Goal: Use online tool/utility: Utilize a website feature to perform a specific function

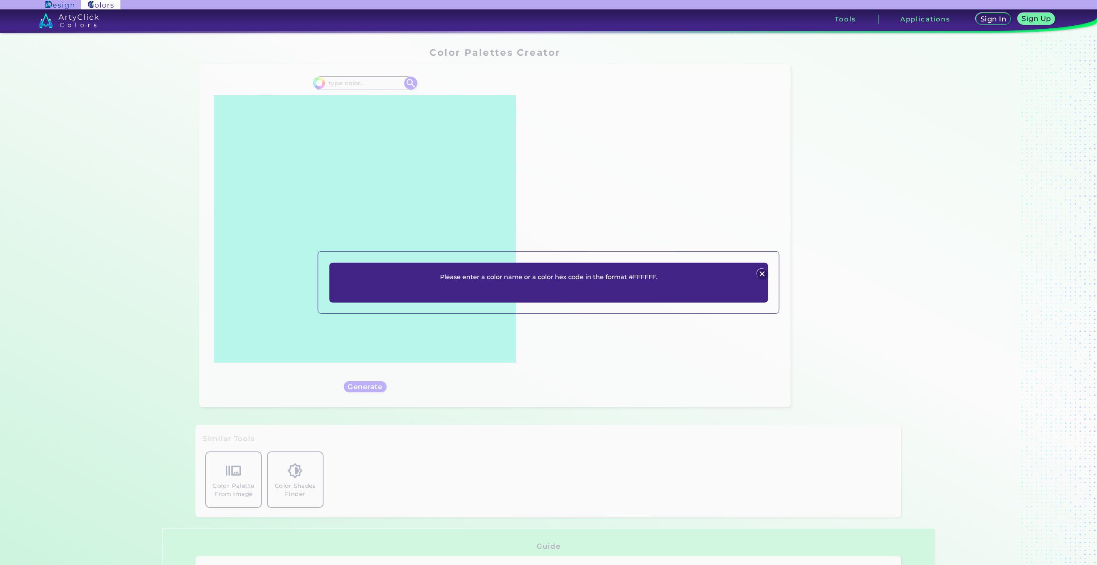
click at [762, 273] on img at bounding box center [761, 274] width 10 height 10
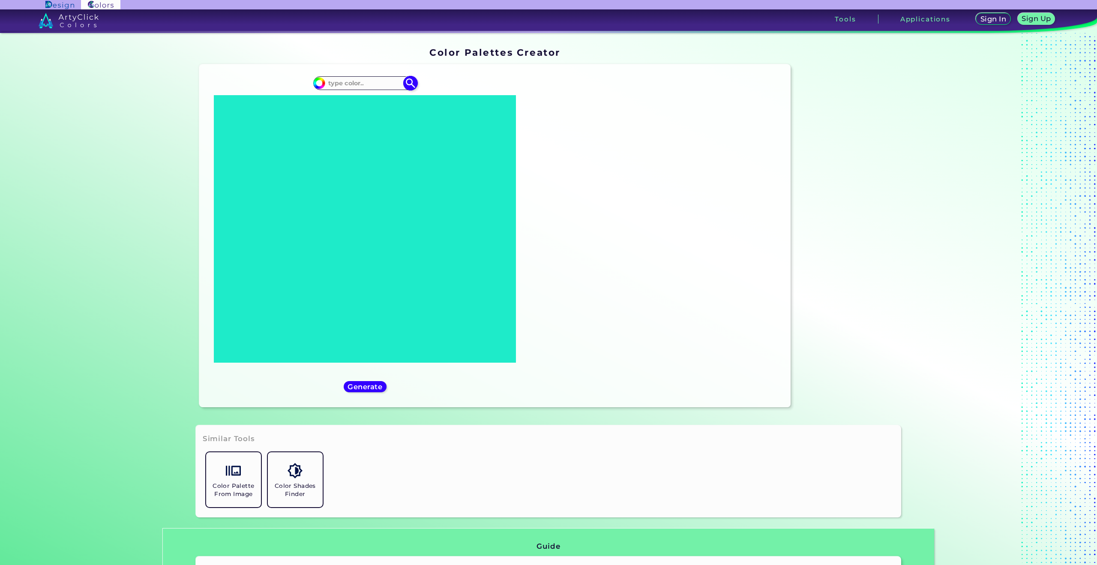
click at [362, 81] on input at bounding box center [365, 83] width 80 height 12
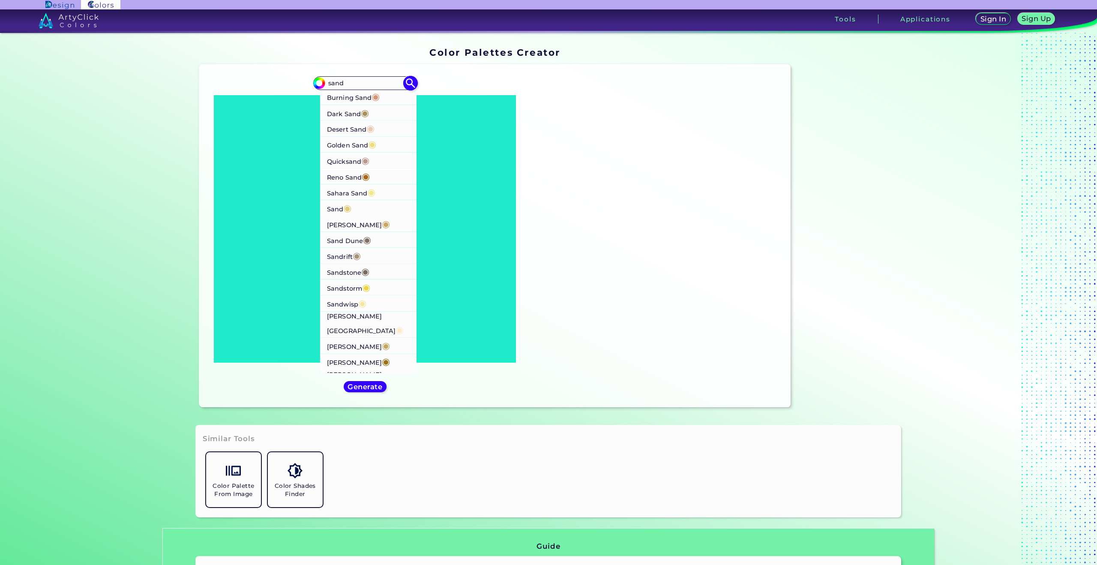
type input "sand"
click at [353, 211] on li "Sand ◉" at bounding box center [368, 208] width 97 height 16
type input "#e2ca76"
type input "#E2CA76"
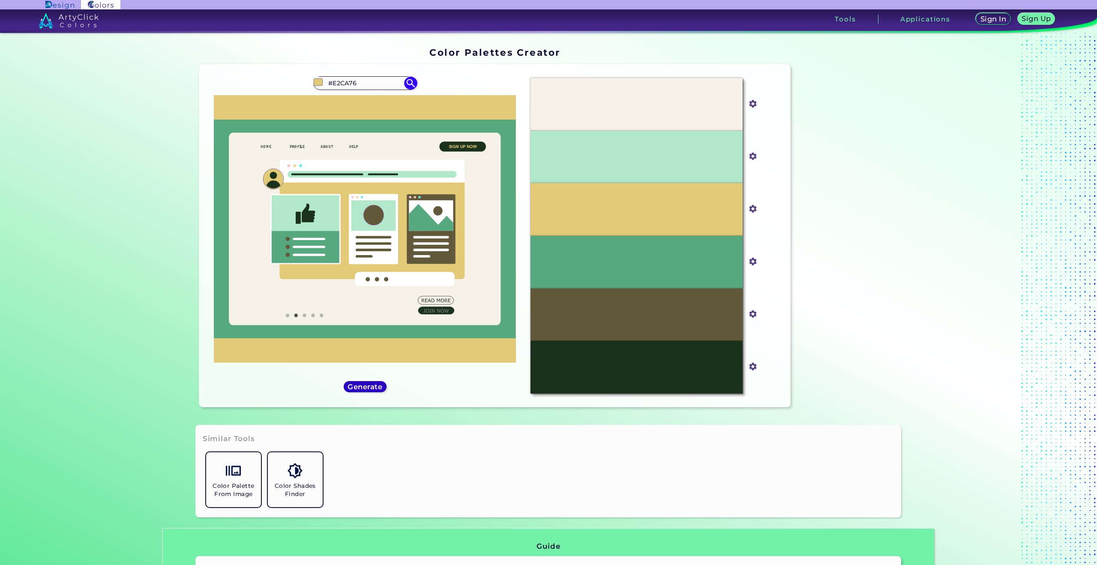
click at [366, 381] on div "Generate" at bounding box center [364, 386] width 39 height 10
click at [368, 384] on h5 "Generate" at bounding box center [365, 386] width 36 height 7
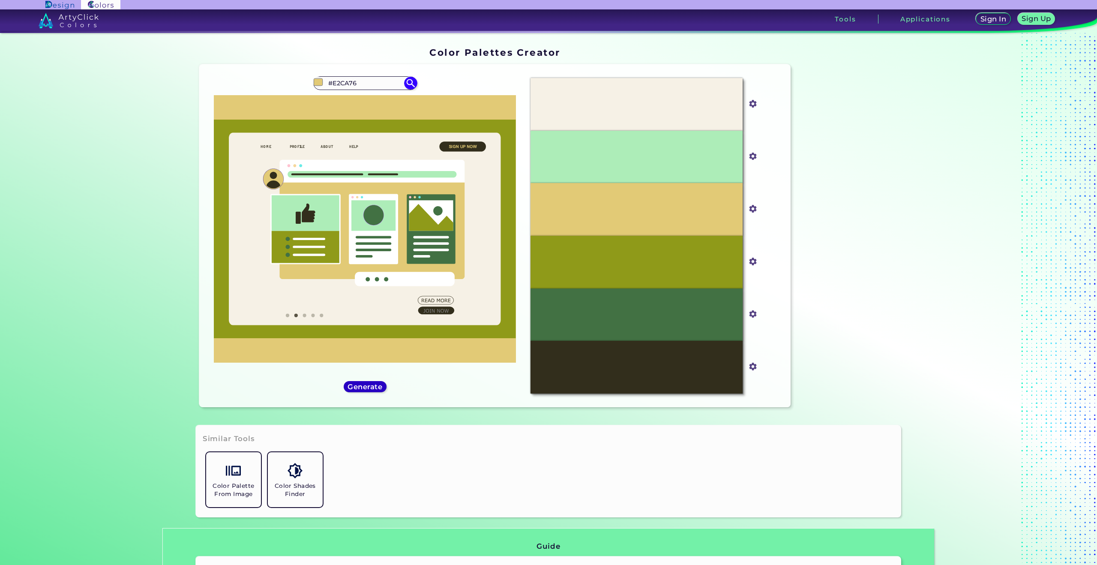
click at [368, 384] on h5 "Generate" at bounding box center [364, 386] width 35 height 7
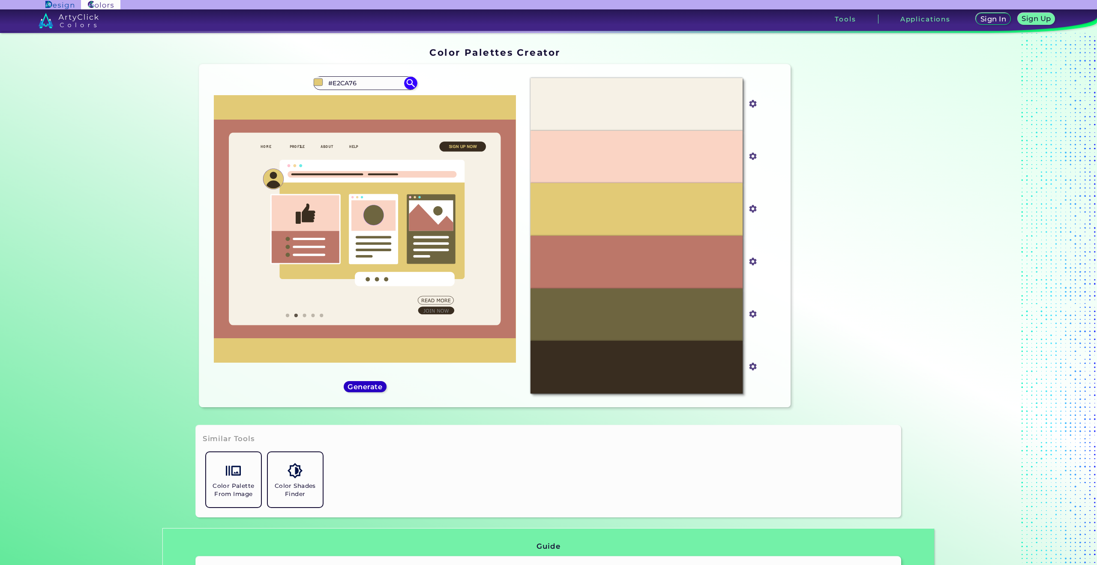
click at [367, 386] on h5 "Generate" at bounding box center [364, 386] width 31 height 6
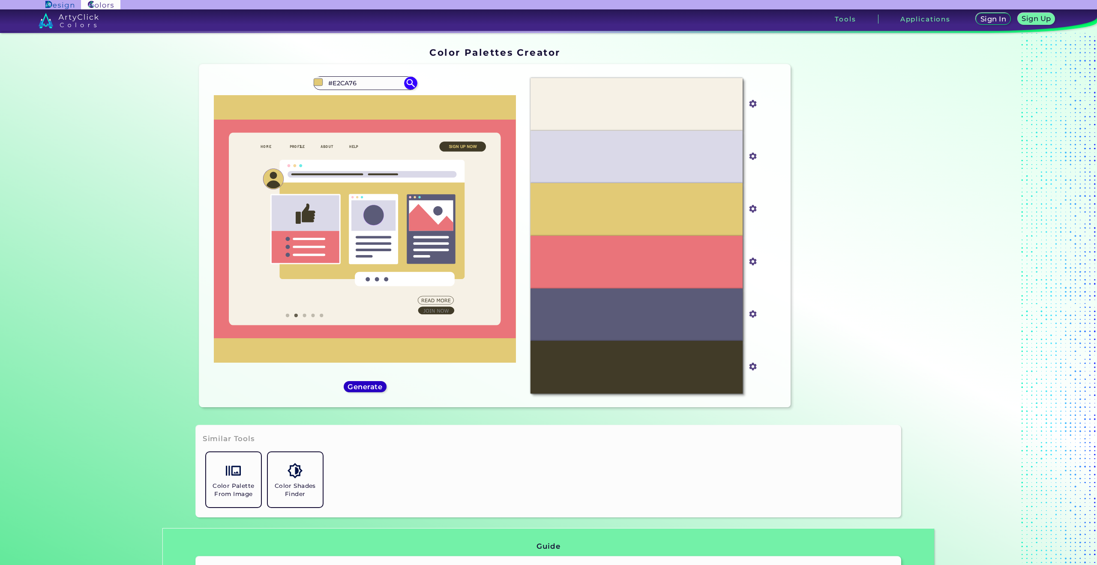
click at [371, 385] on h5 "Generate" at bounding box center [364, 386] width 33 height 7
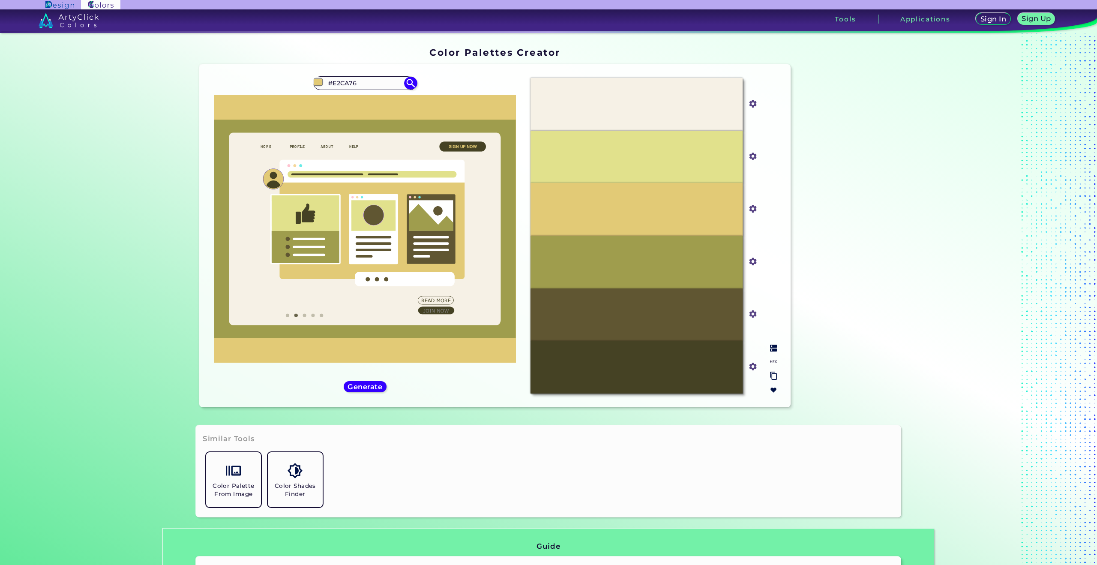
click at [776, 360] on div at bounding box center [773, 369] width 14 height 56
click at [772, 353] on div at bounding box center [773, 369] width 14 height 56
click at [772, 350] on img at bounding box center [773, 347] width 7 height 7
click at [771, 362] on img at bounding box center [773, 361] width 7 height 7
click at [770, 350] on img at bounding box center [773, 347] width 7 height 7
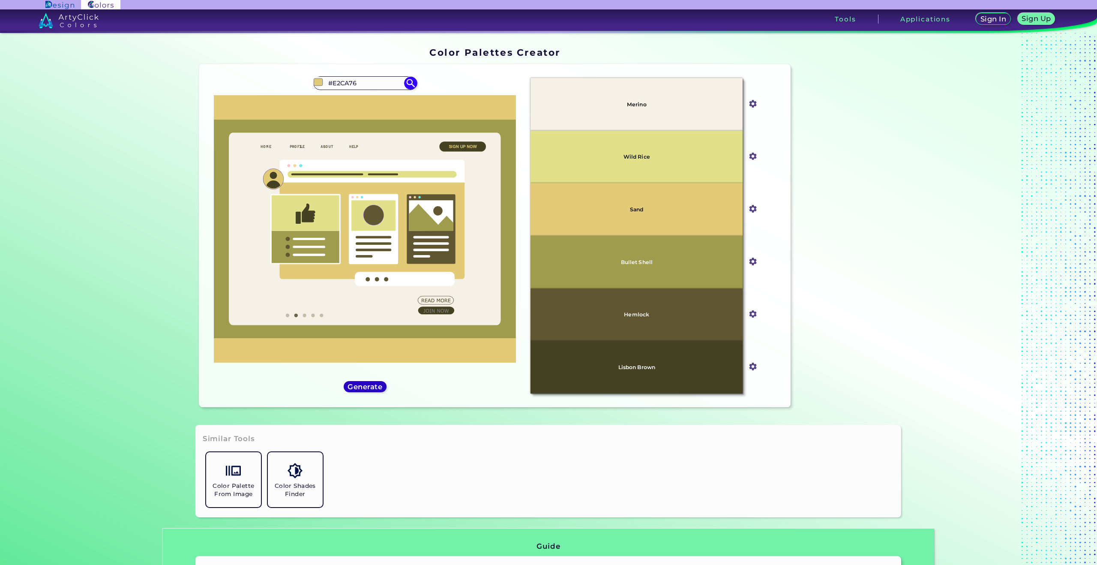
click at [356, 386] on h5 "Generate" at bounding box center [365, 386] width 36 height 7
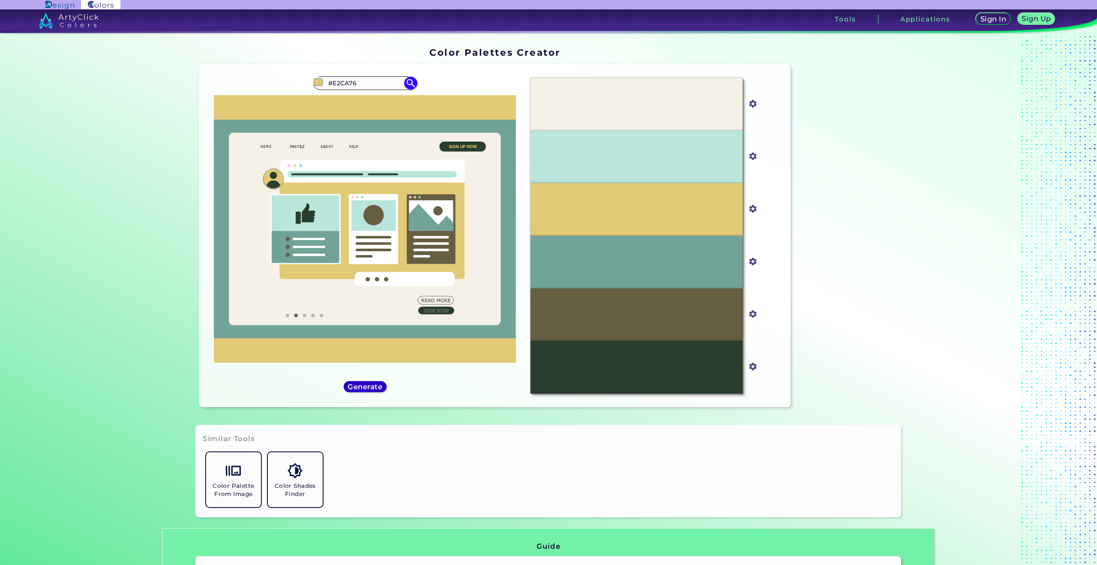
click at [356, 386] on h5 "Generate" at bounding box center [364, 386] width 31 height 6
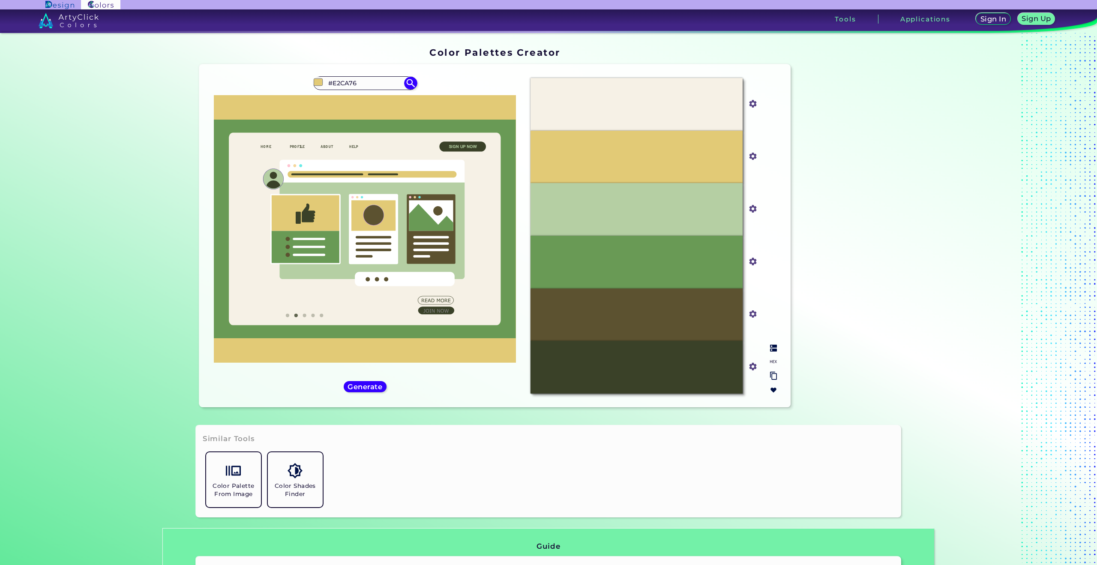
click at [771, 350] on img at bounding box center [773, 347] width 7 height 7
click at [363, 388] on h5 "Generate" at bounding box center [364, 386] width 33 height 7
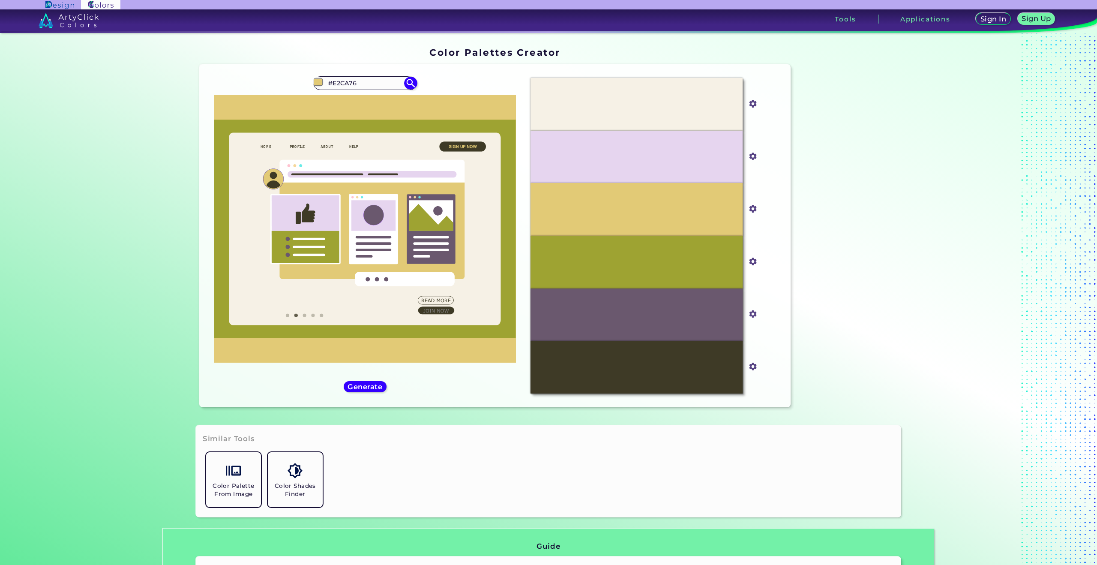
drag, startPoint x: 781, startPoint y: 350, endPoint x: 777, endPoint y: 350, distance: 4.7
click at [778, 350] on div "Oops - something went wrong. Please try again. #F6F1E6 #f6f1e6 #E6D5EF #e6d5ef …" at bounding box center [494, 235] width 591 height 343
click at [771, 349] on img at bounding box center [773, 347] width 7 height 7
click at [928, 311] on section "Color Palettes Creator Color Palettes Creator Oops - something went wrong. Plea…" at bounding box center [548, 229] width 771 height 392
click at [378, 385] on h5 "Generate" at bounding box center [364, 386] width 31 height 6
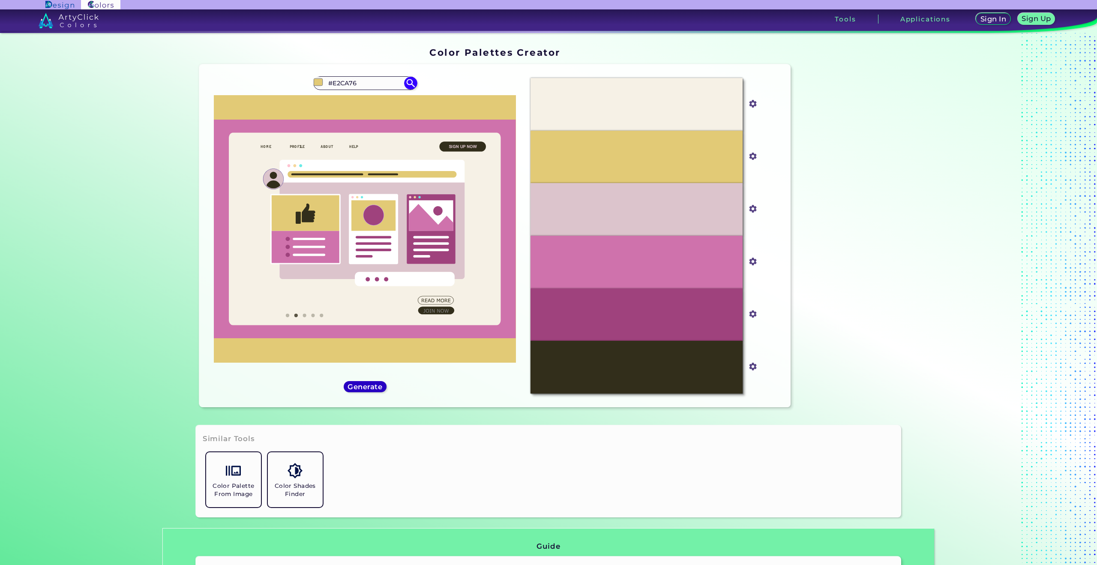
click at [378, 385] on h5 "Generate" at bounding box center [364, 386] width 31 height 6
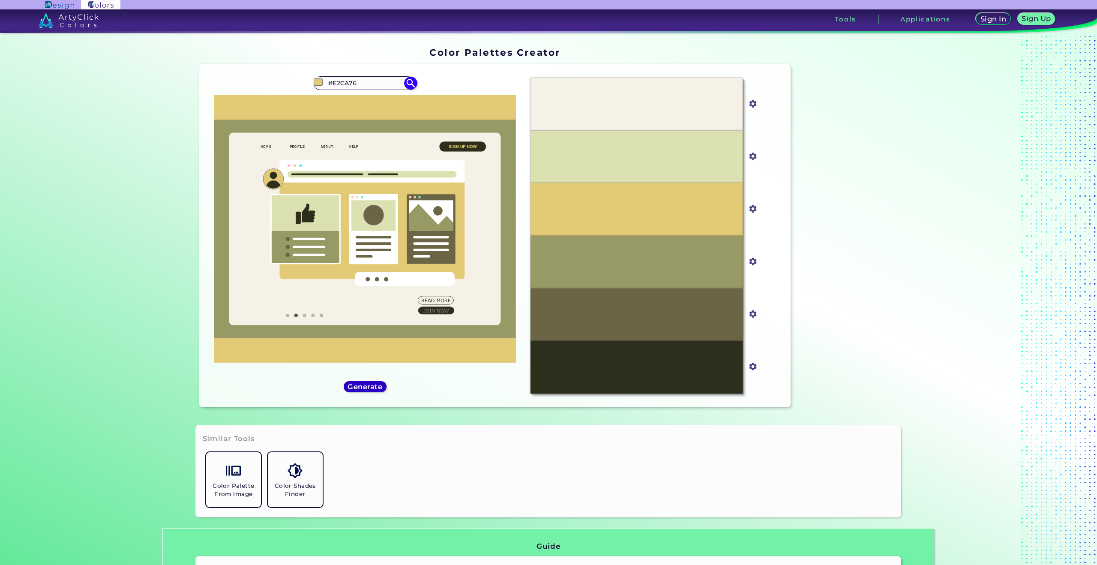
click at [378, 385] on h5 "Generate" at bounding box center [364, 386] width 33 height 7
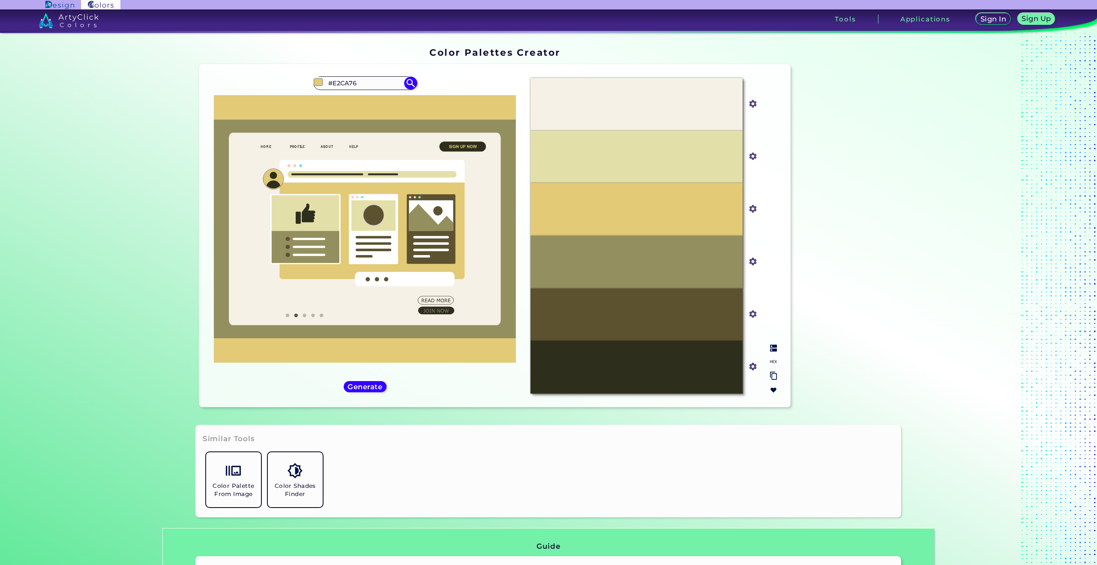
click at [770, 345] on img at bounding box center [773, 347] width 7 height 7
click at [355, 384] on h5 "Generate" at bounding box center [365, 386] width 32 height 6
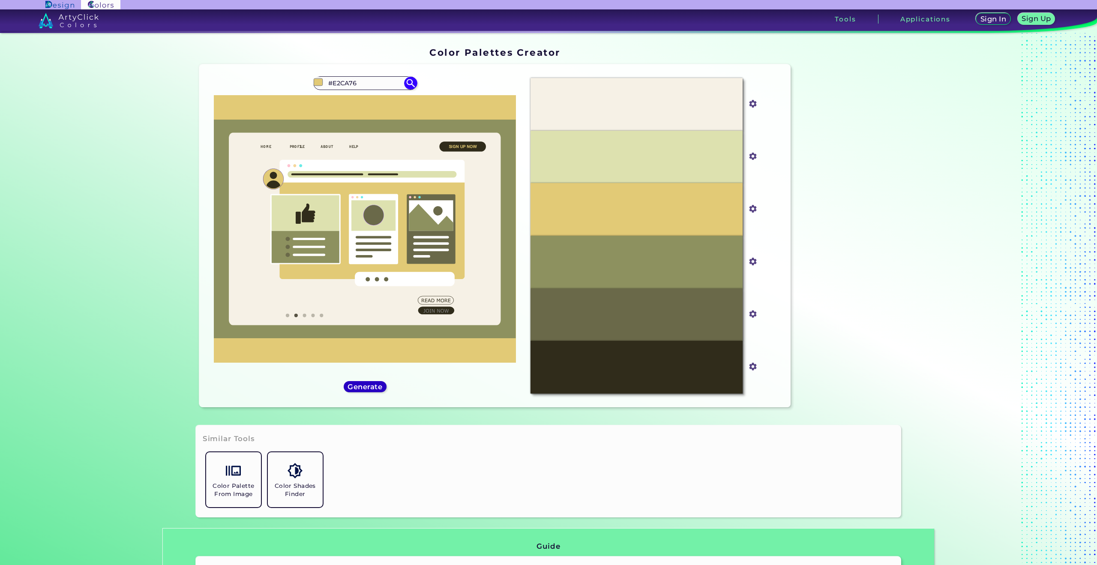
click at [357, 383] on h5 "Generate" at bounding box center [364, 386] width 31 height 6
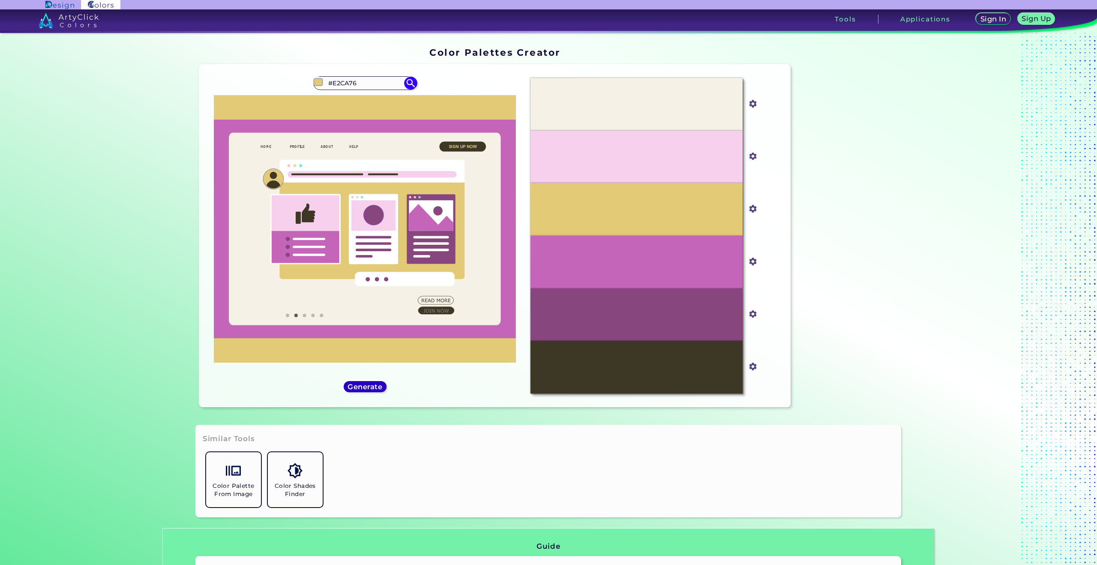
click at [358, 383] on h5 "Generate" at bounding box center [365, 386] width 36 height 7
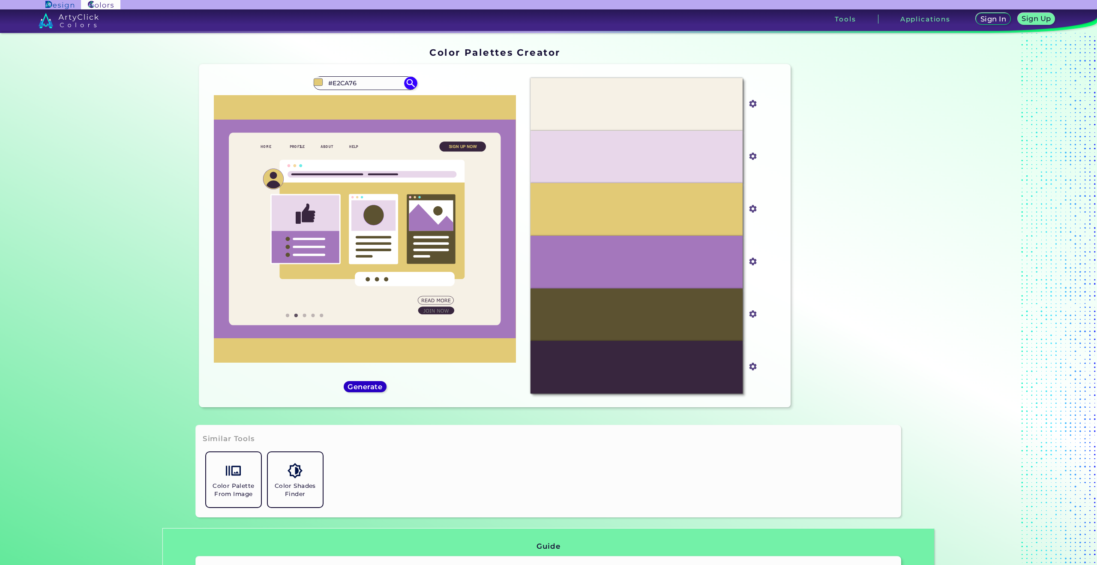
click at [358, 383] on h5 "Generate" at bounding box center [365, 386] width 33 height 6
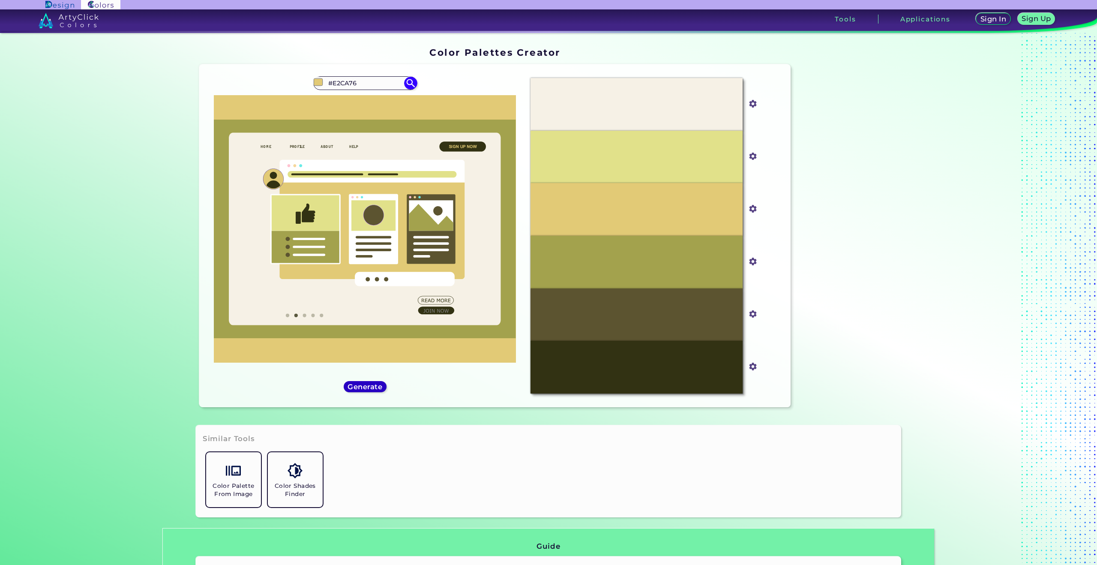
click at [358, 383] on h5 "Generate" at bounding box center [364, 386] width 31 height 6
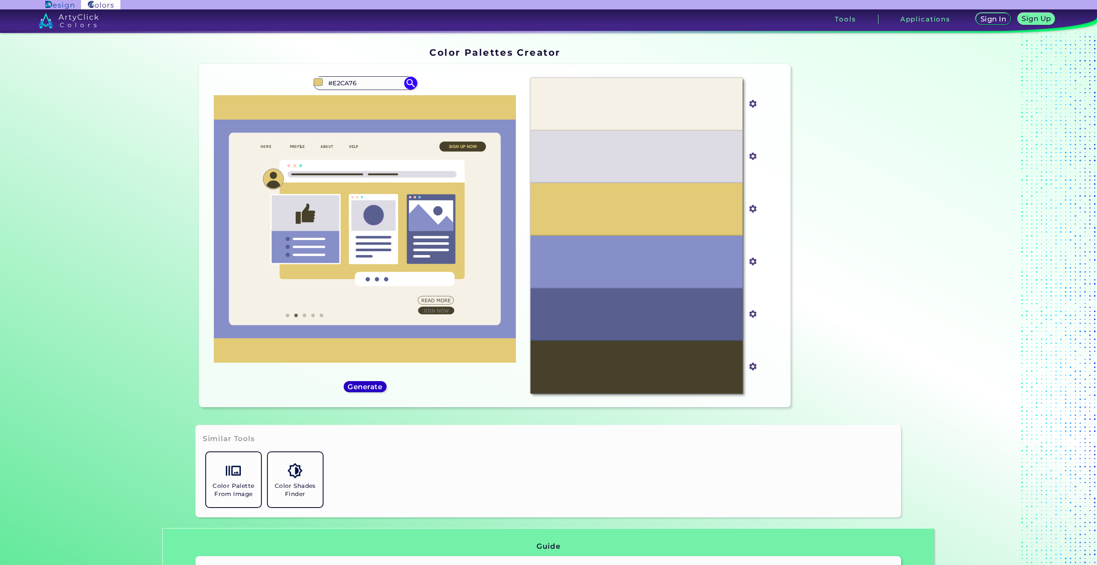
click at [358, 383] on h5 "Generate" at bounding box center [364, 386] width 31 height 6
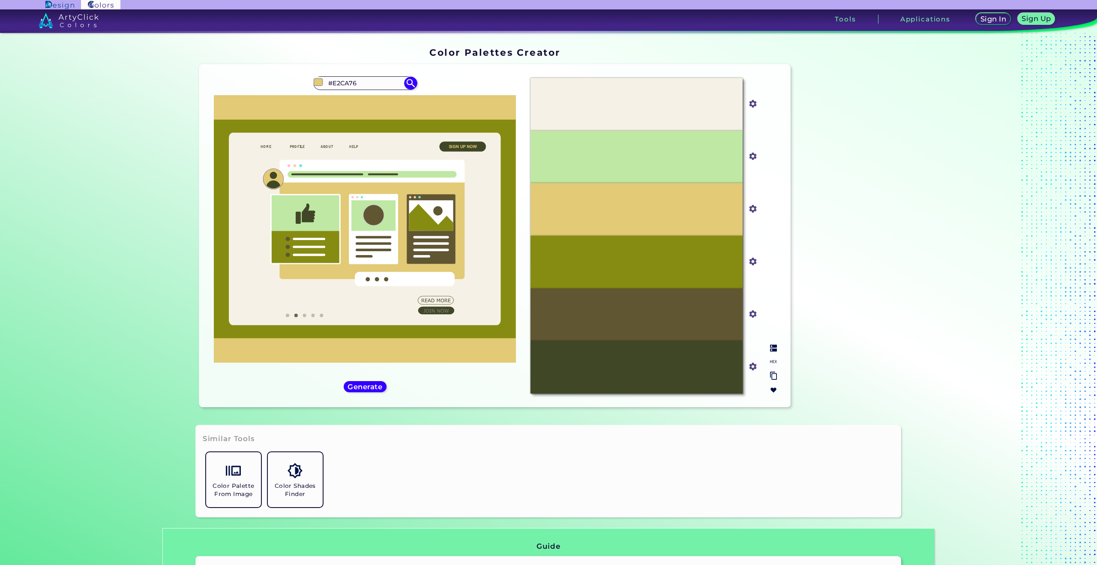
click at [774, 354] on div at bounding box center [773, 369] width 14 height 56
click at [774, 350] on img at bounding box center [773, 347] width 7 height 7
click at [366, 388] on h5 "Generate" at bounding box center [365, 386] width 32 height 6
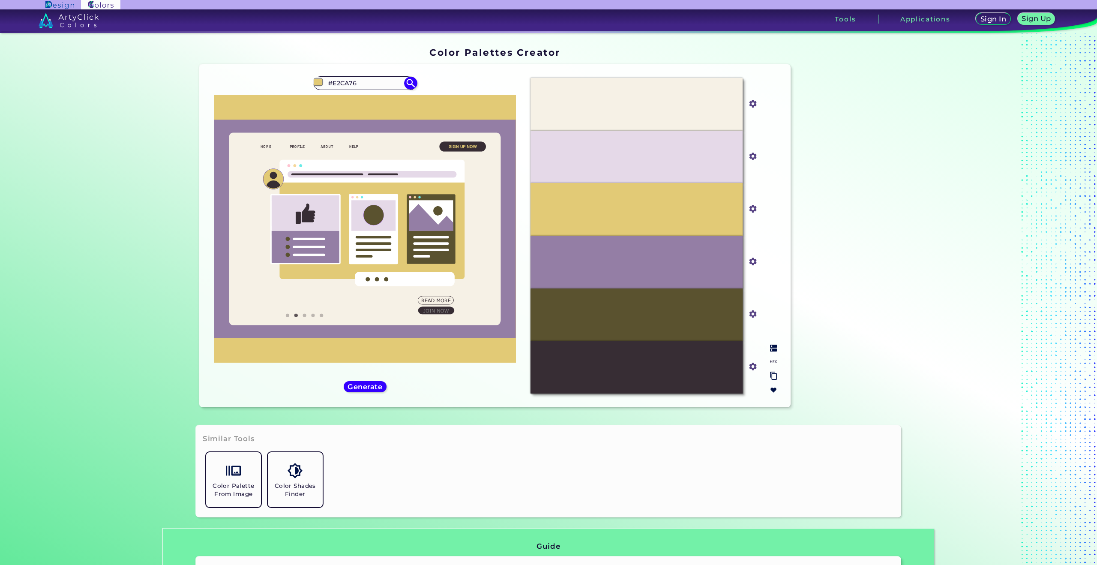
click at [775, 347] on div at bounding box center [773, 369] width 14 height 56
click at [770, 347] on img at bounding box center [773, 347] width 7 height 7
click at [341, 390] on div "#e2ca76 #E2CA76 Burning Sand ◉ Dark Sand ◉ Desert Sand ◉ Golden Sand ◉ Quicksan…" at bounding box center [365, 235] width 318 height 329
click at [359, 390] on div "Generate" at bounding box center [364, 386] width 39 height 10
click at [364, 386] on h5 "Generate" at bounding box center [365, 386] width 32 height 6
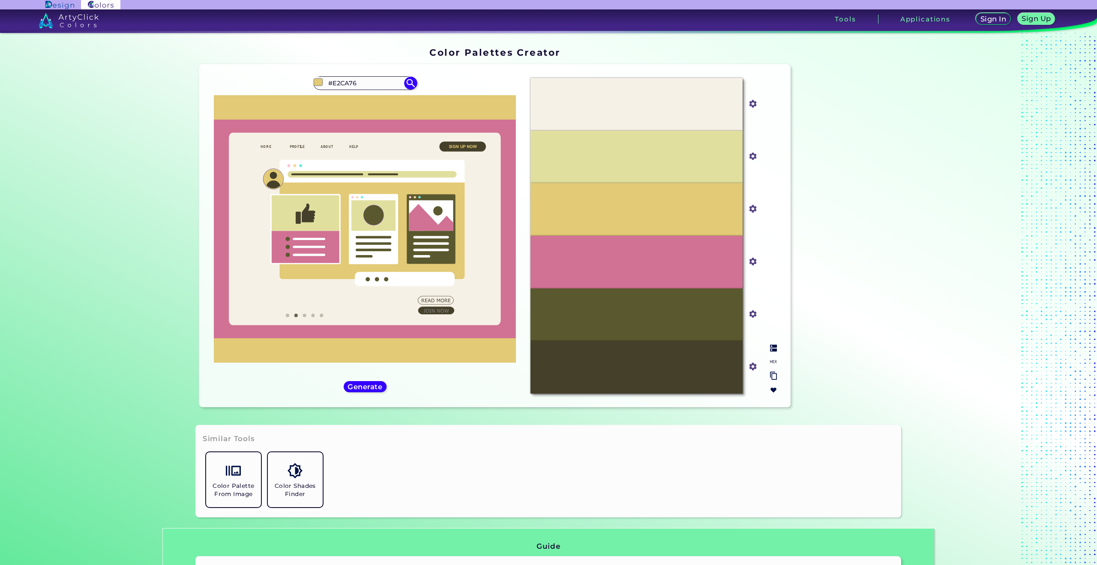
click at [773, 346] on img at bounding box center [773, 347] width 7 height 7
click at [356, 388] on h5 "Generate" at bounding box center [364, 386] width 31 height 6
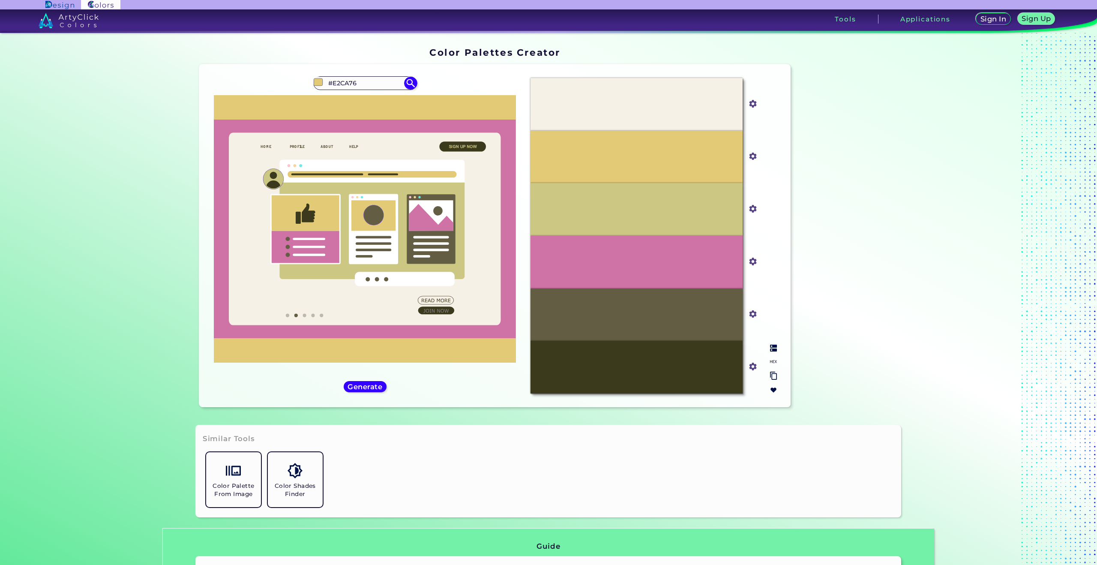
click at [770, 345] on img at bounding box center [773, 347] width 7 height 7
click at [368, 384] on h5 "Generate" at bounding box center [364, 386] width 31 height 6
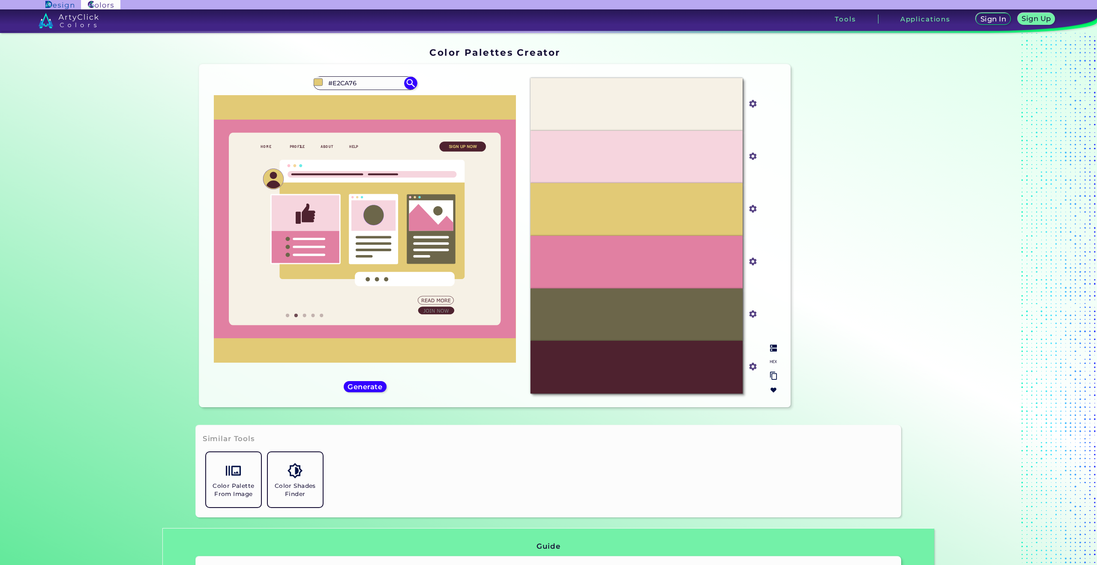
click at [777, 351] on div at bounding box center [773, 369] width 14 height 56
click at [776, 350] on div at bounding box center [773, 369] width 14 height 56
click at [773, 348] on img at bounding box center [773, 347] width 7 height 7
click at [346, 374] on div "#e2ca76 #E2CA76 Burning Sand ◉ Dark Sand ◉ Desert Sand ◉ Golden Sand ◉ Quicksan…" at bounding box center [365, 235] width 318 height 329
drag, startPoint x: 353, startPoint y: 375, endPoint x: 356, endPoint y: 383, distance: 8.5
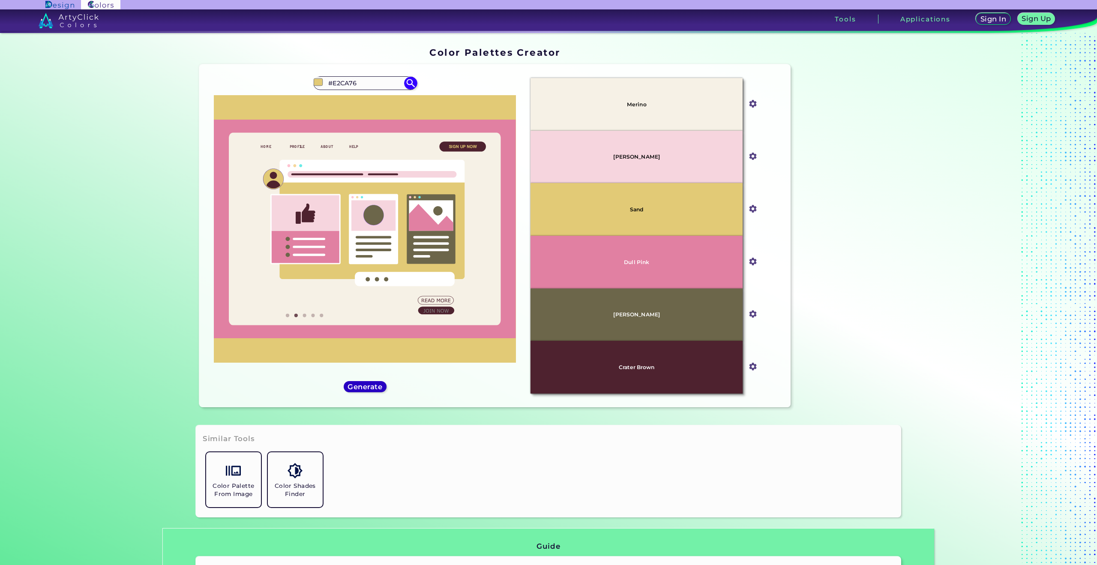
click at [353, 375] on div "#e2ca76 #E2CA76 Burning Sand ◉ Dark Sand ◉ Desert Sand ◉ Golden Sand ◉ Quicksan…" at bounding box center [365, 235] width 318 height 329
click at [356, 383] on h5 "Generate" at bounding box center [365, 386] width 36 height 7
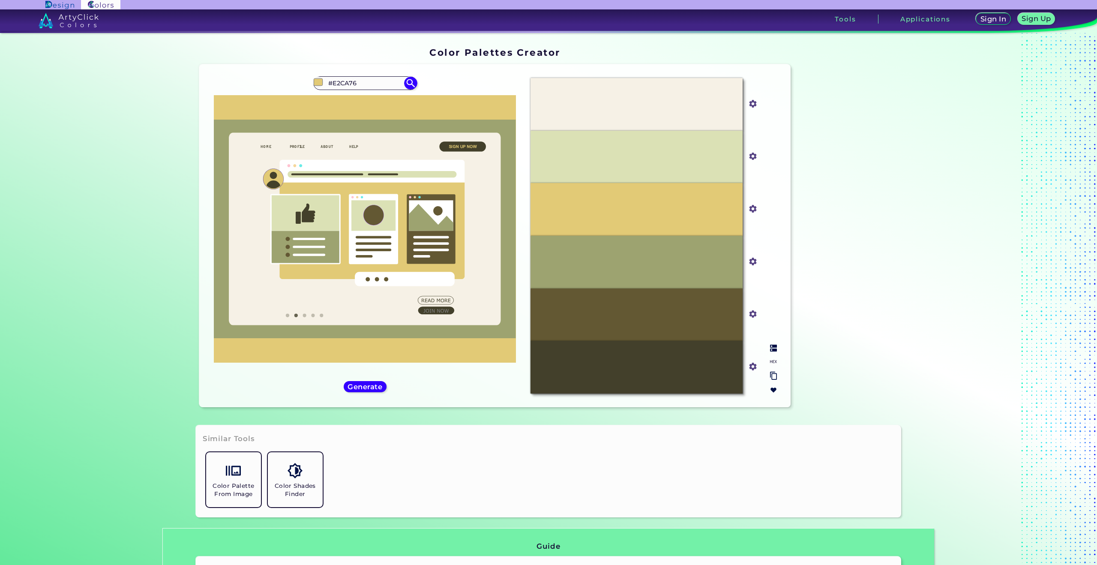
click at [770, 347] on img at bounding box center [773, 347] width 7 height 7
click at [356, 381] on div "Generate" at bounding box center [364, 386] width 39 height 10
drag, startPoint x: 360, startPoint y: 381, endPoint x: 365, endPoint y: 385, distance: 6.4
click at [362, 383] on div "Generate" at bounding box center [364, 386] width 39 height 10
click at [365, 385] on h5 "Generate" at bounding box center [365, 386] width 34 height 7
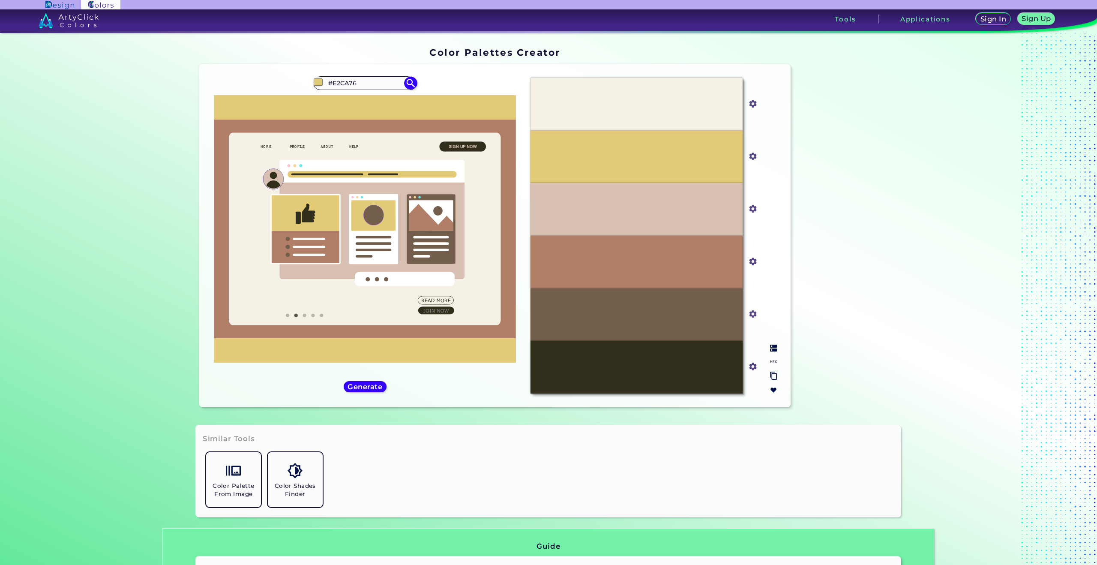
click at [774, 347] on div at bounding box center [773, 369] width 14 height 56
click at [773, 347] on img at bounding box center [773, 347] width 7 height 7
click at [359, 383] on h5 "Generate" at bounding box center [364, 386] width 31 height 6
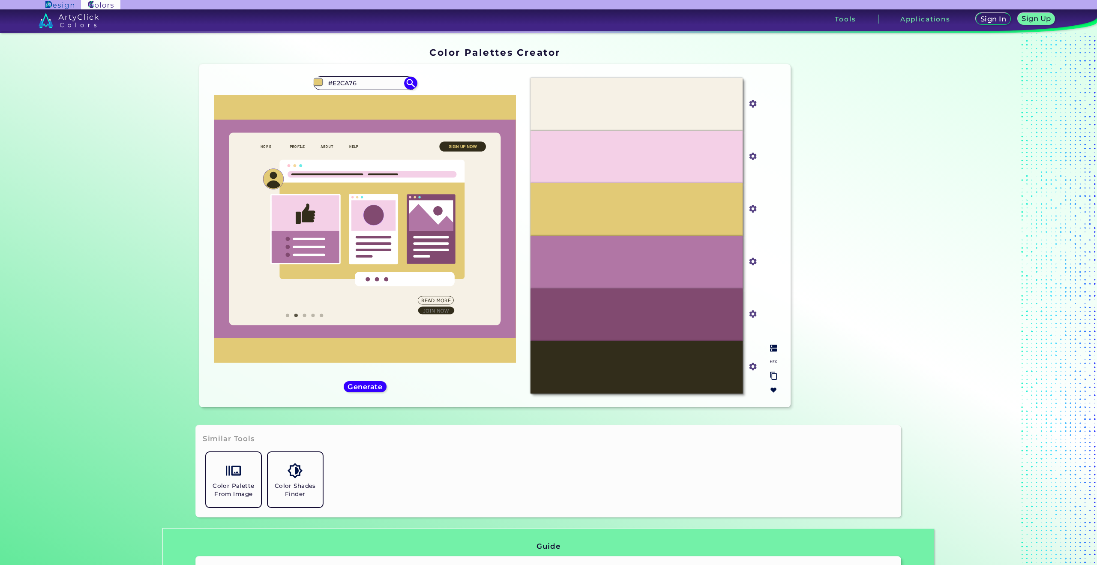
click at [772, 349] on img at bounding box center [773, 347] width 7 height 7
click at [631, 365] on p "Birch" at bounding box center [636, 367] width 15 height 6
copy p "Birch"
click at [368, 383] on h5 "Generate" at bounding box center [365, 386] width 32 height 6
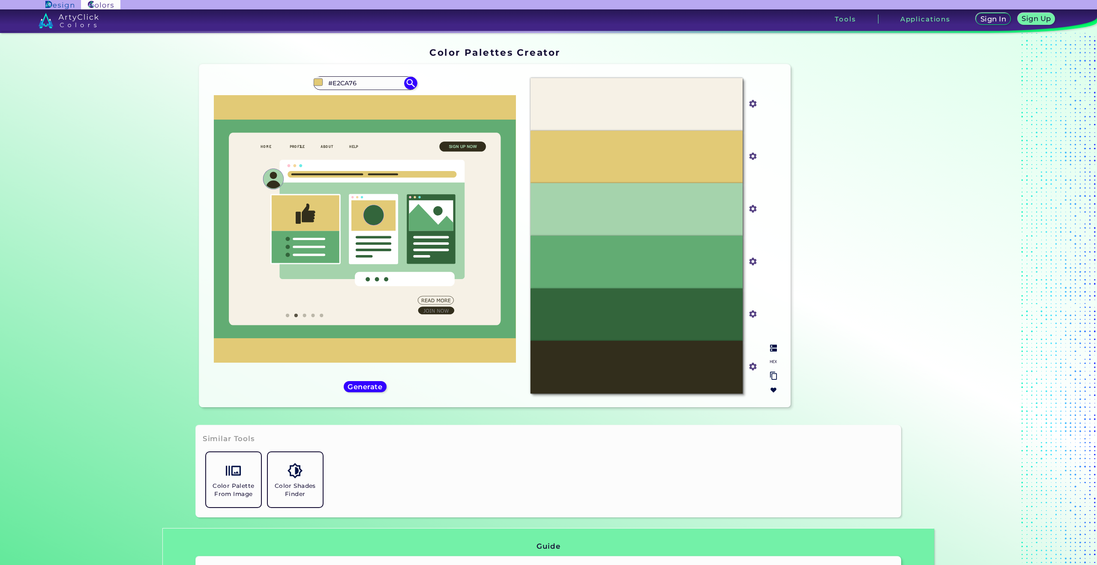
click at [773, 350] on img at bounding box center [773, 347] width 7 height 7
click at [370, 389] on h5 "Generate" at bounding box center [365, 386] width 32 height 6
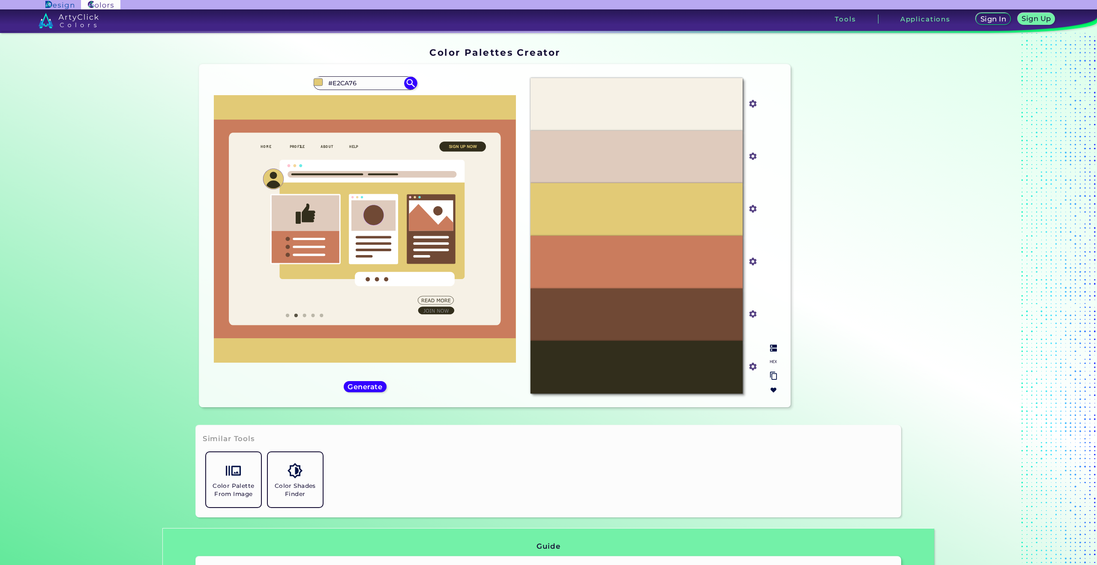
click at [771, 344] on div at bounding box center [773, 369] width 14 height 56
click at [779, 346] on div "#F6F1E6 #f6f1e6 #DFCBBD #dfcbbd #E2CA76 #e2ca76 #CA7C5D #ca7c5d #704935 #704935…" at bounding box center [653, 235] width 260 height 329
click at [774, 347] on img at bounding box center [773, 347] width 7 height 7
click at [362, 385] on h5 "Generate" at bounding box center [365, 386] width 36 height 7
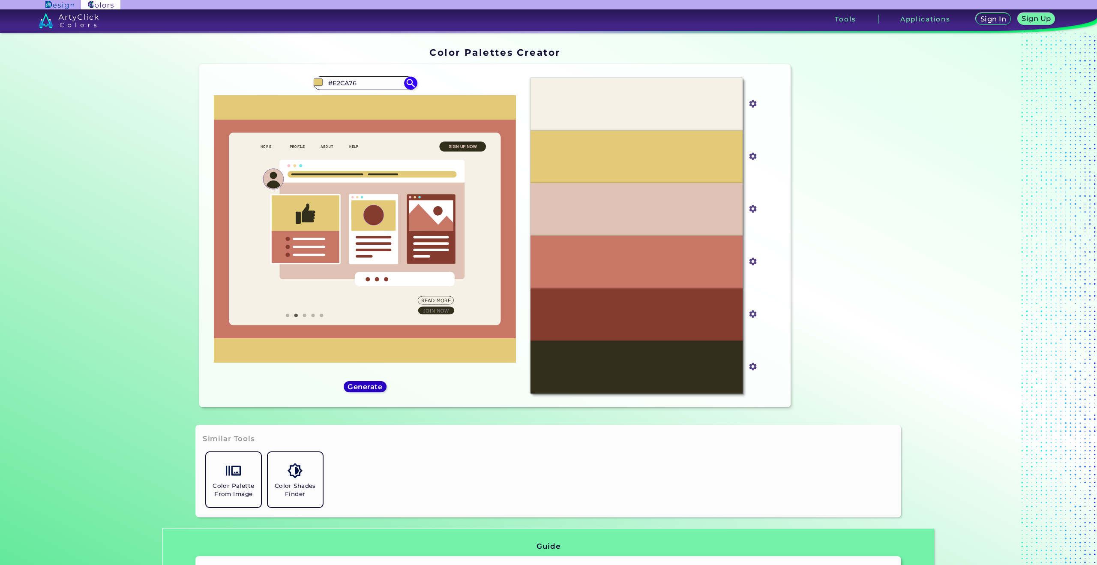
click at [361, 385] on h5 "Generate" at bounding box center [365, 386] width 33 height 6
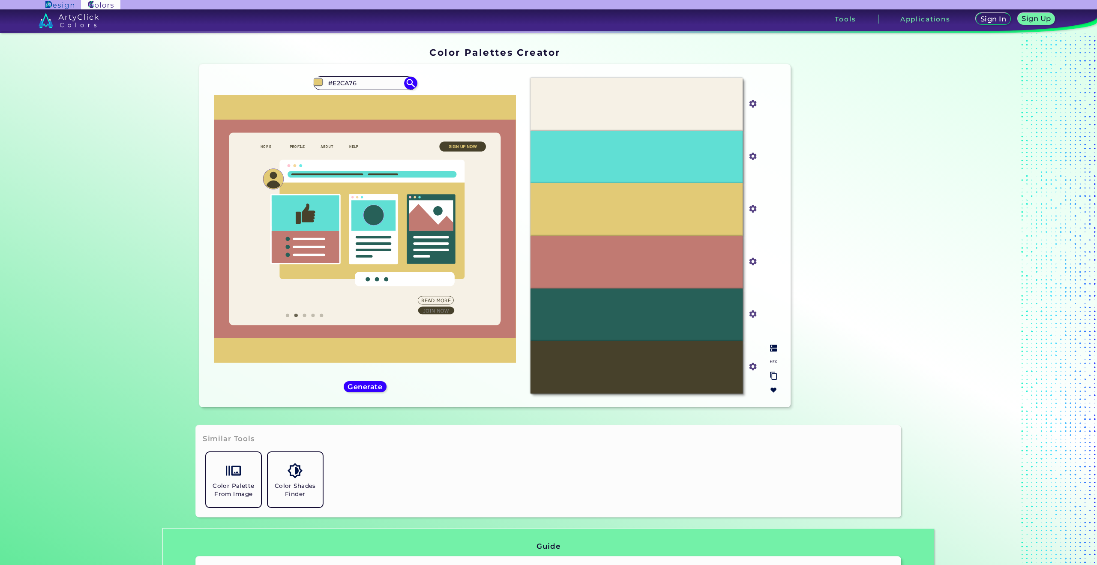
click at [766, 349] on div at bounding box center [773, 369] width 14 height 56
click at [771, 347] on img at bounding box center [773, 347] width 7 height 7
click at [633, 366] on p "Taupe" at bounding box center [636, 367] width 17 height 6
click at [635, 368] on p "Taupe" at bounding box center [636, 367] width 17 height 6
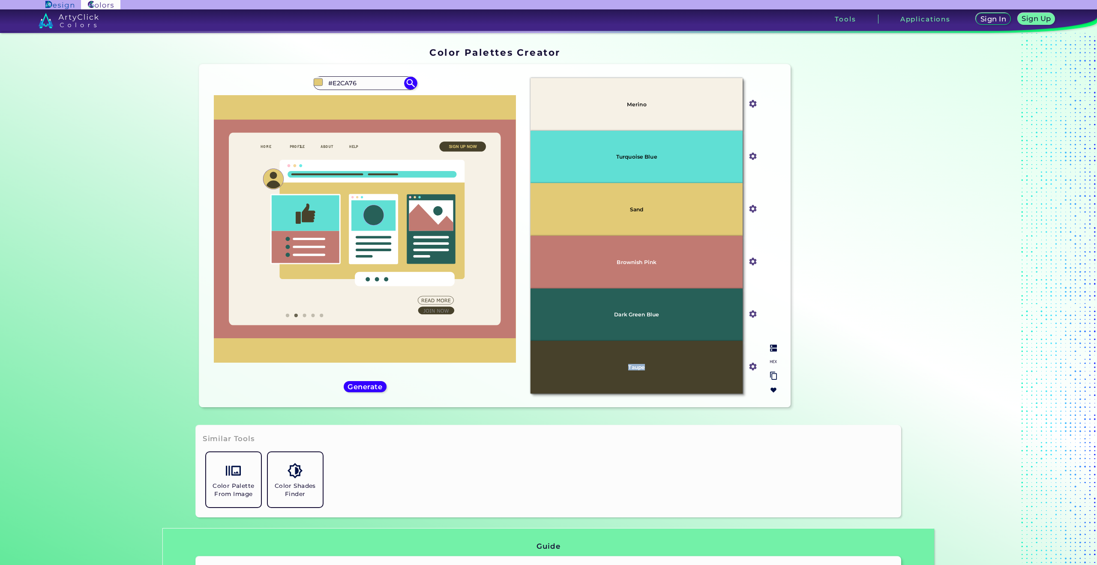
copy p "Taupe"
click at [378, 391] on div "Generate" at bounding box center [364, 386] width 39 height 10
click at [373, 385] on h5 "Generate" at bounding box center [364, 386] width 35 height 7
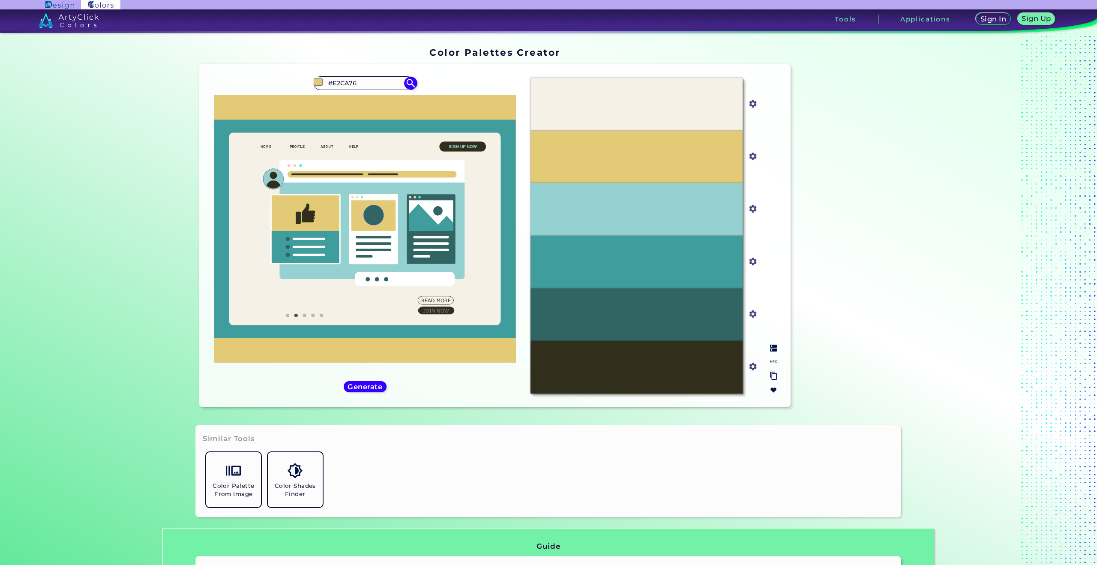
click at [776, 360] on div at bounding box center [773, 369] width 14 height 56
click at [770, 349] on img at bounding box center [773, 347] width 7 height 7
click at [372, 383] on h5 "Generate" at bounding box center [364, 386] width 31 height 6
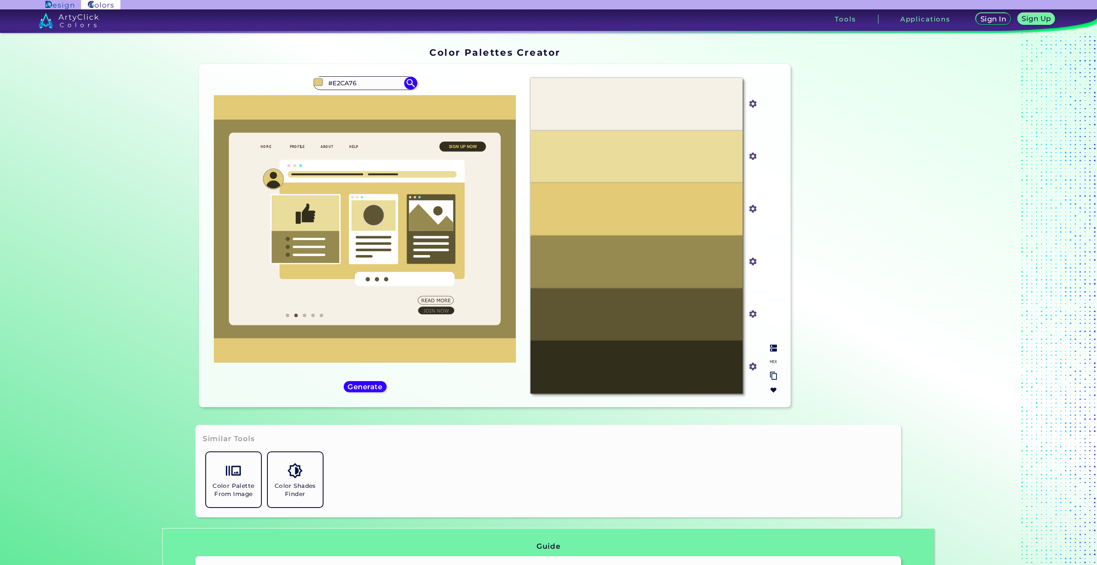
click at [770, 348] on img at bounding box center [773, 347] width 7 height 7
click at [379, 381] on div "Generate" at bounding box center [364, 386] width 39 height 10
click at [373, 385] on h5 "Generate" at bounding box center [364, 386] width 33 height 7
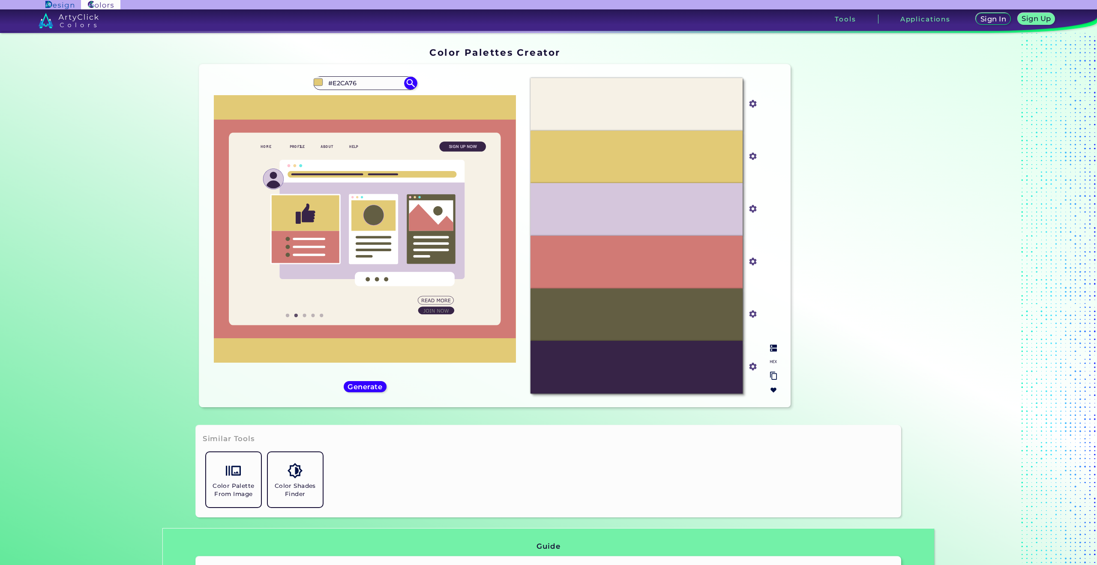
click at [770, 347] on img at bounding box center [773, 347] width 7 height 7
click at [368, 374] on div "#e2ca76 #E2CA76 Burning Sand ◉ Dark Sand ◉ Desert Sand ◉ Golden Sand ◉ Quicksan…" at bounding box center [365, 235] width 318 height 329
click at [371, 387] on h5 "Generate" at bounding box center [365, 386] width 34 height 7
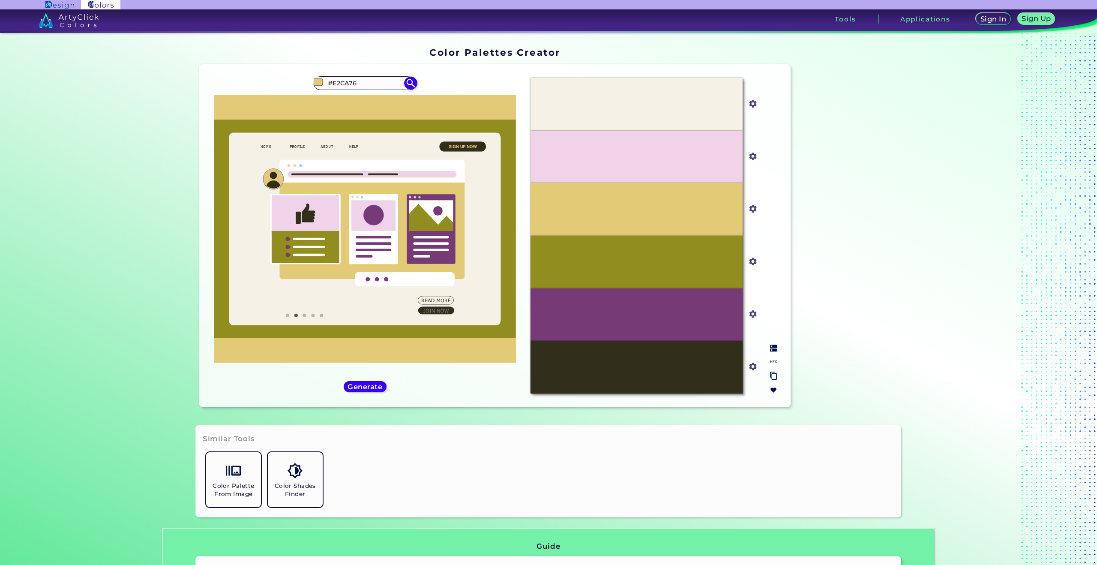
click at [772, 353] on div at bounding box center [773, 369] width 14 height 56
click at [775, 350] on div at bounding box center [773, 369] width 14 height 56
click at [774, 345] on img at bounding box center [773, 347] width 7 height 7
click at [367, 381] on div "Generate" at bounding box center [364, 386] width 39 height 10
click at [628, 261] on p "Reef Gold" at bounding box center [636, 262] width 27 height 6
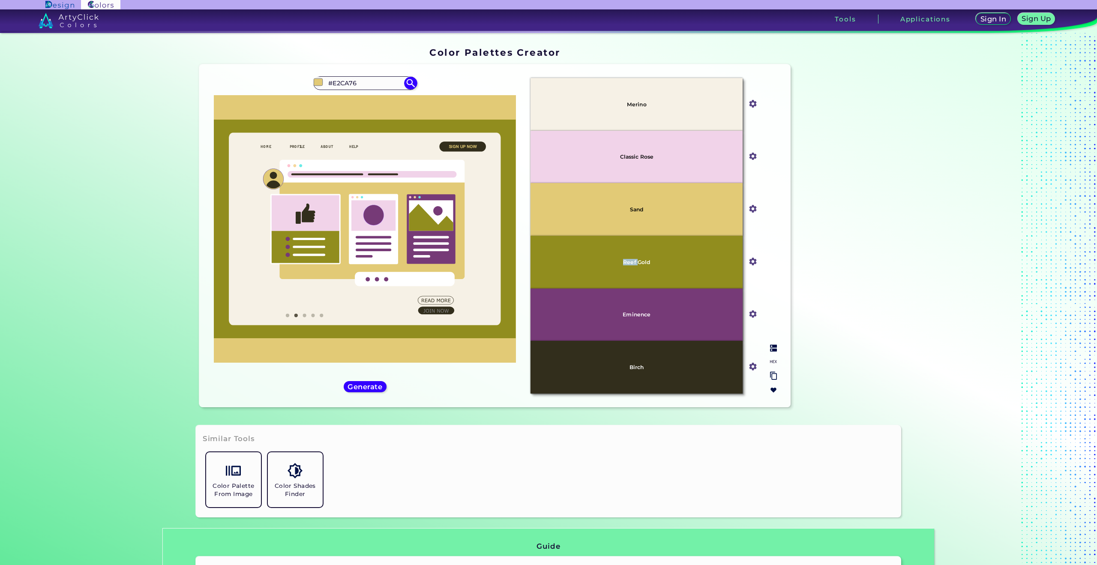
click at [628, 261] on p "Reef Gold" at bounding box center [636, 262] width 27 height 6
copy p "Reef Gold"
click at [377, 388] on h5 "Generate" at bounding box center [364, 386] width 31 height 6
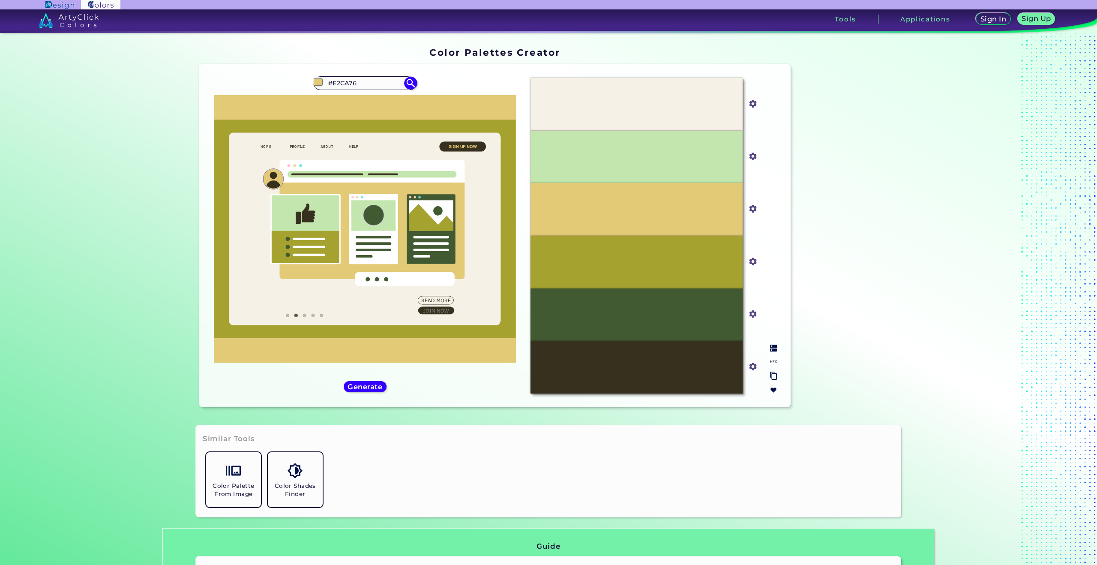
click at [771, 347] on img at bounding box center [773, 347] width 7 height 7
click at [362, 383] on h5 "Generate" at bounding box center [364, 386] width 31 height 6
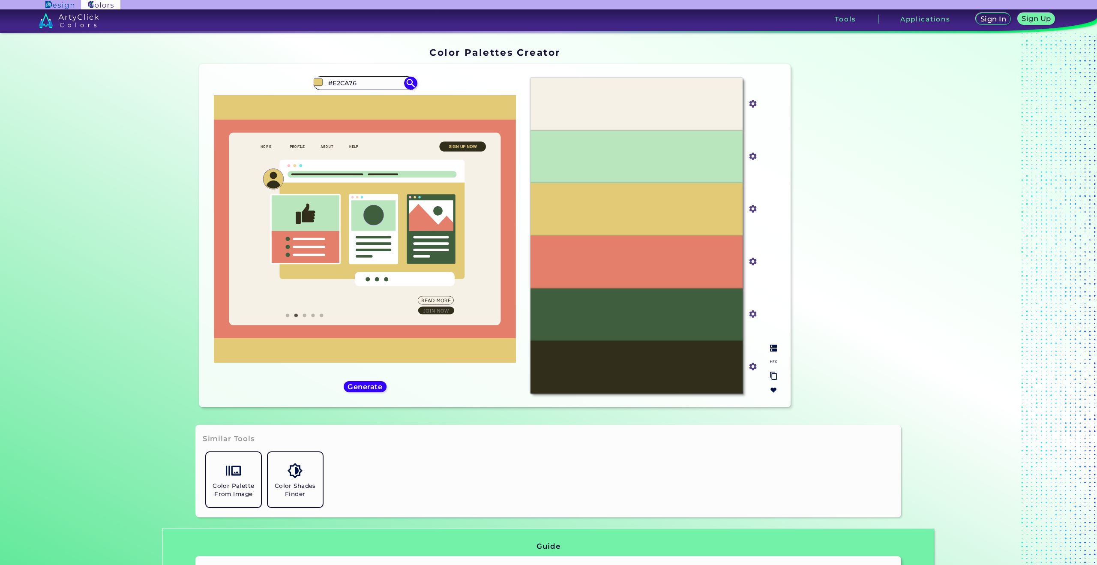
click at [772, 349] on img at bounding box center [773, 347] width 7 height 7
click at [641, 264] on p "Dark Peach" at bounding box center [636, 262] width 31 height 6
copy p "Dark Peach"
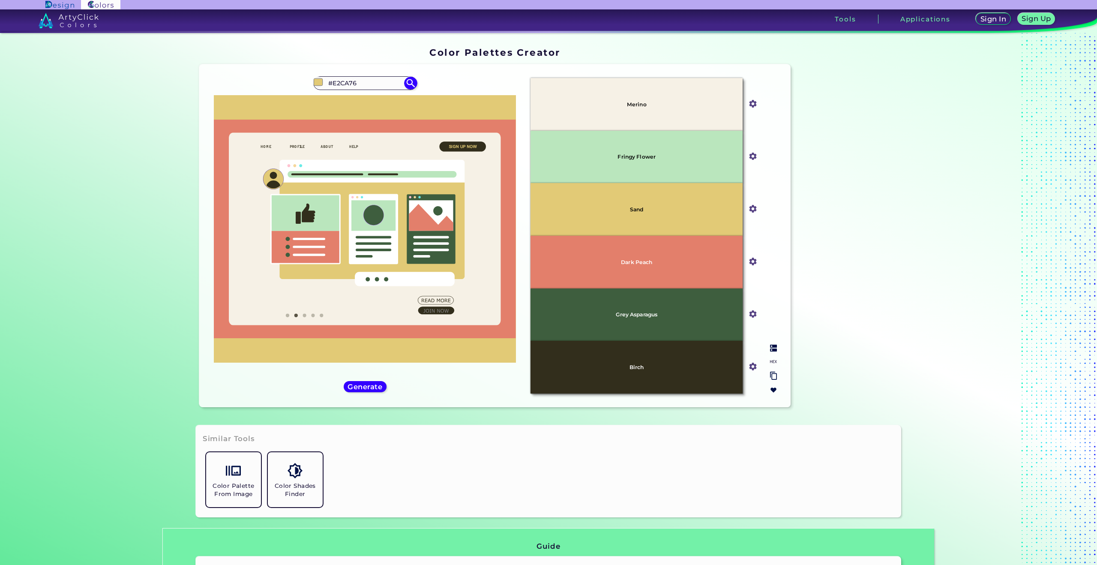
click at [639, 315] on p "Grey Asparagus" at bounding box center [637, 314] width 42 height 6
click at [349, 385] on h5 "Generate" at bounding box center [365, 386] width 36 height 7
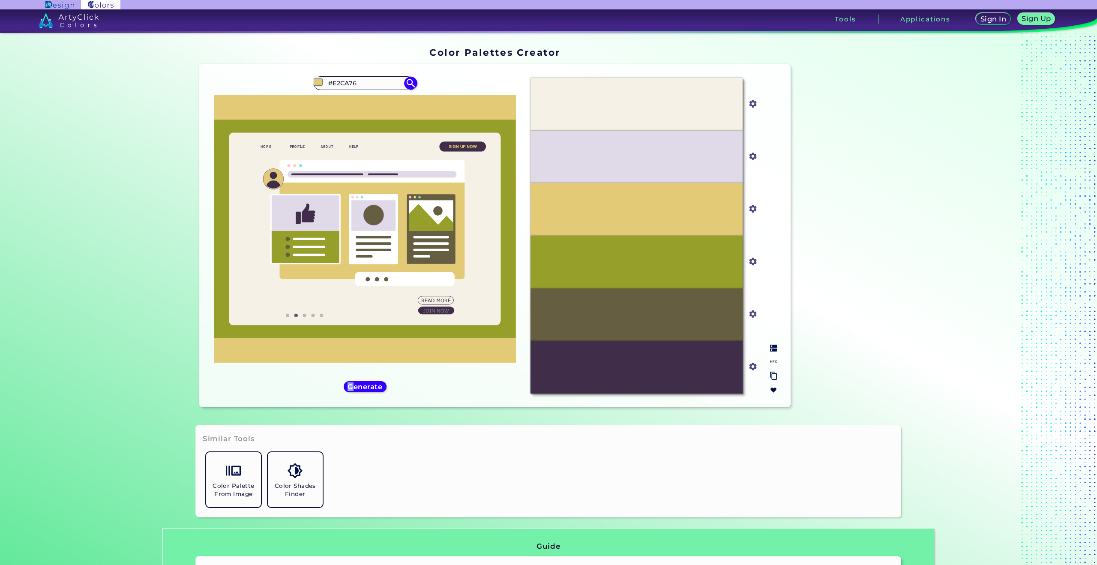
click at [771, 347] on img at bounding box center [773, 347] width 7 height 7
click at [640, 314] on p "Hemlock" at bounding box center [636, 314] width 25 height 6
copy p "Hemlock"
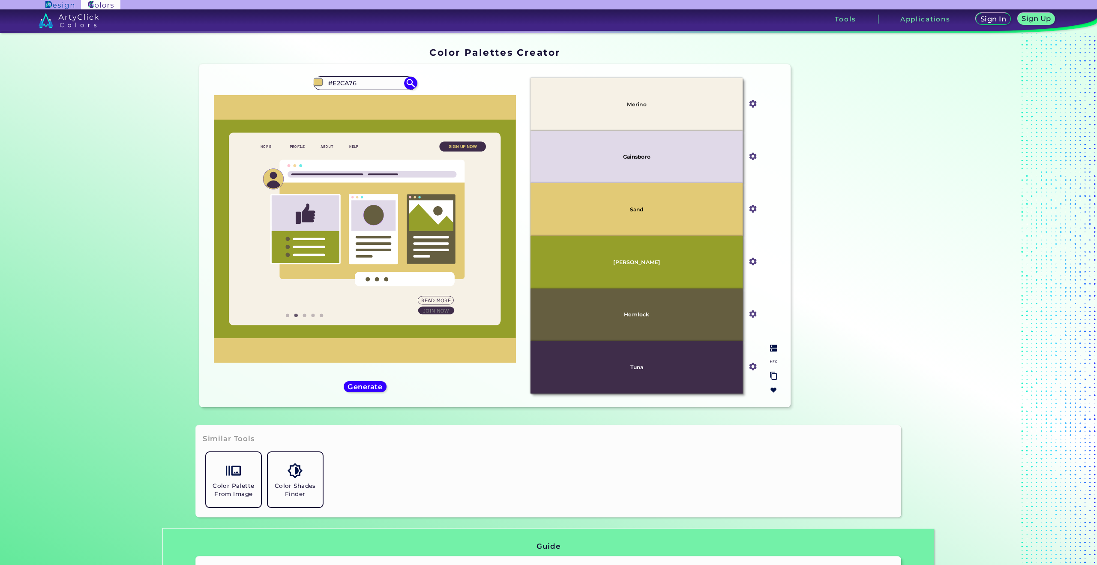
click at [639, 257] on div "[PERSON_NAME]" at bounding box center [636, 262] width 212 height 53
click at [642, 265] on div "[PERSON_NAME]" at bounding box center [636, 262] width 212 height 53
click at [644, 264] on p "[PERSON_NAME]" at bounding box center [636, 262] width 47 height 6
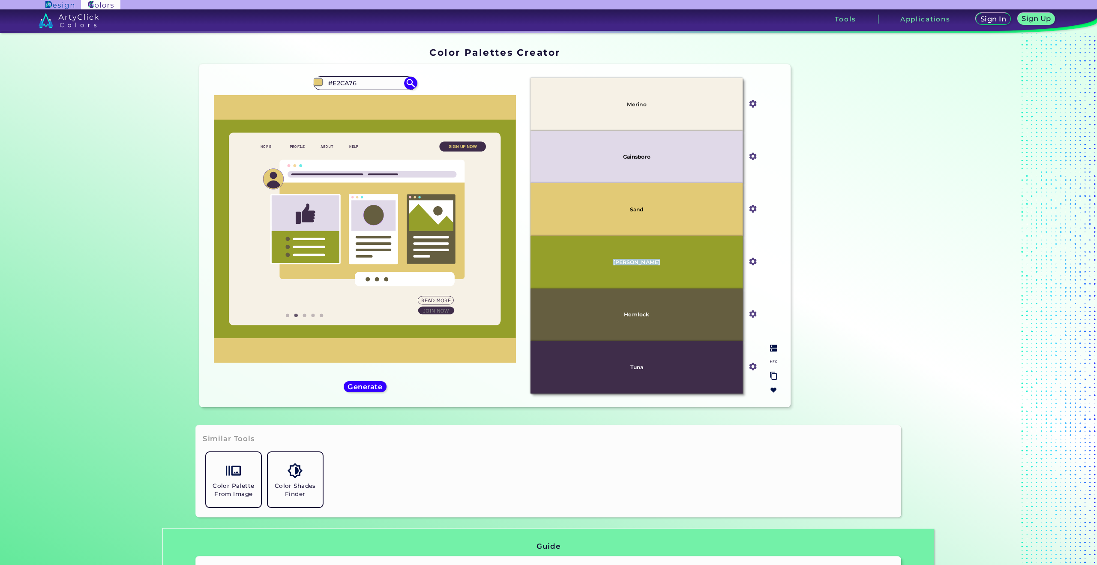
drag, startPoint x: 644, startPoint y: 264, endPoint x: 651, endPoint y: 269, distance: 8.7
click at [651, 269] on div "[PERSON_NAME]" at bounding box center [636, 262] width 212 height 53
copy p "[PERSON_NAME]"
click at [370, 379] on div "#e2ca76 #E2CA76 Burning Sand ◉ Dark Sand ◉ Desert Sand ◉ Golden Sand ◉ Quicksan…" at bounding box center [365, 235] width 318 height 329
click at [370, 383] on h5 "Generate" at bounding box center [365, 386] width 32 height 6
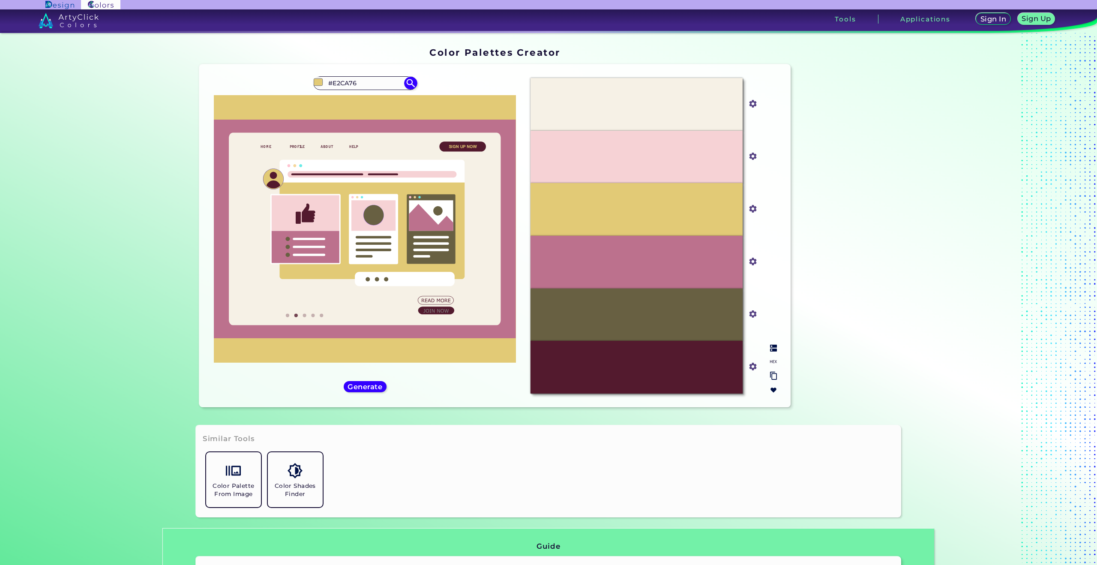
click at [774, 345] on img at bounding box center [773, 347] width 7 height 7
click at [632, 314] on p "Tobacco Brown" at bounding box center [637, 314] width 42 height 6
copy p "Tobacco Brown"
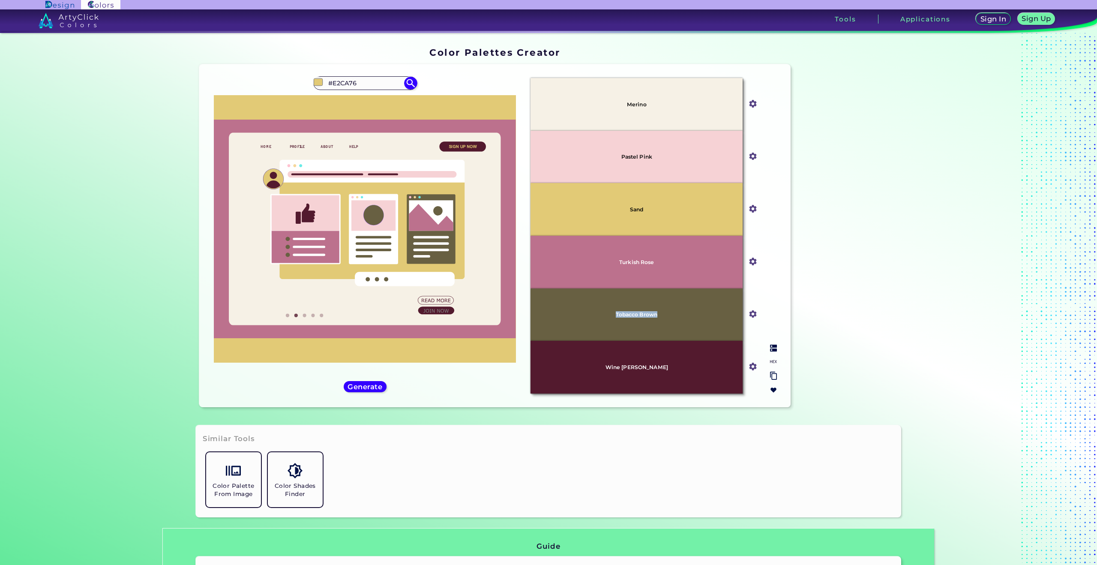
copy p "Tobacco Brown"
click at [377, 385] on h5 "Generate" at bounding box center [364, 386] width 31 height 6
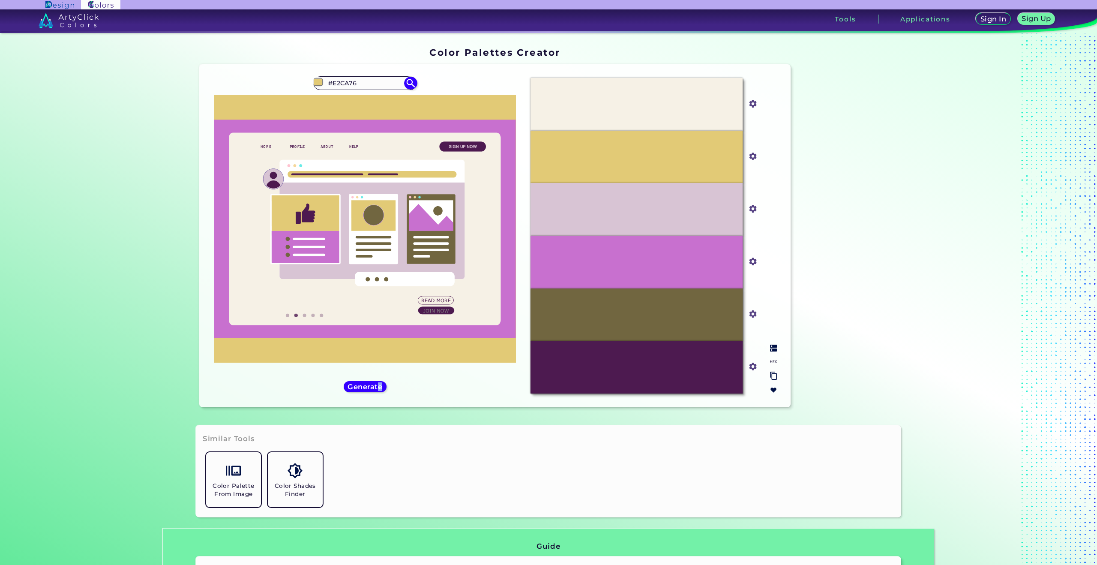
click at [770, 347] on img at bounding box center [773, 347] width 7 height 7
click at [367, 387] on h5 "Generate" at bounding box center [364, 386] width 35 height 7
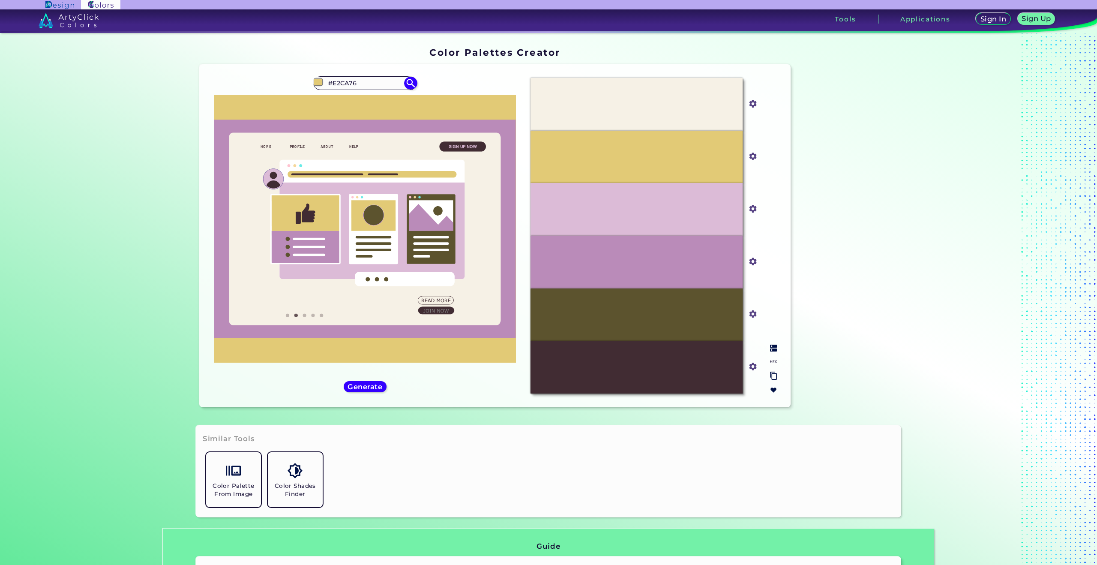
click at [778, 350] on div "#F6F1E6 #f6f1e6 #E2CA76 #e2ca76 #DCBBD7 #dcbbd7 #BA8BB9 #ba8bb9 #5C532E #5c532e…" at bounding box center [653, 235] width 260 height 329
click at [770, 349] on img at bounding box center [773, 347] width 7 height 7
click at [638, 311] on p "Woodland" at bounding box center [636, 314] width 28 height 6
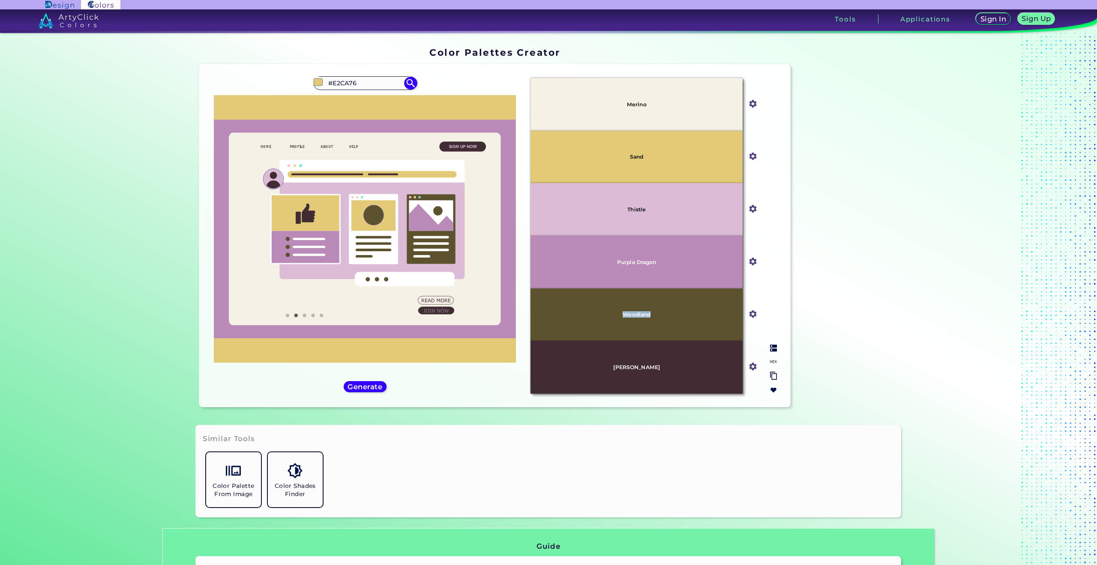
copy p "Woodland"
click at [637, 368] on p "[PERSON_NAME]" at bounding box center [636, 367] width 47 height 6
copy p "[PERSON_NAME]"
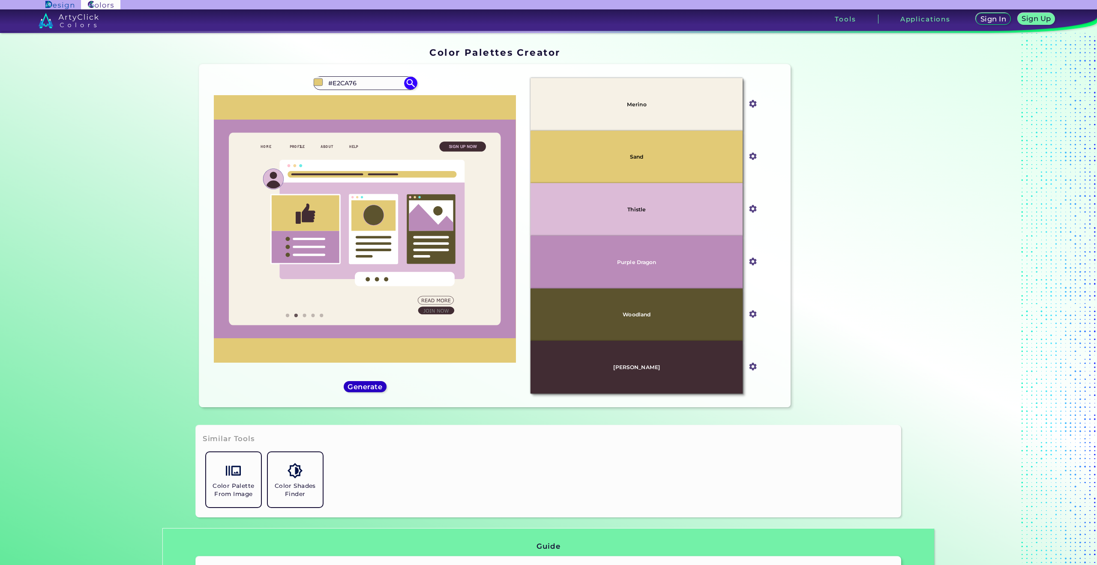
click at [372, 384] on h5 "Generate" at bounding box center [365, 386] width 32 height 6
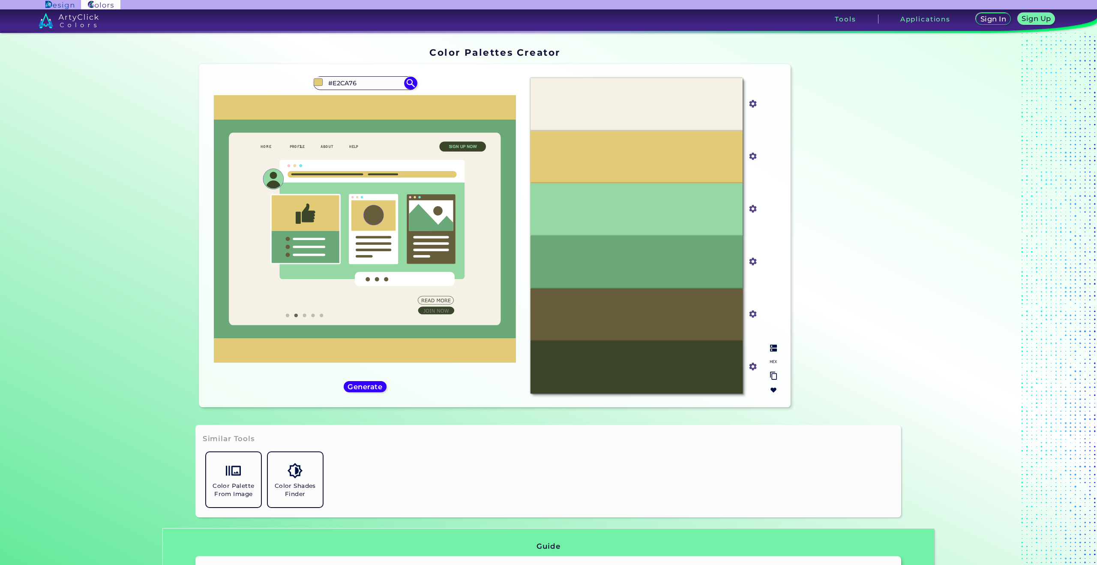
click at [770, 348] on img at bounding box center [773, 347] width 7 height 7
click at [353, 389] on h5 "Generate" at bounding box center [365, 386] width 36 height 7
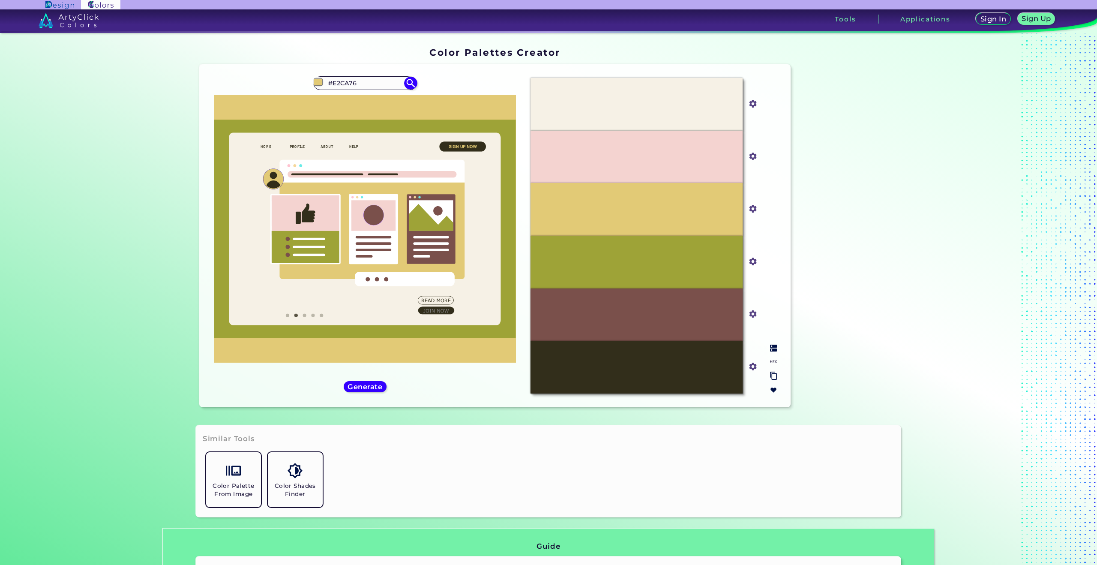
click at [770, 348] on img at bounding box center [773, 347] width 7 height 7
click at [368, 385] on h5 "Generate" at bounding box center [364, 386] width 33 height 7
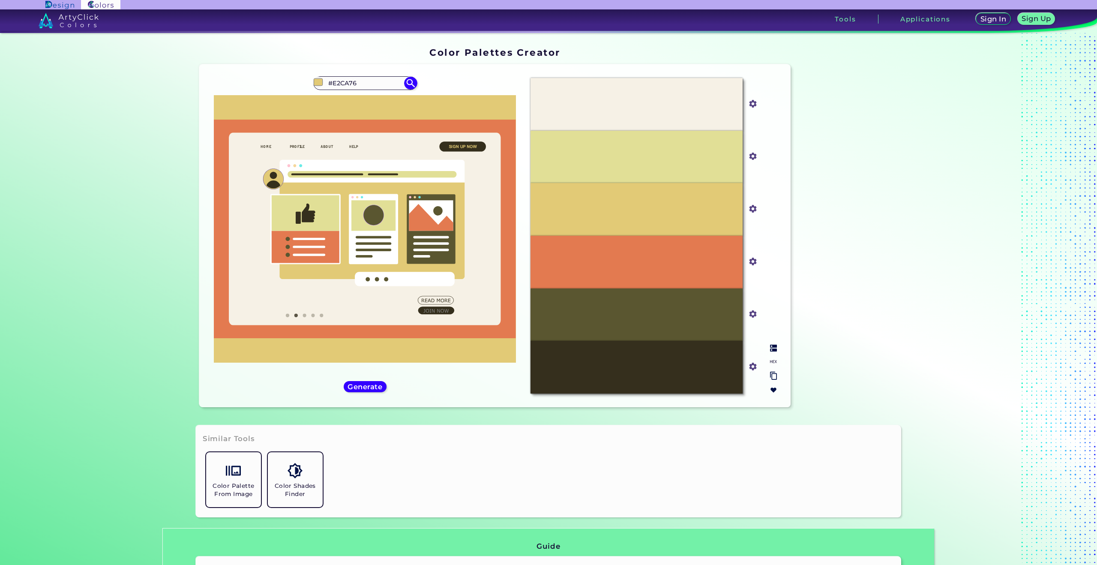
click at [774, 349] on img at bounding box center [773, 347] width 7 height 7
click at [365, 383] on h5 "Generate" at bounding box center [364, 386] width 31 height 6
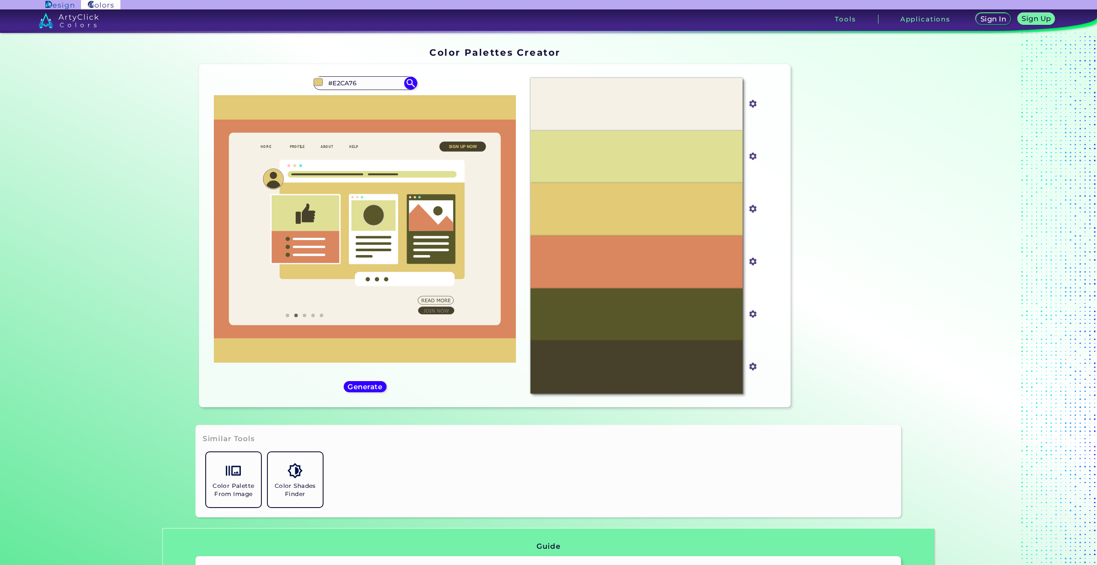
click at [415, 385] on div "#e2ca76 #E2CA76 Burning Sand ◉ Dark Sand ◉ Desert Sand ◉ Golden Sand ◉ Quicksan…" at bounding box center [365, 235] width 318 height 329
click at [370, 385] on h5 "Generate" at bounding box center [364, 386] width 31 height 6
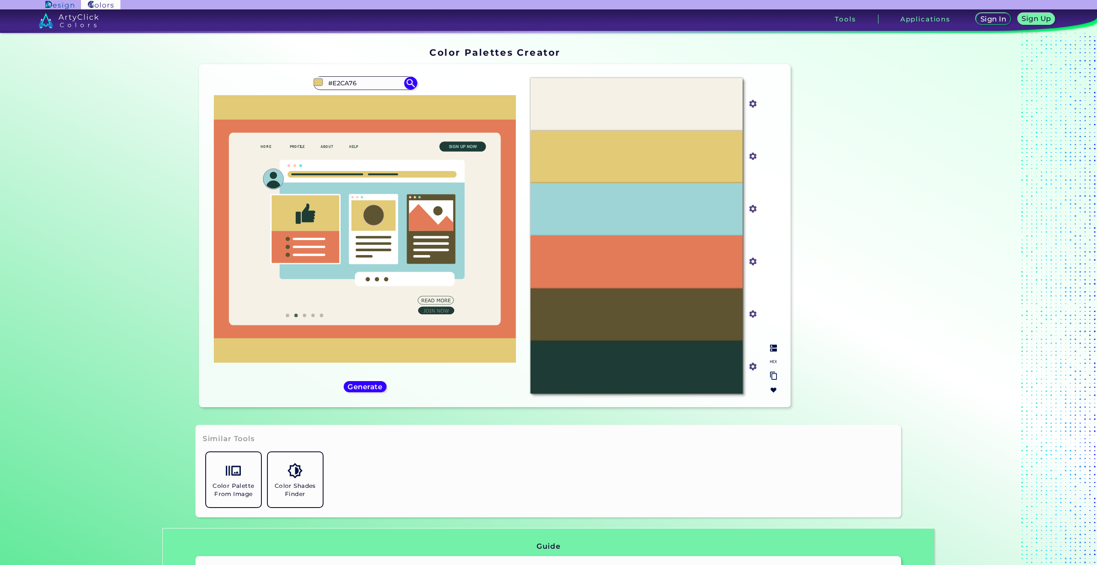
click at [773, 348] on img at bounding box center [773, 347] width 7 height 7
click at [373, 383] on h5 "Generate" at bounding box center [364, 386] width 31 height 6
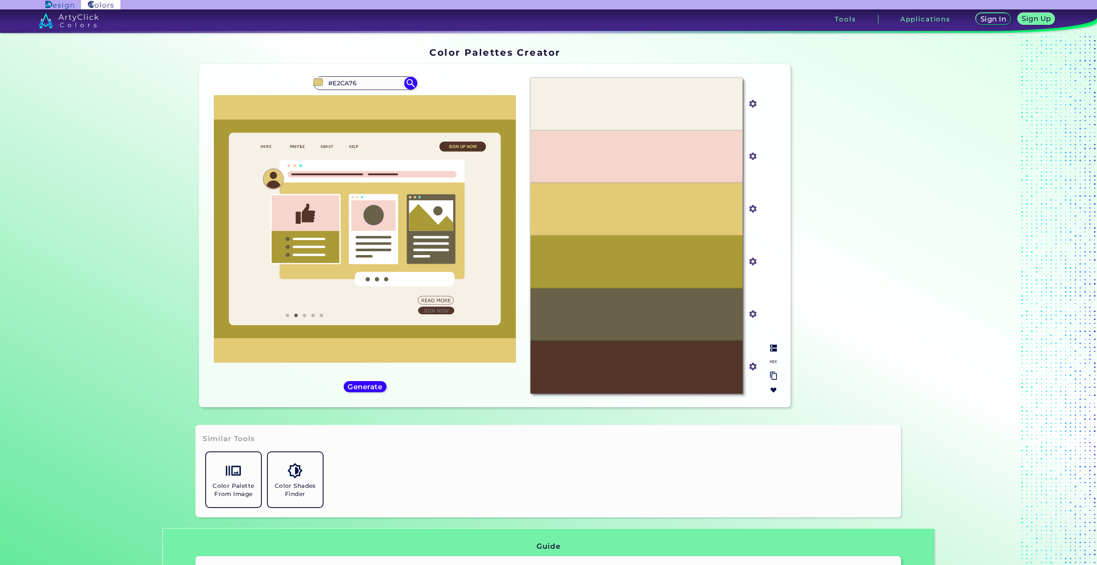
click at [774, 342] on div at bounding box center [773, 369] width 14 height 56
click at [771, 346] on img at bounding box center [773, 347] width 7 height 7
click at [380, 386] on h5 "Generate" at bounding box center [364, 386] width 31 height 6
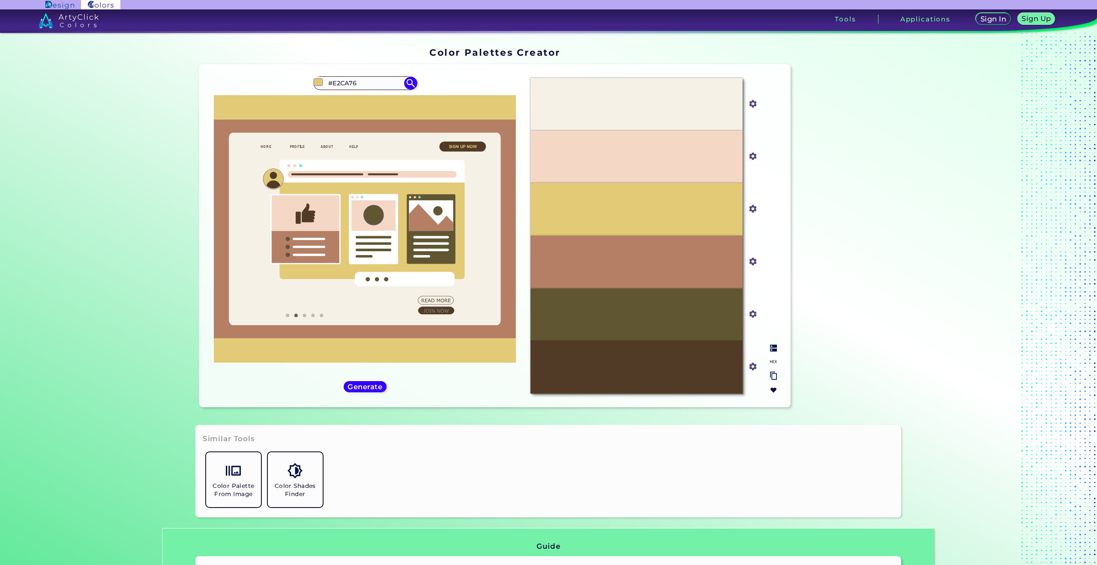
click at [770, 348] on img at bounding box center [773, 347] width 7 height 7
click at [380, 386] on div "Generate" at bounding box center [364, 386] width 39 height 10
click at [379, 384] on h5 "Generate" at bounding box center [364, 386] width 31 height 6
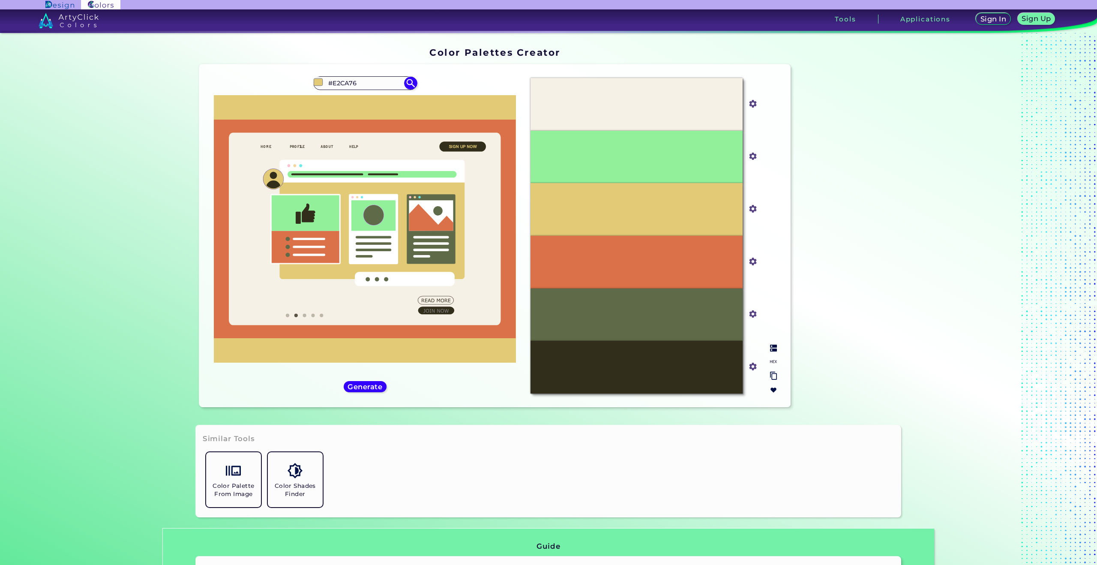
click at [773, 347] on img at bounding box center [773, 347] width 7 height 7
click at [374, 386] on h5 "Generate" at bounding box center [364, 386] width 31 height 6
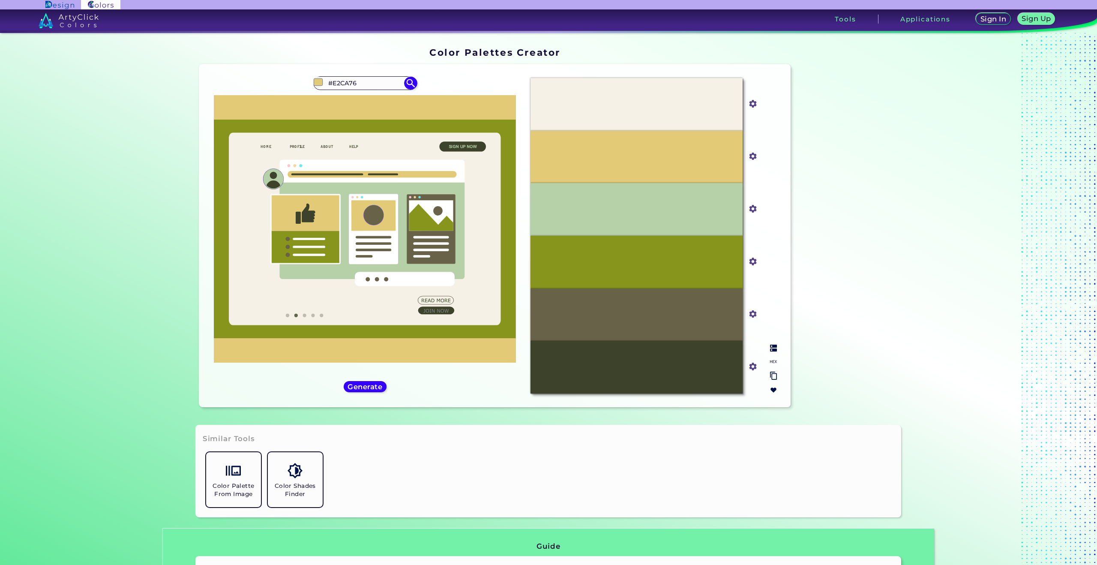
click at [774, 347] on img at bounding box center [773, 347] width 7 height 7
click at [370, 387] on h5 "Generate" at bounding box center [365, 386] width 32 height 6
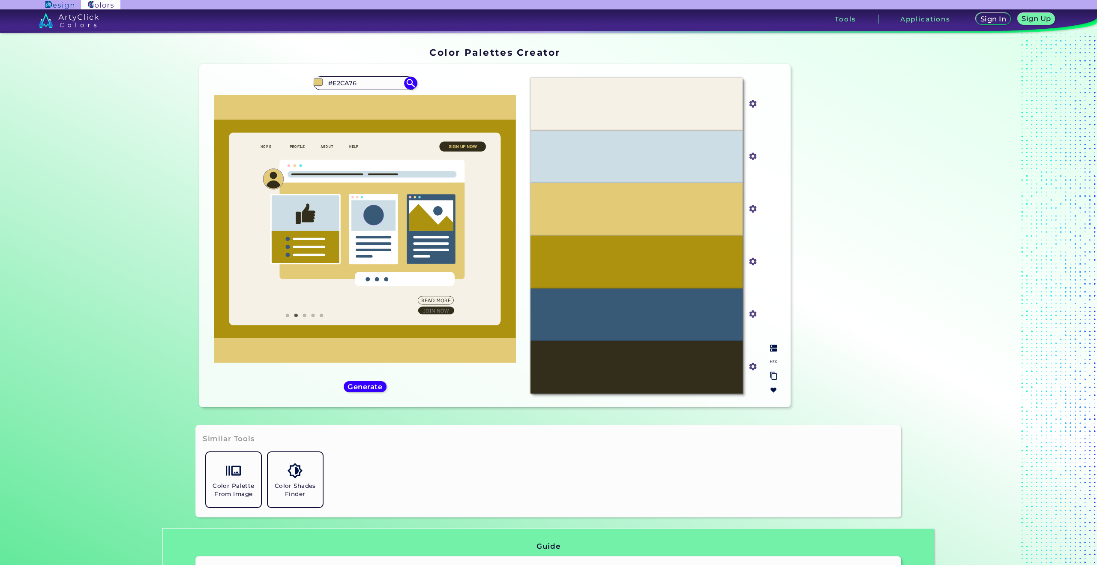
click at [770, 346] on img at bounding box center [773, 347] width 7 height 7
click at [385, 377] on div "#e2ca76 #E2CA76 Burning Sand ◉ Dark Sand ◉ Desert Sand ◉ Golden Sand ◉ Quicksan…" at bounding box center [365, 235] width 318 height 329
click at [377, 385] on h5 "Generate" at bounding box center [365, 386] width 36 height 7
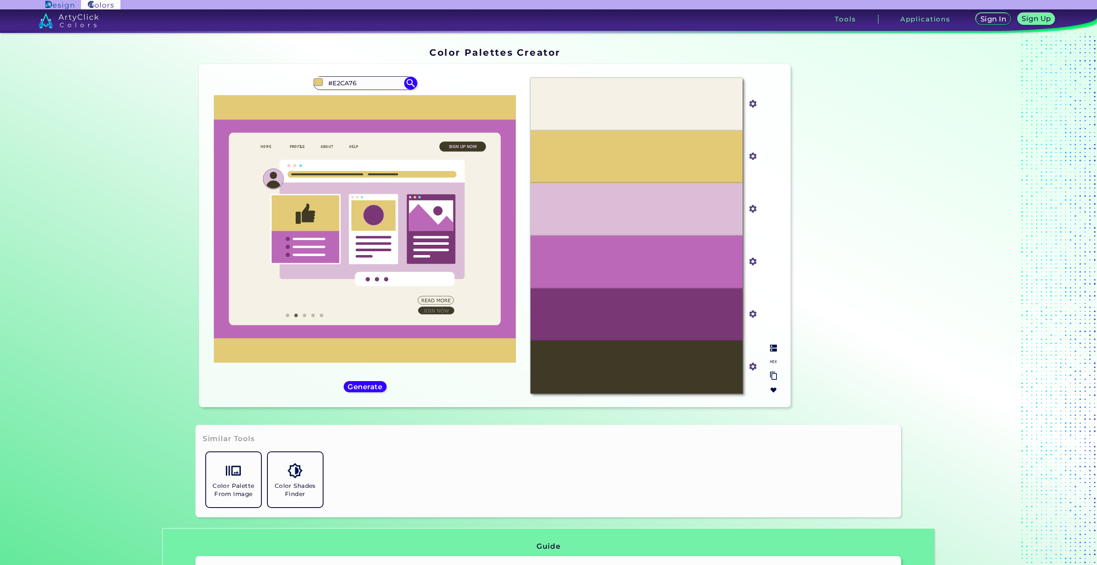
click at [772, 351] on div at bounding box center [773, 369] width 14 height 56
click at [771, 346] on img at bounding box center [773, 347] width 7 height 7
click at [641, 364] on p "Lisbon Brown" at bounding box center [636, 367] width 37 height 6
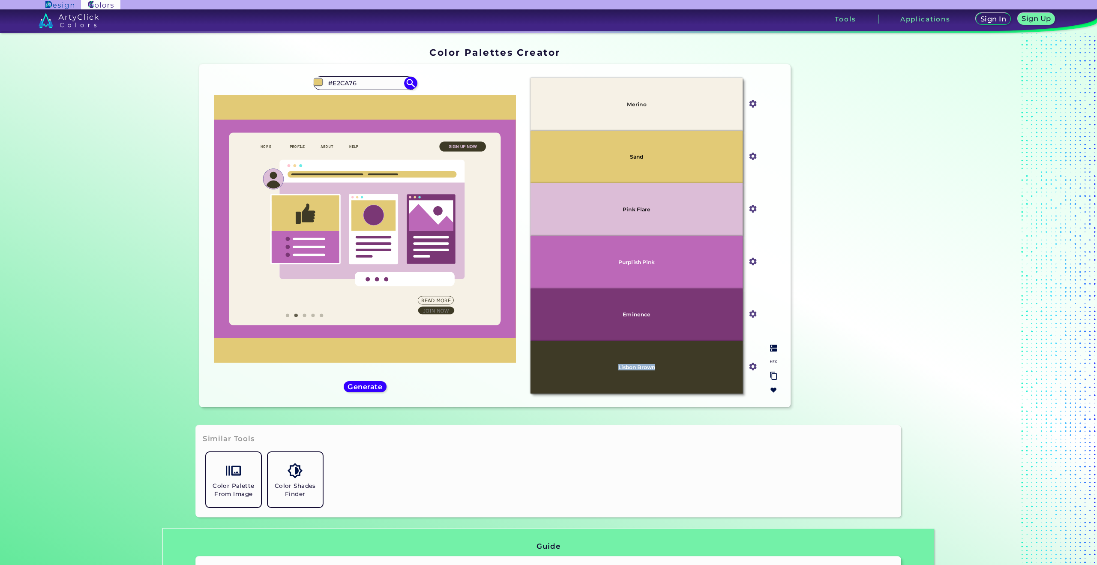
click at [641, 364] on p "Lisbon Brown" at bounding box center [636, 367] width 37 height 6
click at [362, 384] on h5 "Generate" at bounding box center [364, 386] width 31 height 6
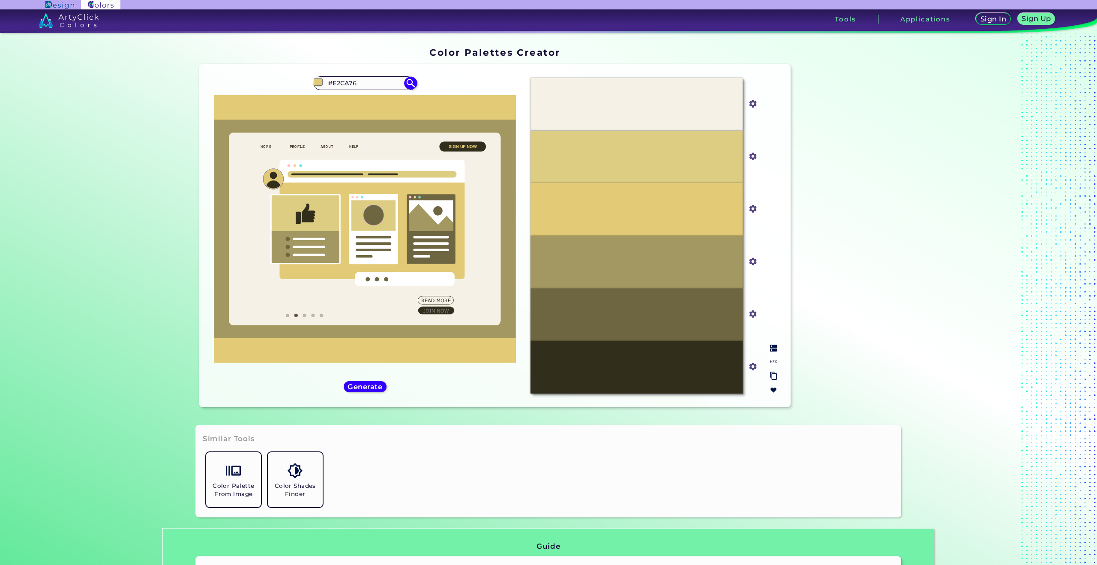
click at [772, 349] on img at bounding box center [773, 347] width 7 height 7
click at [365, 390] on div "Generate" at bounding box center [364, 386] width 39 height 10
click at [368, 388] on h5 "Generate" at bounding box center [364, 386] width 31 height 6
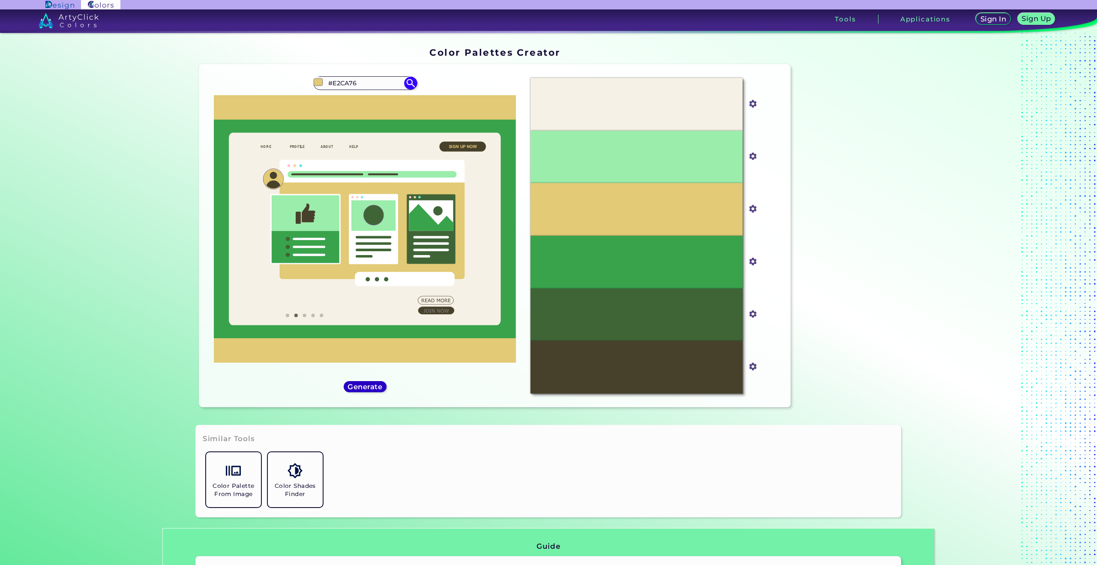
click at [370, 385] on h5 "Generate" at bounding box center [365, 386] width 32 height 6
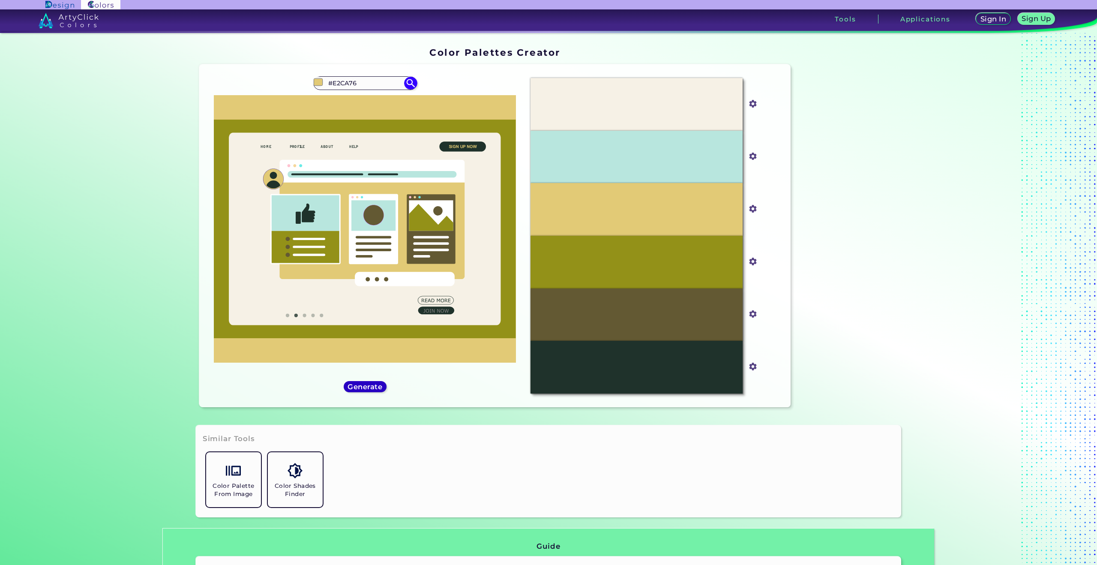
click at [370, 385] on h5 "Generate" at bounding box center [365, 386] width 32 height 6
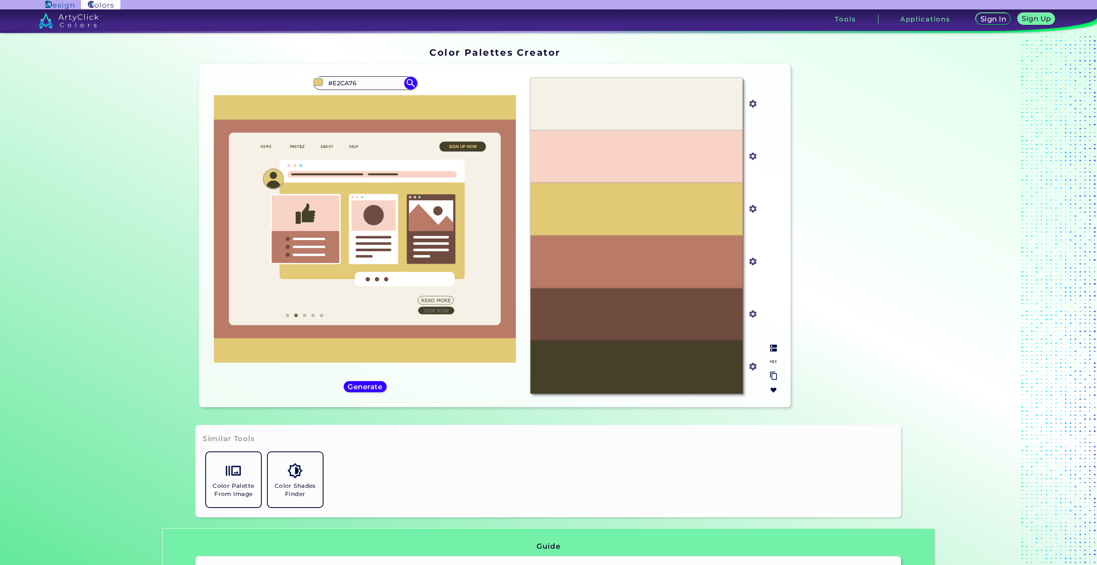
click at [776, 354] on div at bounding box center [773, 369] width 14 height 56
click at [774, 349] on img at bounding box center [773, 347] width 7 height 7
click at [375, 377] on div "#e2ca76 #E2CA76 Burning Sand ◉ Dark Sand ◉ Desert Sand ◉ Golden Sand ◉ Quicksan…" at bounding box center [365, 235] width 318 height 329
click at [376, 385] on h5 "Generate" at bounding box center [364, 386] width 31 height 6
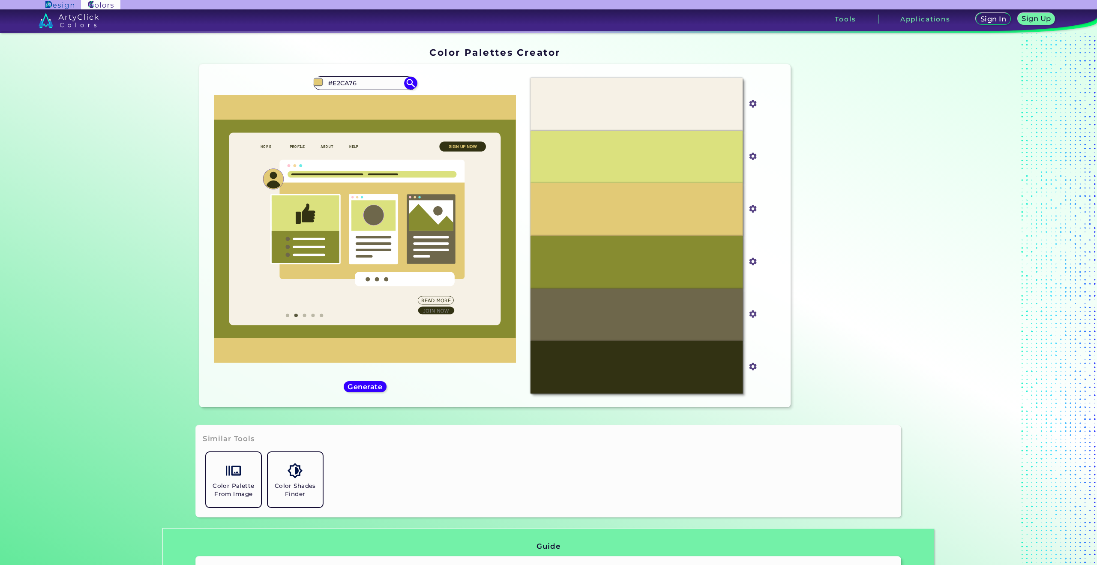
click at [948, 308] on section "Color Palettes Creator Color Palettes Creator Oops - something went wrong. Plea…" at bounding box center [548, 299] width 1097 height 532
drag, startPoint x: 375, startPoint y: 378, endPoint x: 374, endPoint y: 385, distance: 7.4
click at [375, 378] on div "#e2ca76 #E2CA76 Burning Sand ◉ Dark Sand ◉ Desert Sand ◉ Golden Sand ◉ Quicksan…" at bounding box center [365, 235] width 318 height 329
click at [374, 385] on h5 "Generate" at bounding box center [365, 386] width 34 height 7
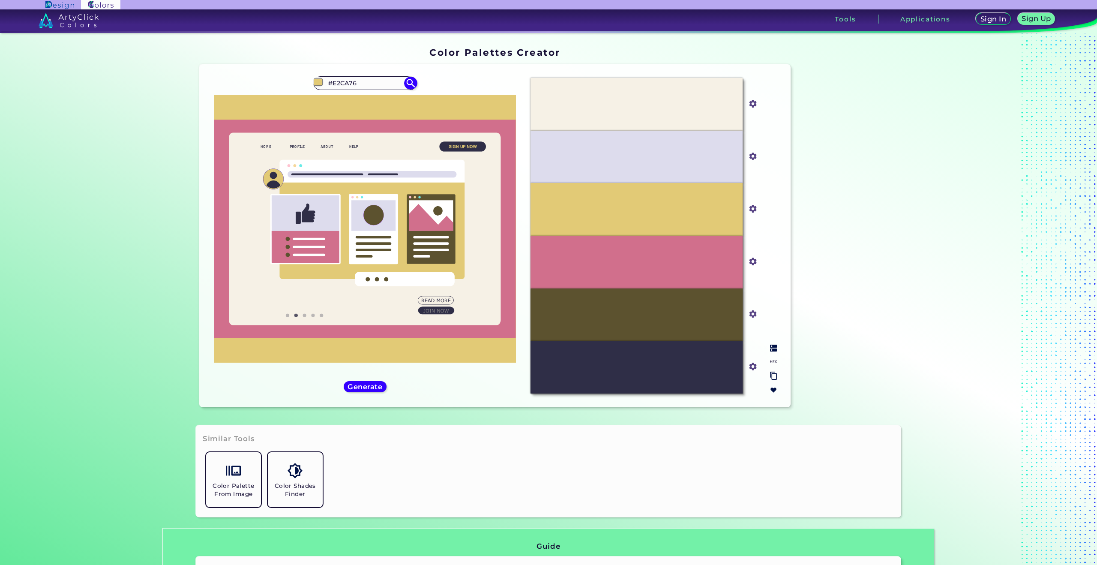
click at [770, 345] on img at bounding box center [773, 347] width 7 height 7
click at [362, 385] on h5 "Generate" at bounding box center [364, 386] width 31 height 6
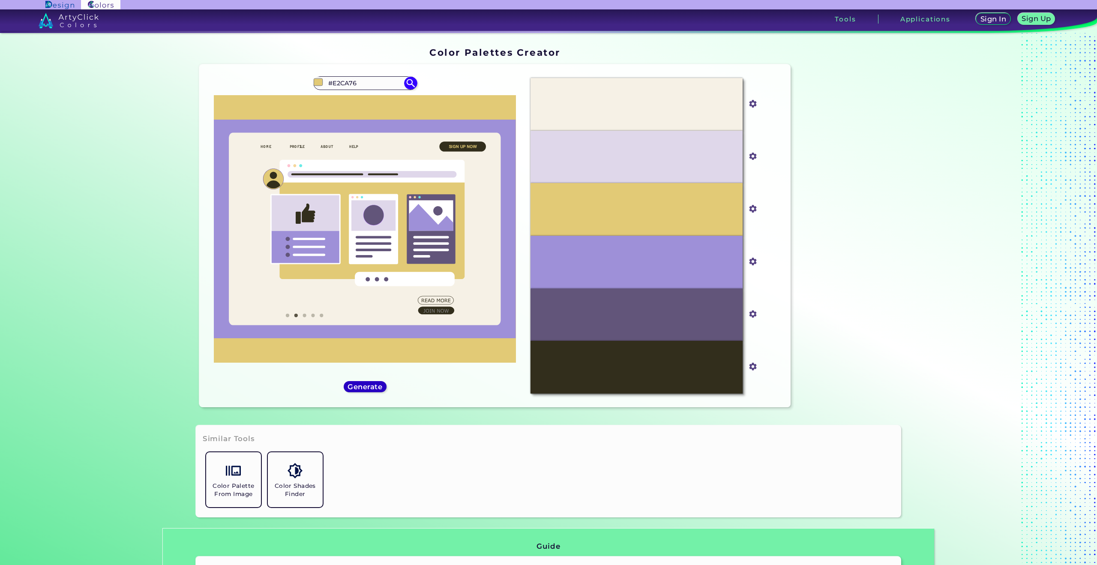
click at [370, 384] on h5 "Generate" at bounding box center [364, 386] width 31 height 6
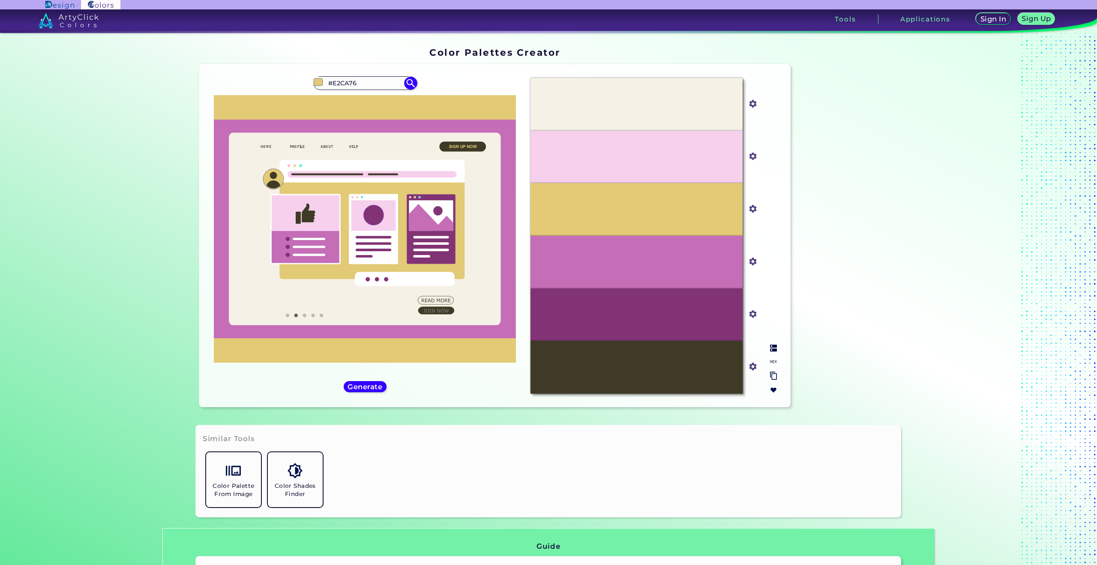
click at [778, 347] on div "#F6F1E6 #f6f1e6 #F6D0ED #f6d0ed #E2CA76 #e2ca76 #C56DB7 #c56db7 #813375 #813375…" at bounding box center [653, 235] width 260 height 329
click at [766, 350] on div at bounding box center [773, 369] width 14 height 56
click at [770, 347] on img at bounding box center [773, 347] width 7 height 7
click at [374, 385] on h5 "Generate" at bounding box center [365, 386] width 32 height 6
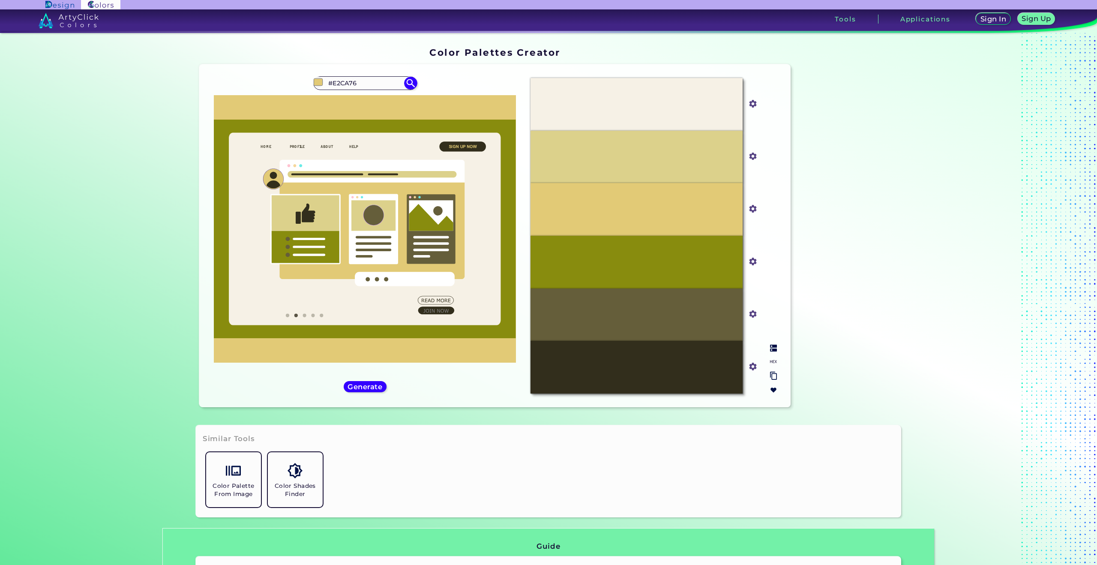
click at [766, 348] on div at bounding box center [773, 369] width 14 height 56
click at [770, 347] on img at bounding box center [773, 347] width 7 height 7
click at [368, 383] on h5 "Generate" at bounding box center [365, 386] width 36 height 7
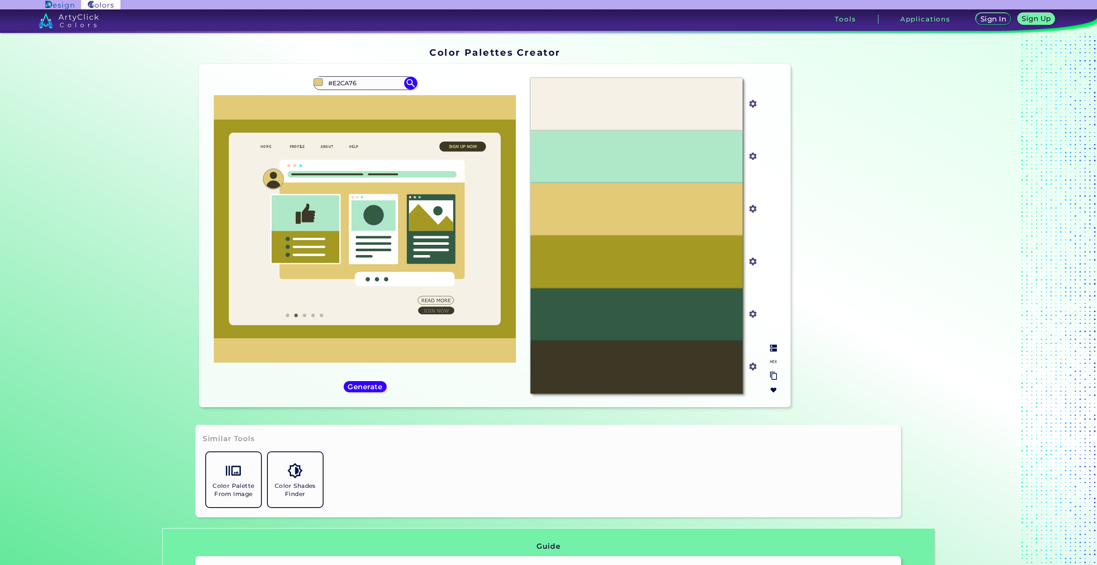
click at [770, 346] on img at bounding box center [773, 347] width 7 height 7
click at [364, 377] on div "#e2ca76 #E2CA76 Burning Sand ◉ Dark Sand ◉ Desert Sand ◉ Golden Sand ◉ Quicksan…" at bounding box center [365, 235] width 318 height 329
click at [362, 382] on div "Generate" at bounding box center [364, 386] width 39 height 10
click at [362, 383] on h5 "Generate" at bounding box center [364, 386] width 31 height 6
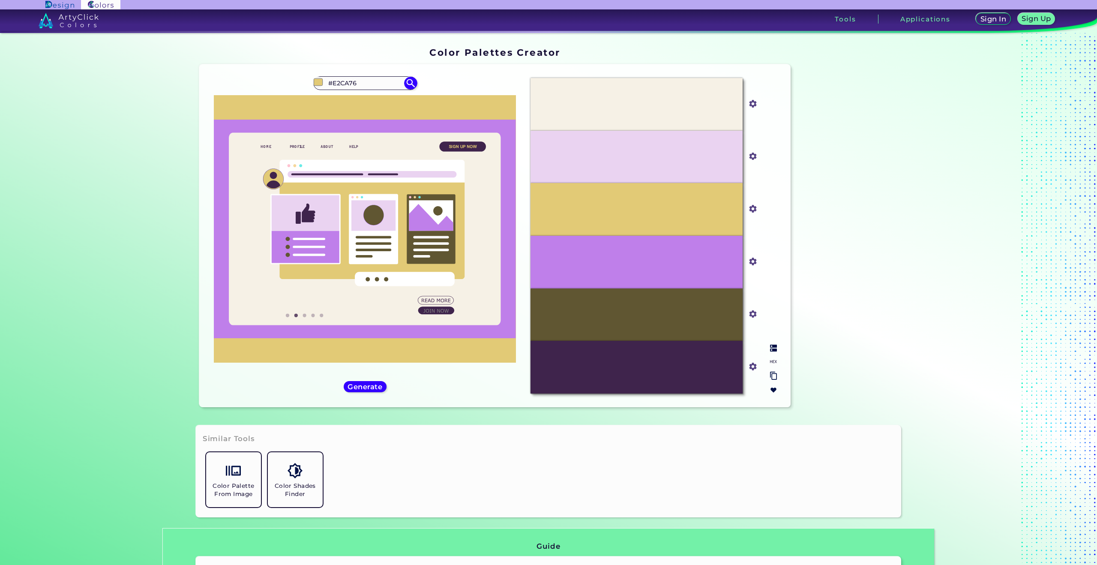
click at [777, 347] on div at bounding box center [773, 369] width 14 height 56
click at [766, 347] on div at bounding box center [773, 369] width 14 height 56
click at [771, 348] on img at bounding box center [773, 347] width 7 height 7
click at [641, 316] on p "Hemlock" at bounding box center [636, 314] width 25 height 6
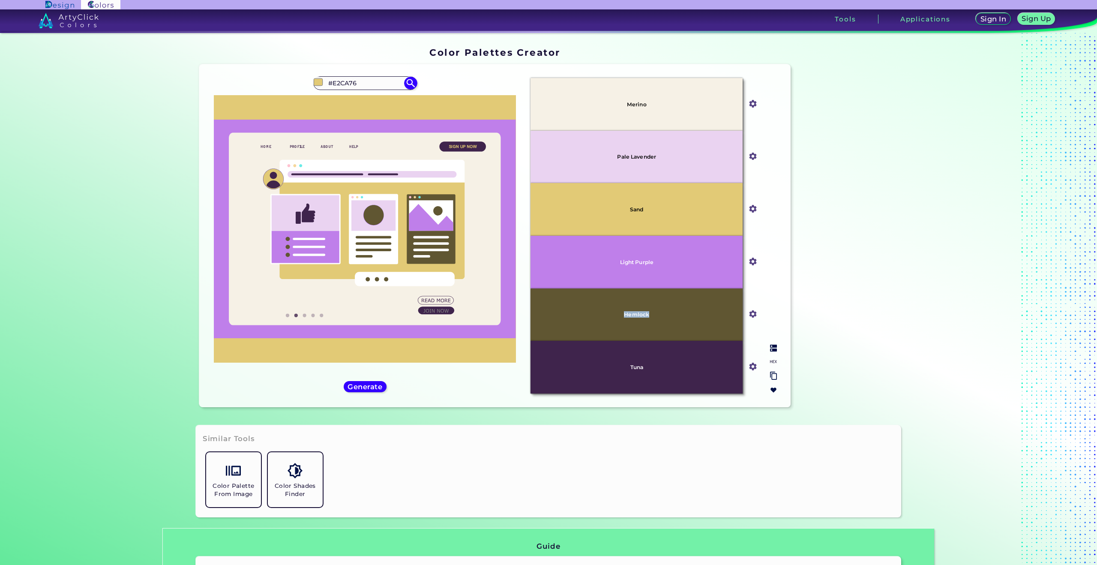
click at [641, 316] on p "Hemlock" at bounding box center [636, 314] width 25 height 6
click at [774, 346] on img at bounding box center [773, 347] width 7 height 7
click at [349, 384] on h5 "Generate" at bounding box center [364, 386] width 31 height 6
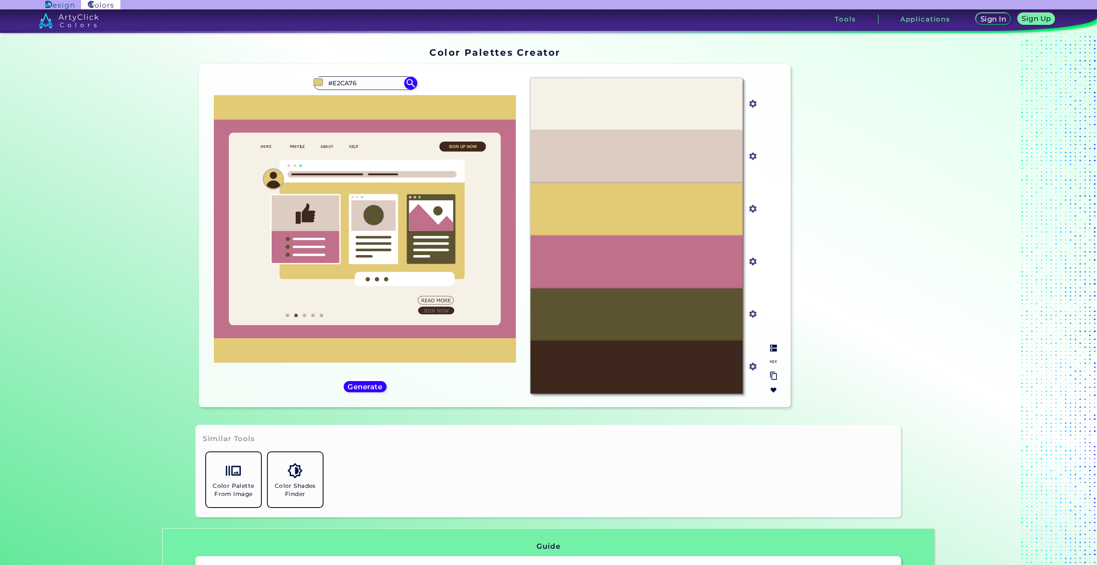
click at [766, 347] on div at bounding box center [773, 369] width 14 height 56
click at [773, 348] on img at bounding box center [773, 347] width 7 height 7
click at [374, 385] on h5 "Generate" at bounding box center [364, 386] width 31 height 6
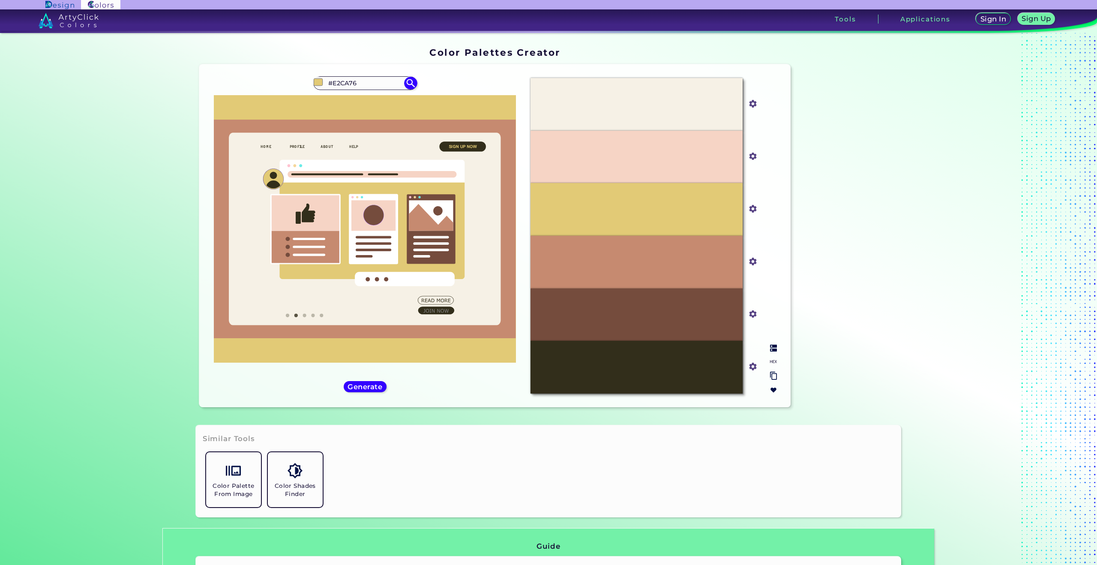
click at [774, 346] on div at bounding box center [773, 369] width 14 height 56
click at [767, 349] on div at bounding box center [773, 369] width 14 height 56
click at [772, 351] on div at bounding box center [773, 369] width 14 height 56
click at [773, 347] on img at bounding box center [773, 347] width 7 height 7
click at [773, 346] on img at bounding box center [773, 347] width 7 height 7
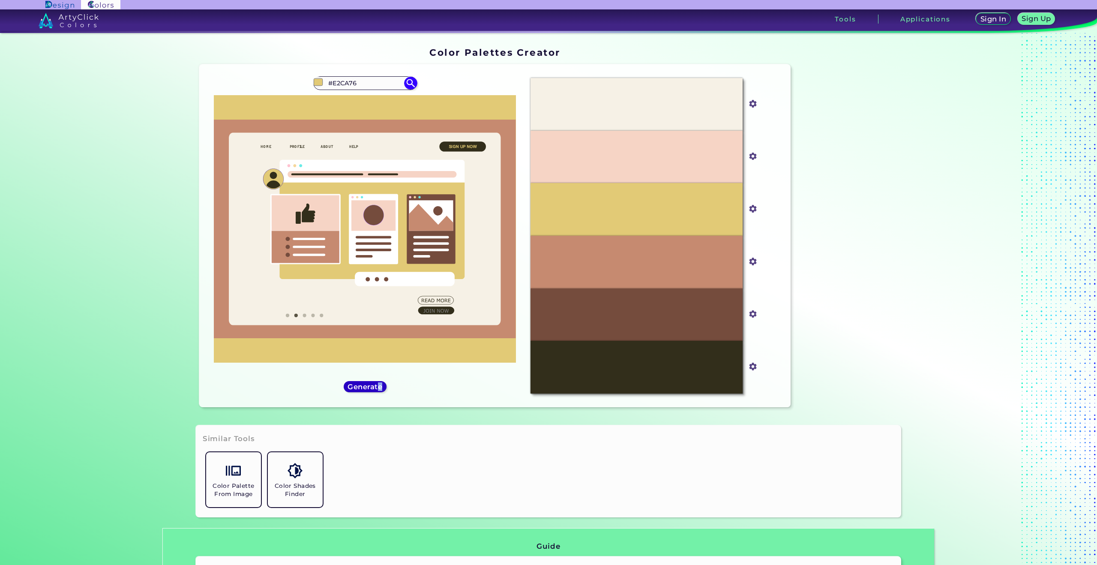
click at [375, 380] on div "#e2ca76 #E2CA76 Burning Sand ◉ Dark Sand ◉ Desert Sand ◉ Golden Sand ◉ Quicksan…" at bounding box center [365, 235] width 318 height 329
click at [371, 387] on h5 "Generate" at bounding box center [364, 386] width 31 height 6
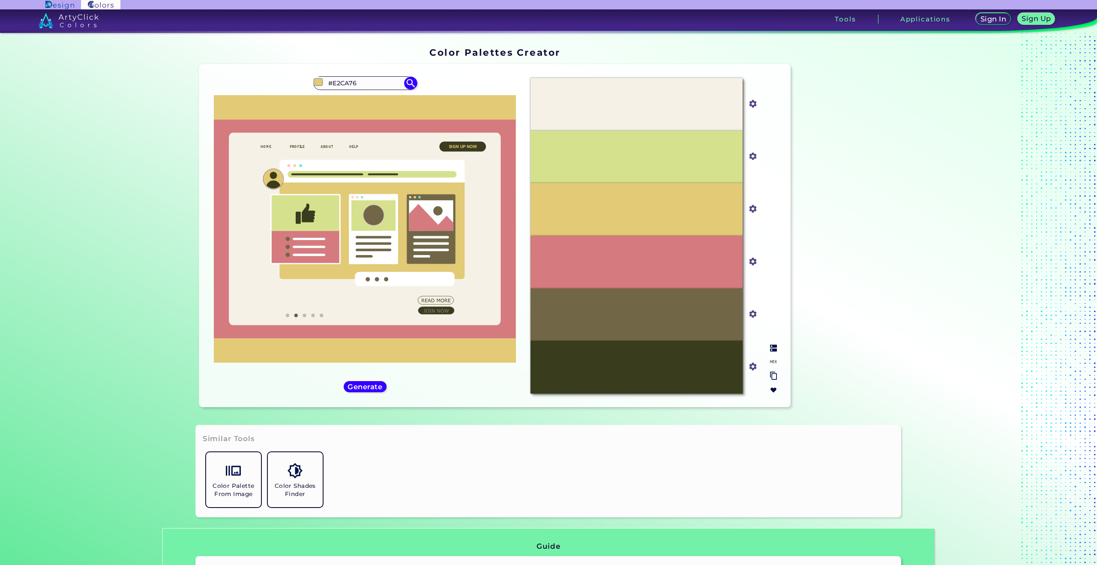
click at [771, 345] on img at bounding box center [773, 347] width 7 height 7
click at [637, 156] on p "Wild Rice" at bounding box center [636, 157] width 27 height 6
click at [637, 366] on p "Thatch Green" at bounding box center [637, 367] width 36 height 6
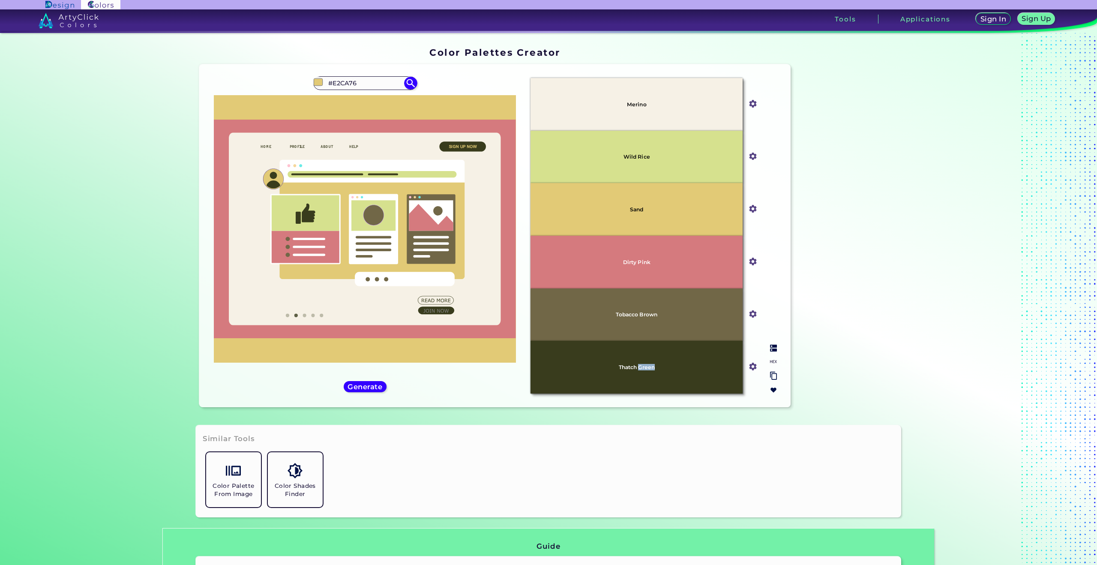
click at [637, 366] on p "Thatch Green" at bounding box center [637, 367] width 36 height 6
click at [638, 366] on p "Thatch Green" at bounding box center [637, 367] width 36 height 6
click at [373, 385] on h5 "Generate" at bounding box center [364, 386] width 31 height 6
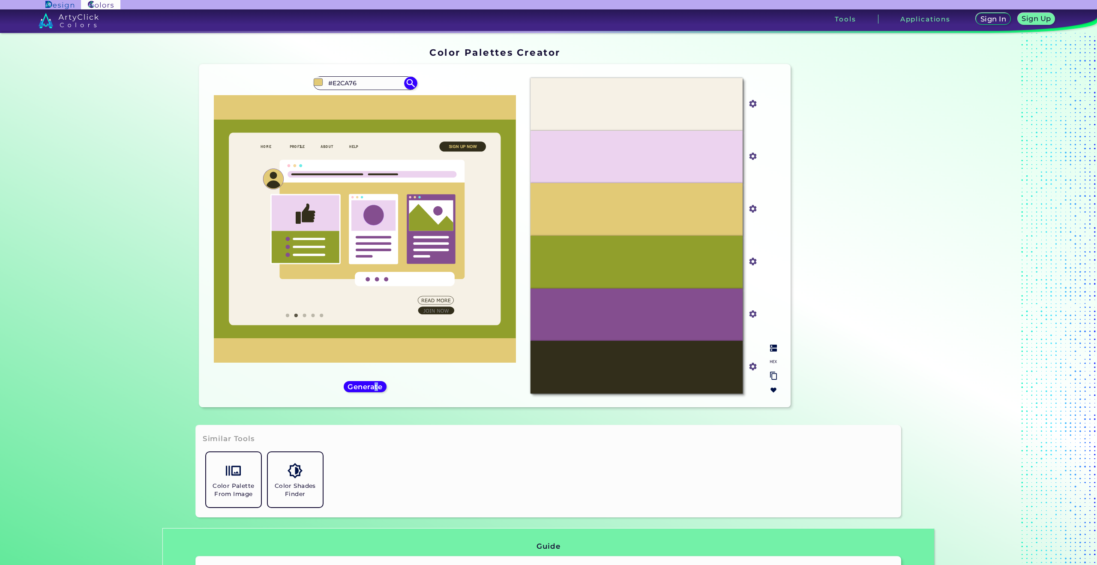
click at [770, 350] on img at bounding box center [773, 347] width 7 height 7
click at [645, 264] on p "[PERSON_NAME]" at bounding box center [636, 262] width 47 height 6
click at [362, 391] on div "Generate" at bounding box center [364, 386] width 39 height 10
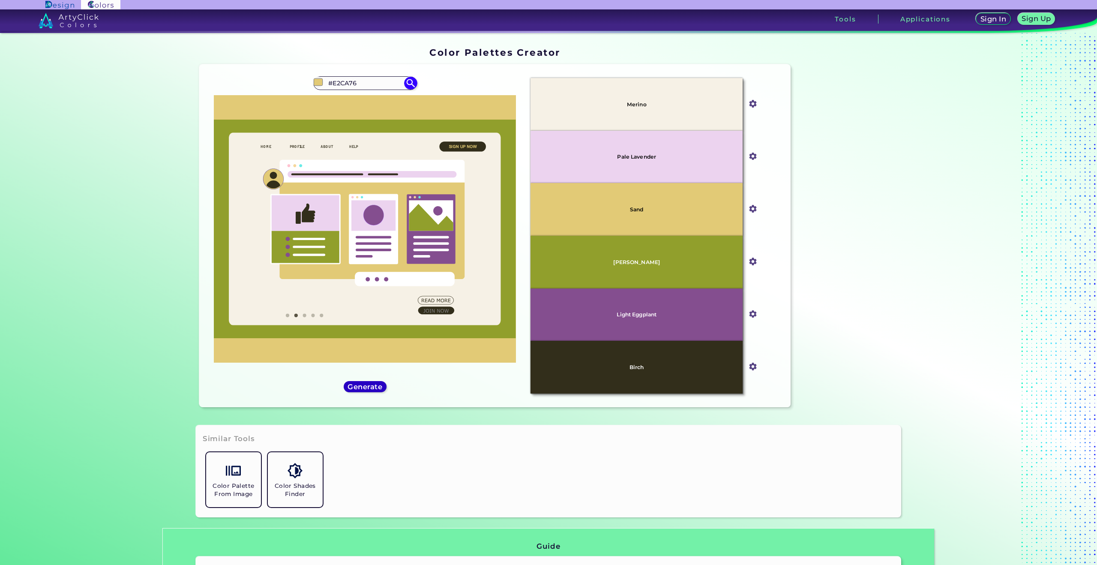
click at [367, 384] on h5 "Generate" at bounding box center [364, 386] width 31 height 6
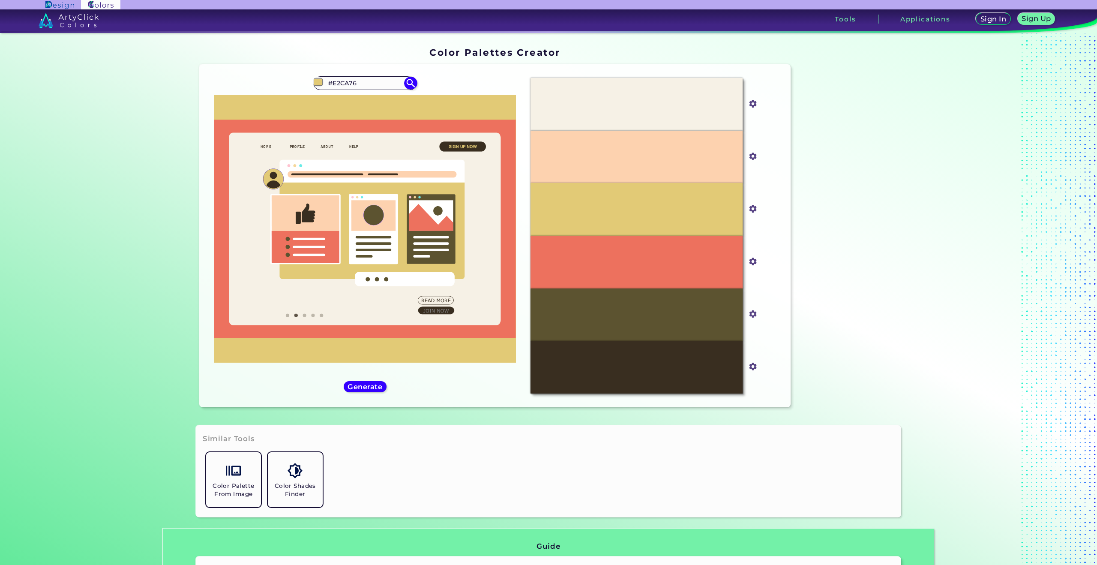
click at [347, 393] on div "#e2ca76 #E2CA76 Burning Sand ◉ Dark Sand ◉ Desert Sand ◉ Golden Sand ◉ Quicksan…" at bounding box center [365, 235] width 318 height 329
click at [349, 389] on h5 "Generate" at bounding box center [365, 386] width 32 height 6
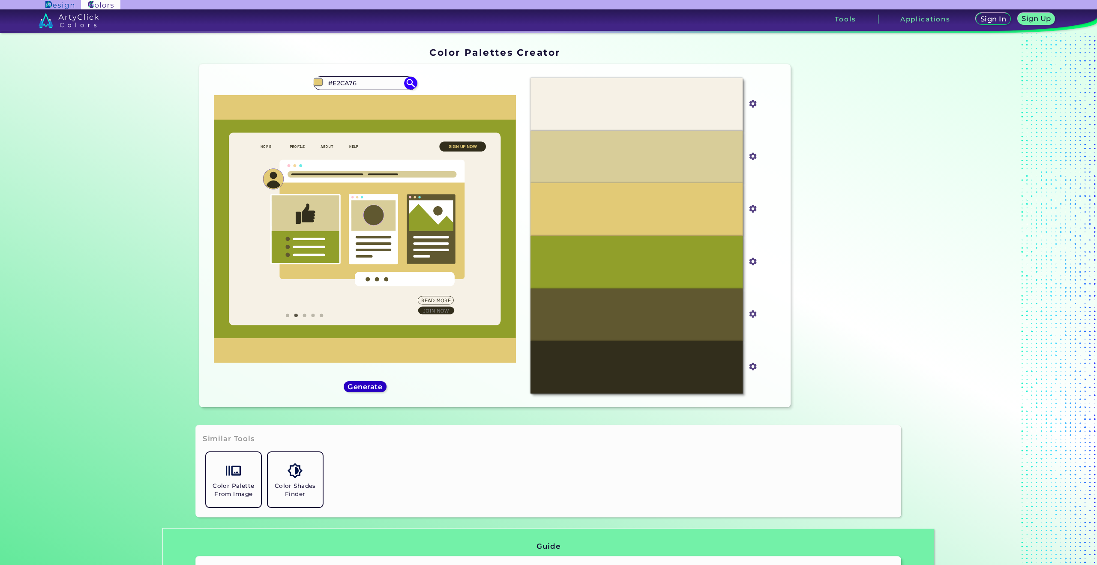
click at [354, 383] on h5 "Generate" at bounding box center [365, 386] width 32 height 6
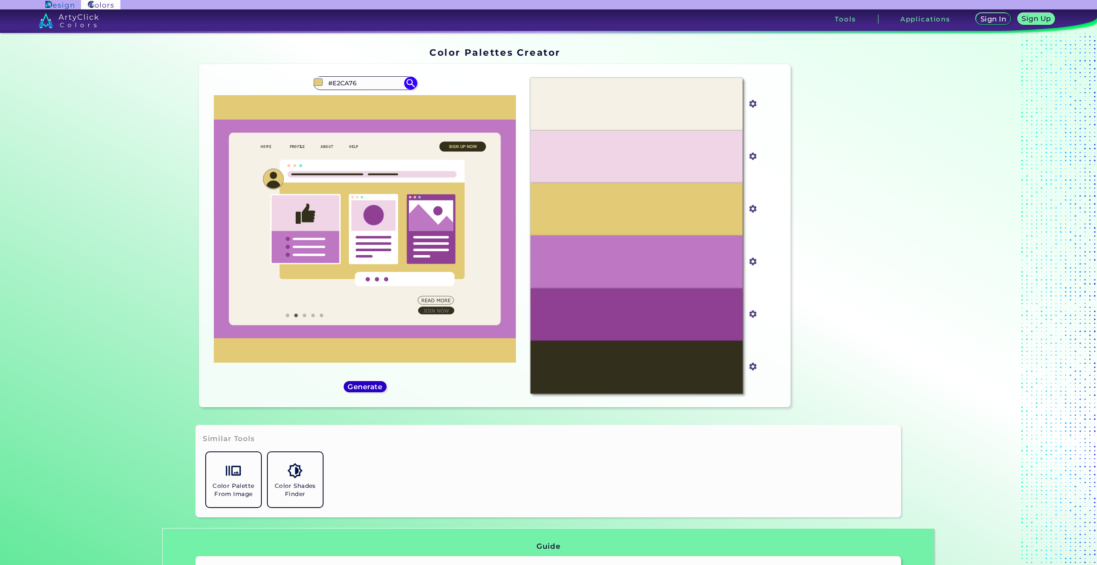
click at [374, 381] on div "Generate" at bounding box center [364, 386] width 39 height 10
click at [371, 385] on h5 "Generate" at bounding box center [364, 386] width 31 height 6
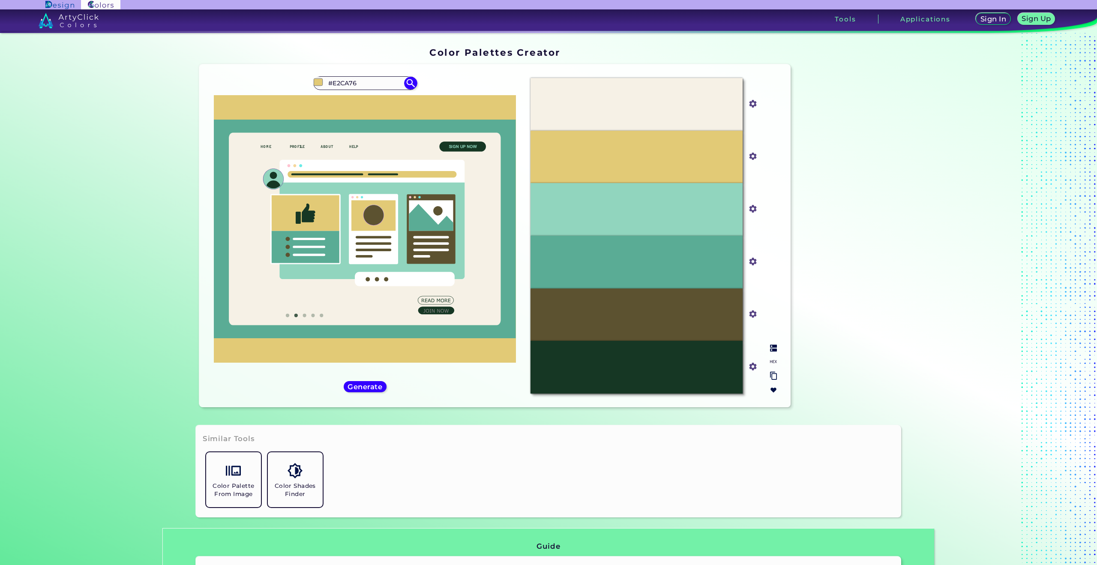
click at [773, 349] on img at bounding box center [773, 347] width 7 height 7
click at [363, 387] on h5 "Generate" at bounding box center [364, 386] width 31 height 6
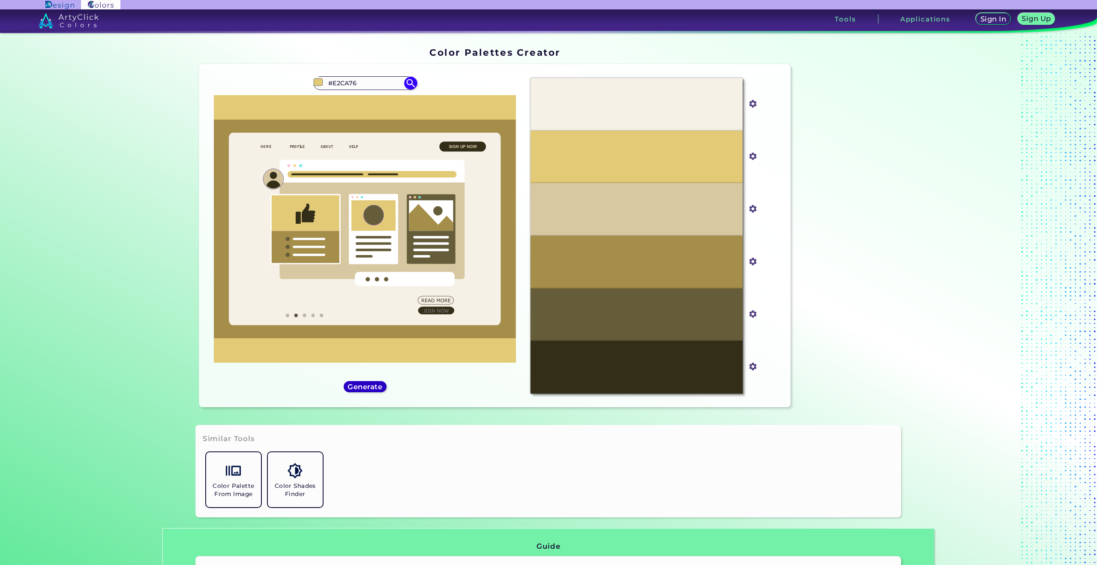
click at [369, 383] on h5 "Generate" at bounding box center [364, 386] width 35 height 7
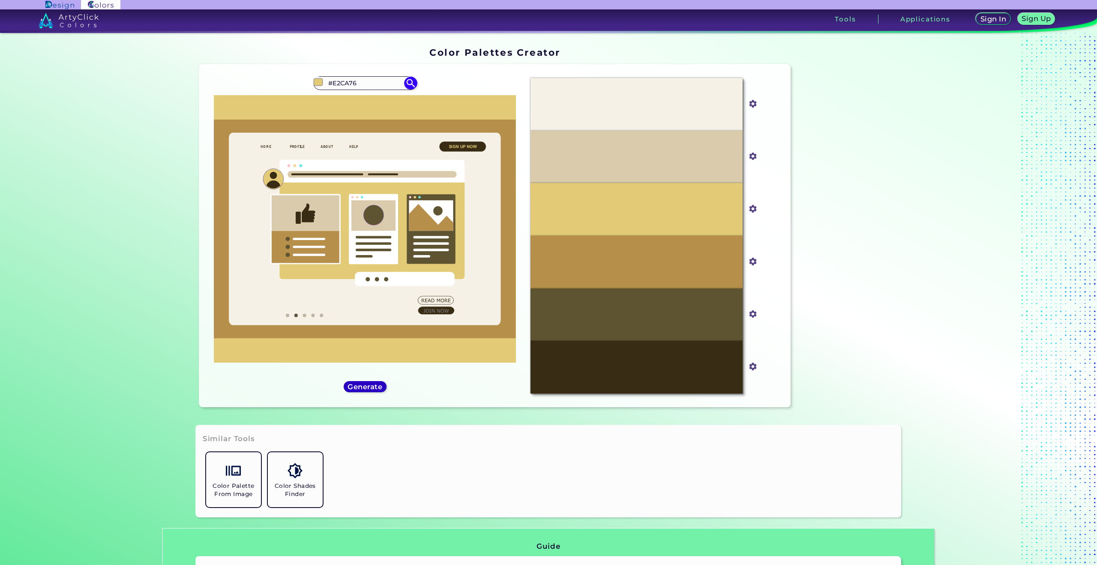
click at [369, 385] on h5 "Generate" at bounding box center [365, 386] width 36 height 7
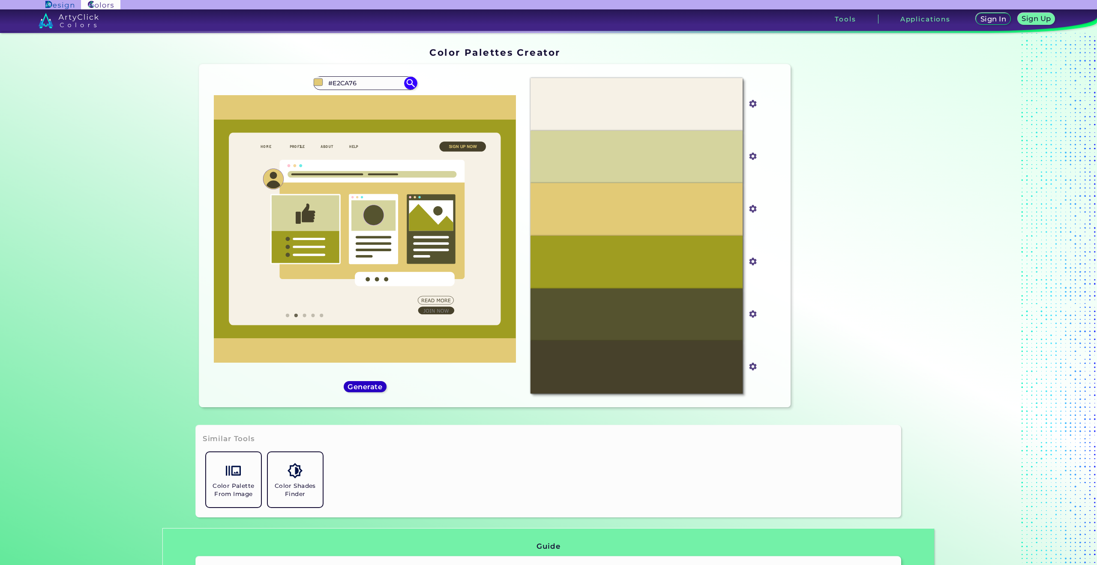
click at [370, 385] on h5 "Generate" at bounding box center [364, 386] width 31 height 6
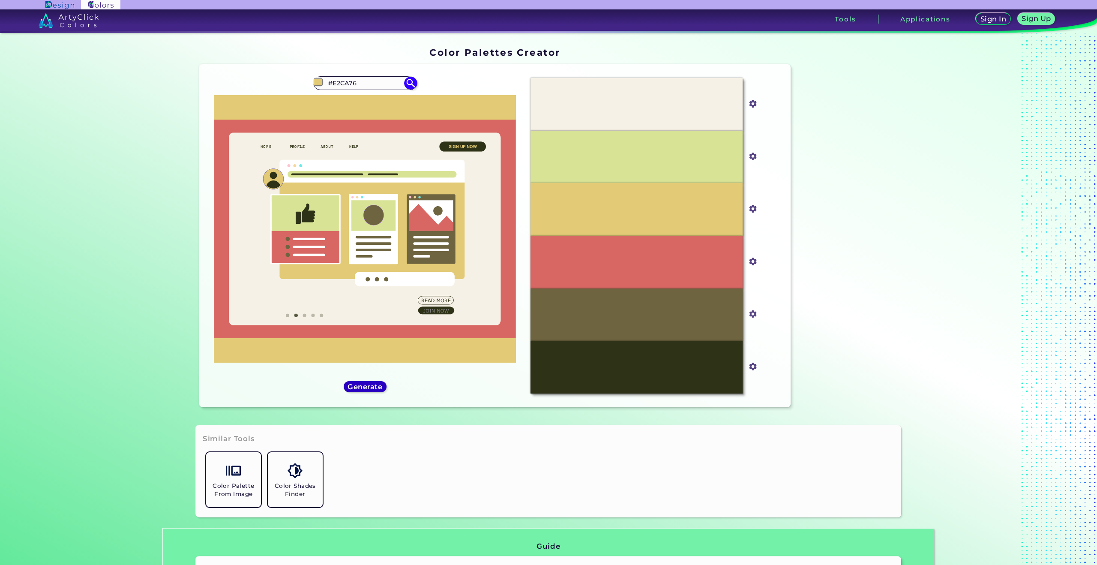
click at [370, 385] on h5 "Generate" at bounding box center [364, 386] width 31 height 6
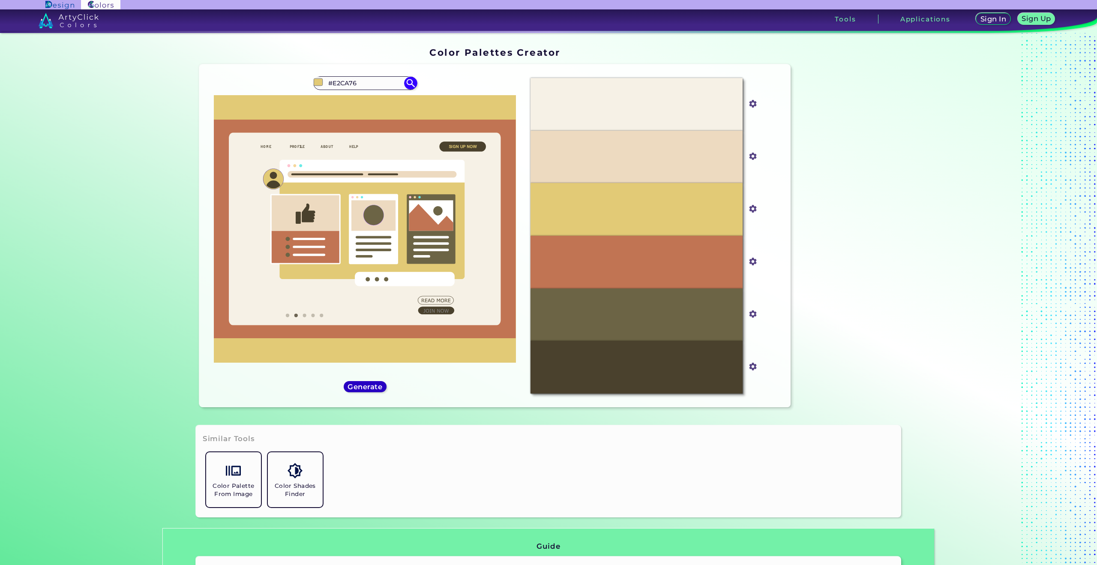
click at [370, 385] on h5 "Generate" at bounding box center [364, 386] width 31 height 6
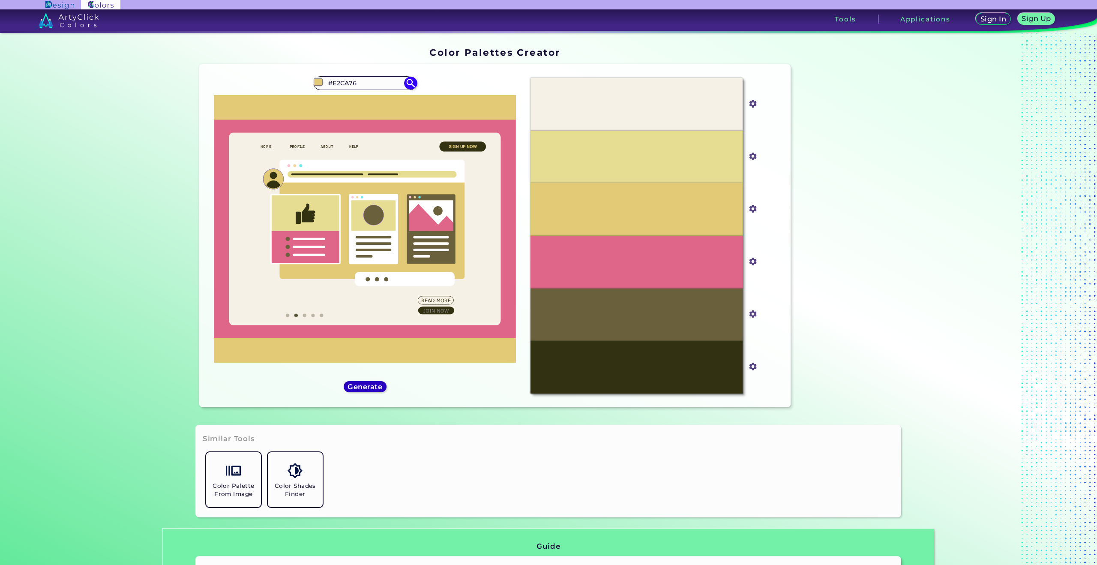
click at [370, 385] on h5 "Generate" at bounding box center [364, 386] width 31 height 6
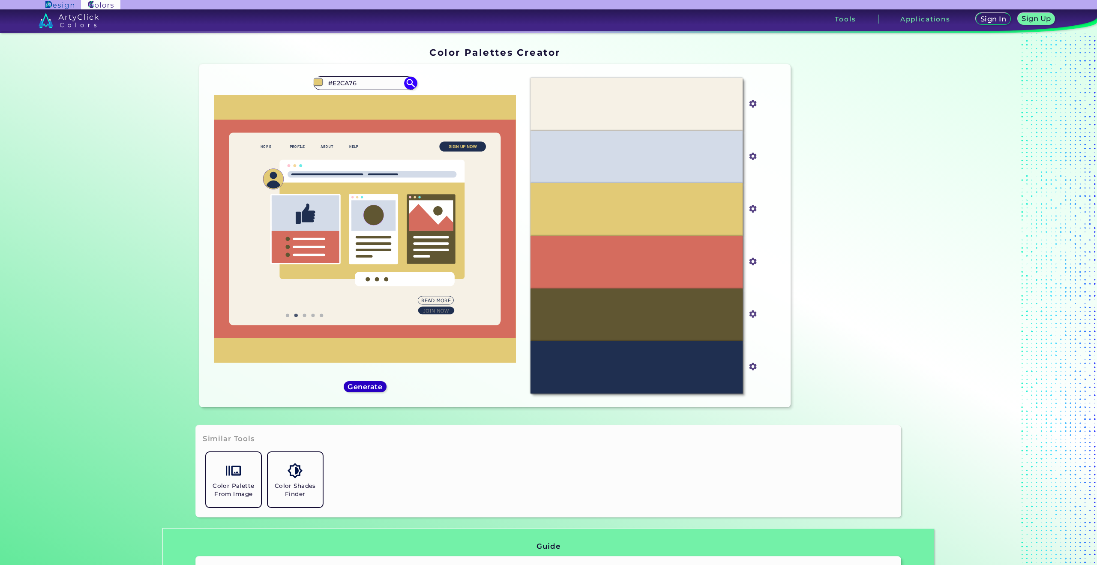
click at [370, 385] on h5 "Generate" at bounding box center [364, 386] width 31 height 6
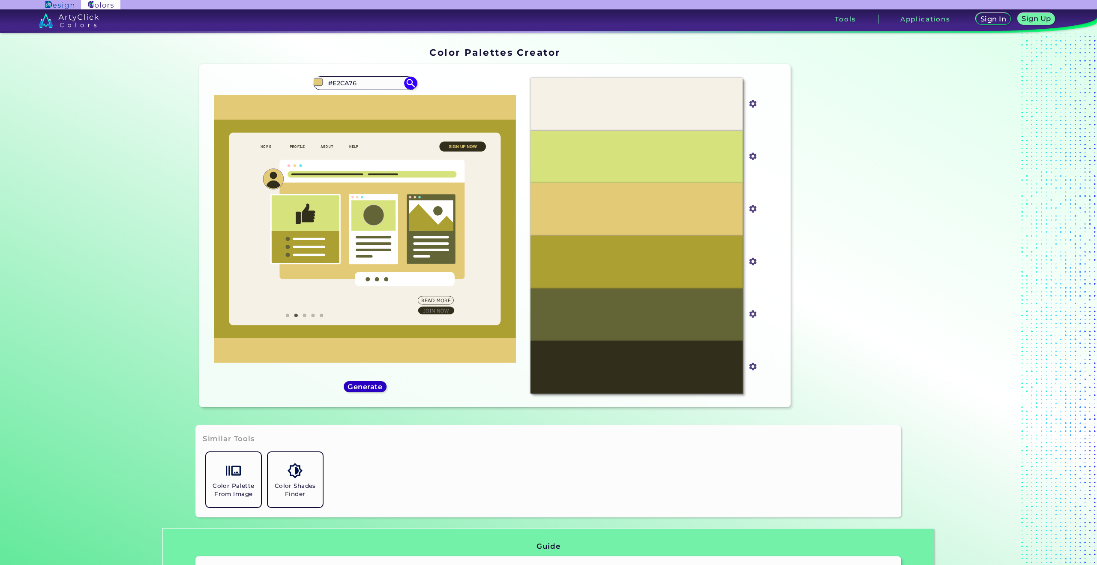
click at [371, 384] on h5 "Generate" at bounding box center [364, 386] width 31 height 6
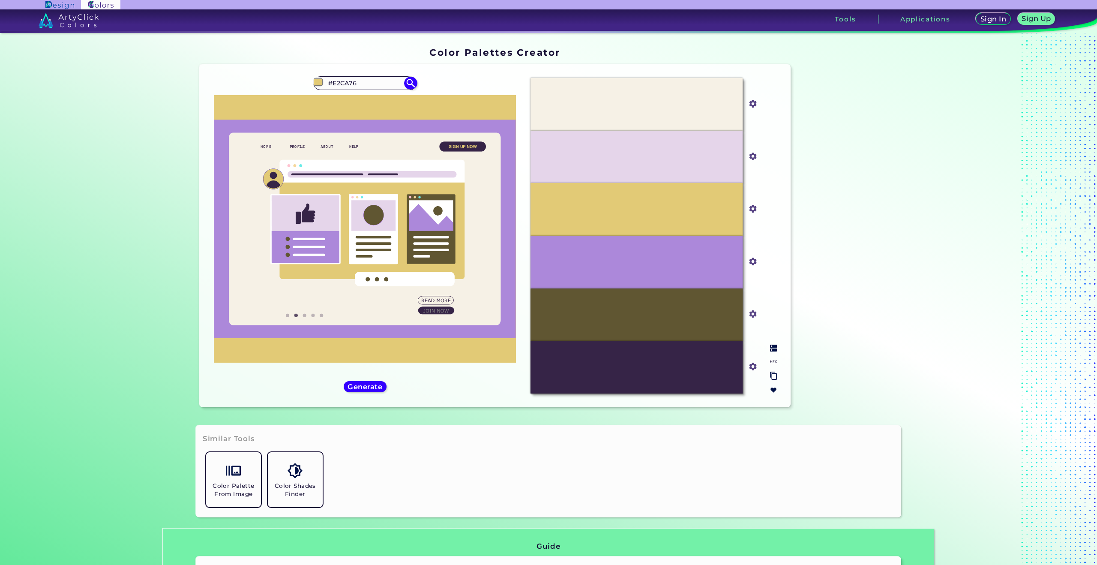
click at [770, 348] on img at bounding box center [773, 347] width 7 height 7
click at [372, 386] on h5 "Generate" at bounding box center [364, 386] width 31 height 6
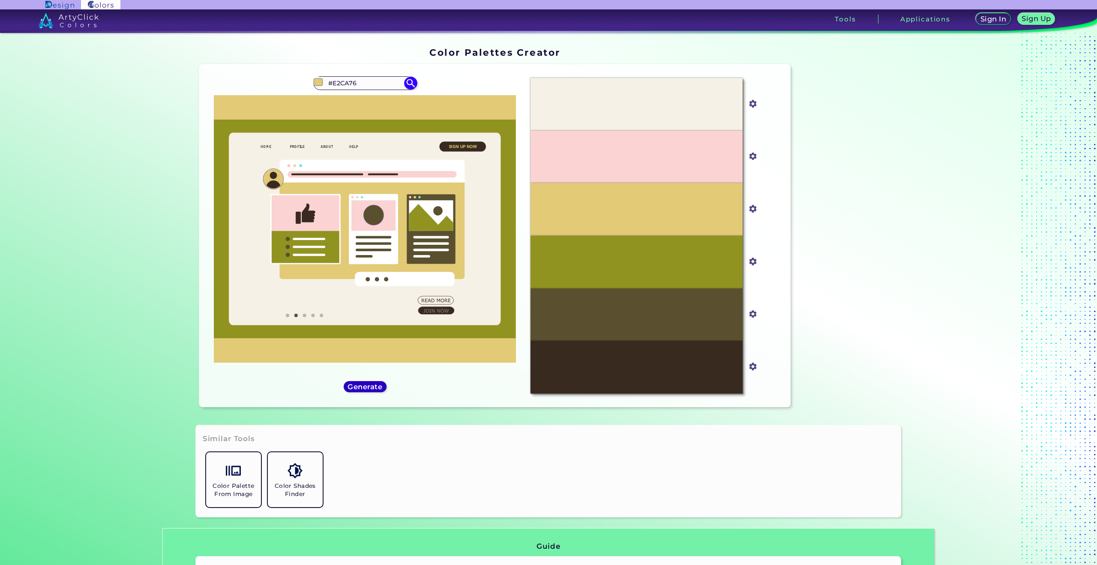
click at [377, 381] on div "Generate" at bounding box center [365, 387] width 44 height 12
click at [377, 384] on h5 "Generate" at bounding box center [364, 386] width 31 height 6
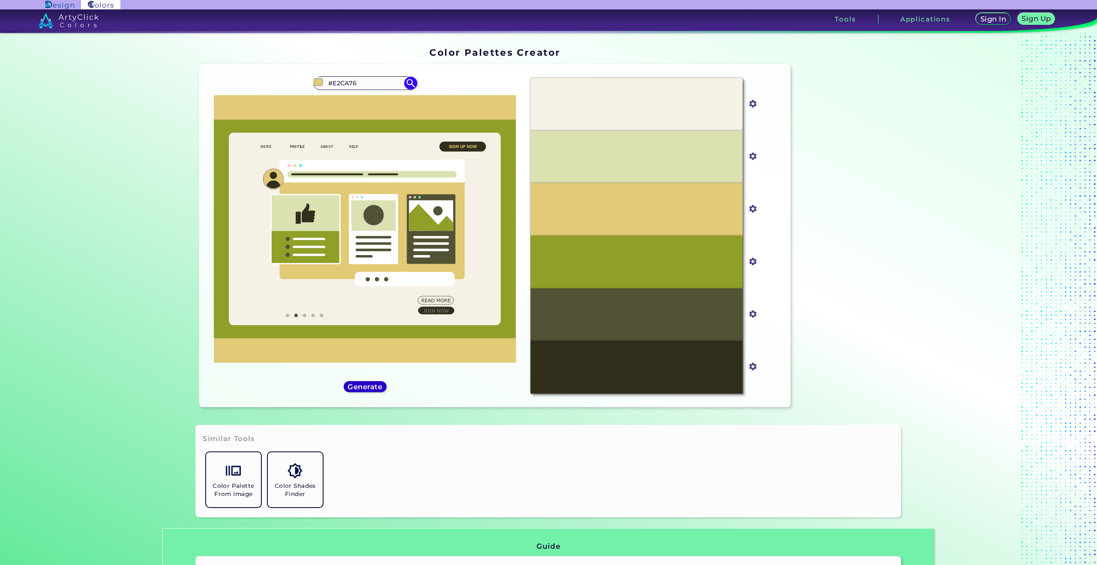
click at [369, 384] on h5 "Generate" at bounding box center [365, 386] width 32 height 6
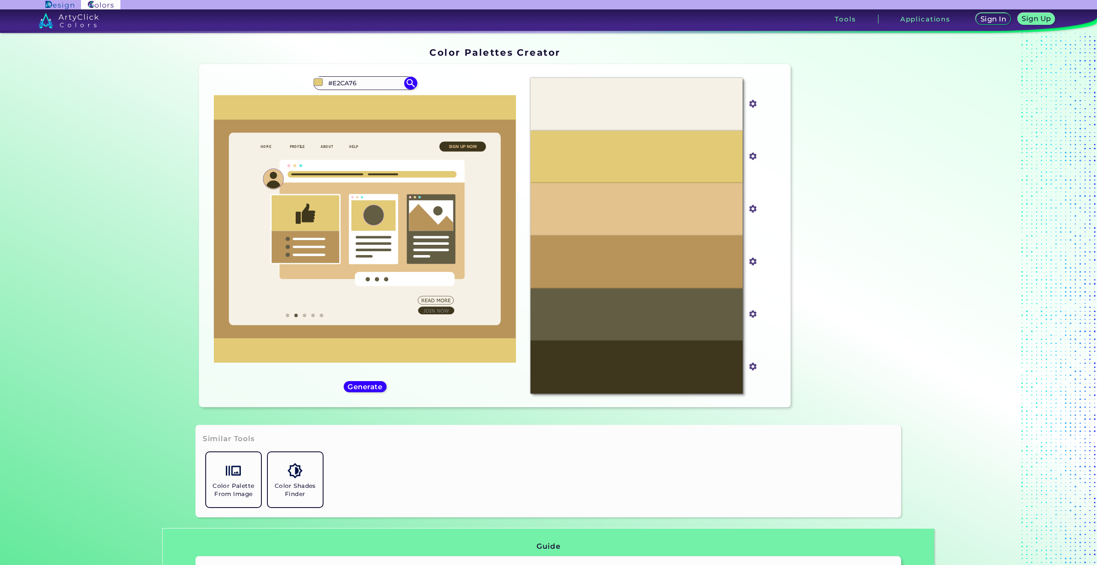
click at [370, 374] on div "#e2ca76 #E2CA76 Burning Sand ◉ Dark Sand ◉ Desert Sand ◉ Golden Sand ◉ Quicksan…" at bounding box center [365, 235] width 318 height 329
click at [363, 387] on h5 "Generate" at bounding box center [364, 386] width 31 height 6
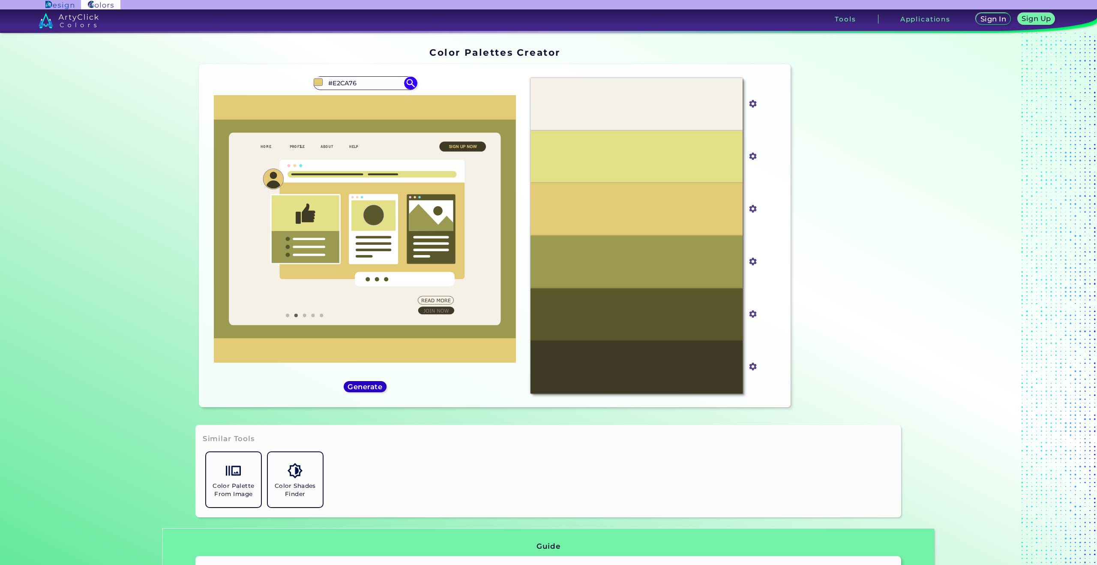
click at [363, 387] on h5 "Generate" at bounding box center [365, 386] width 32 height 6
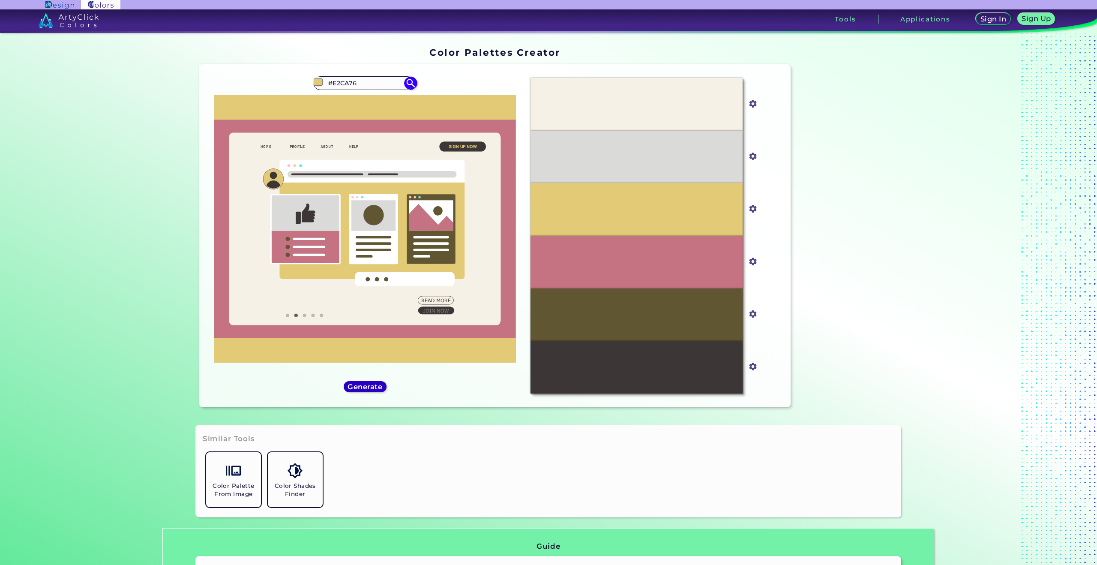
click at [363, 387] on h5 "Generate" at bounding box center [364, 386] width 31 height 6
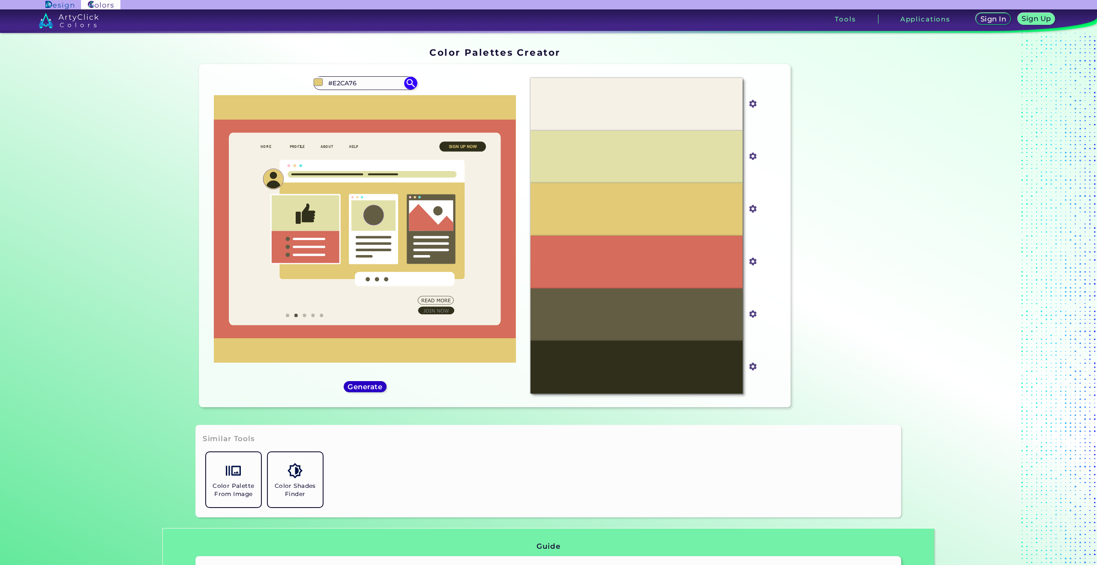
click at [363, 387] on h5 "Generate" at bounding box center [364, 386] width 31 height 6
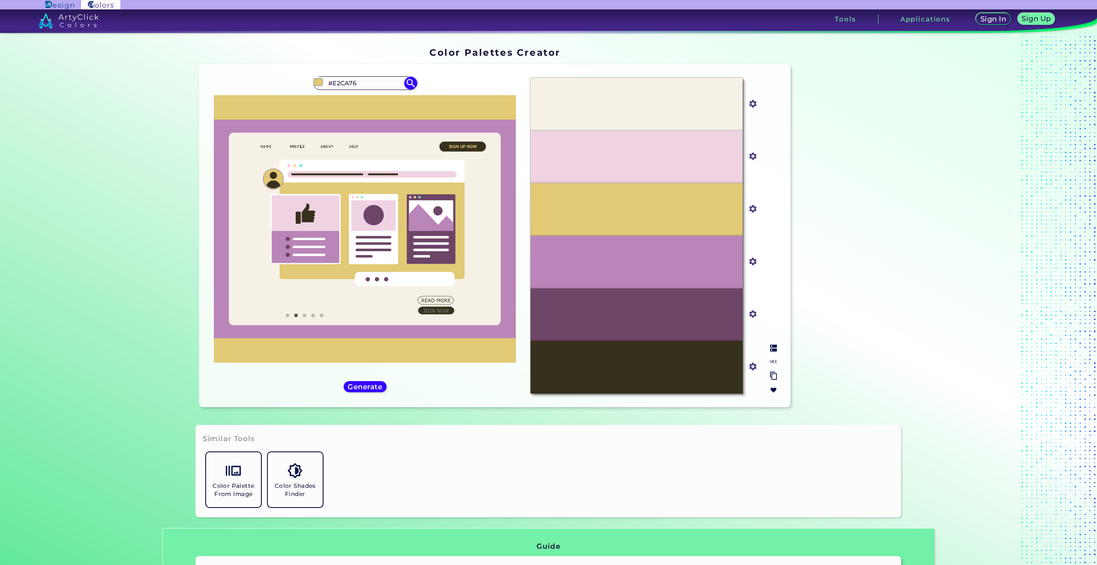
click at [775, 349] on div at bounding box center [773, 369] width 14 height 56
click at [775, 347] on div at bounding box center [773, 369] width 14 height 56
click at [773, 349] on img at bounding box center [773, 347] width 7 height 7
click at [770, 347] on img at bounding box center [773, 347] width 7 height 7
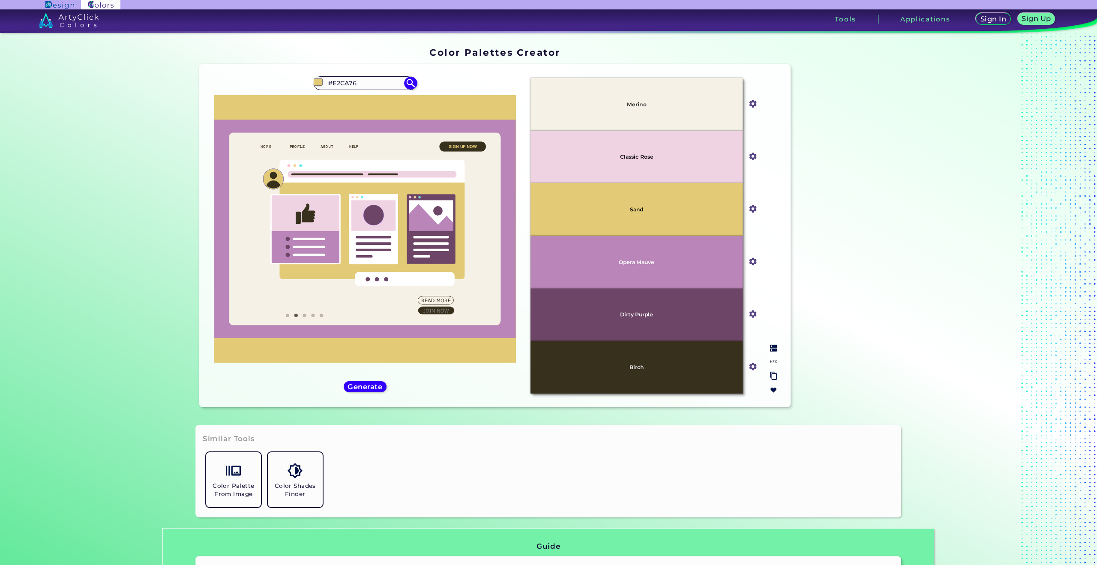
click at [631, 369] on p "Birch" at bounding box center [636, 367] width 15 height 6
click at [364, 385] on h5 "Generate" at bounding box center [364, 386] width 31 height 6
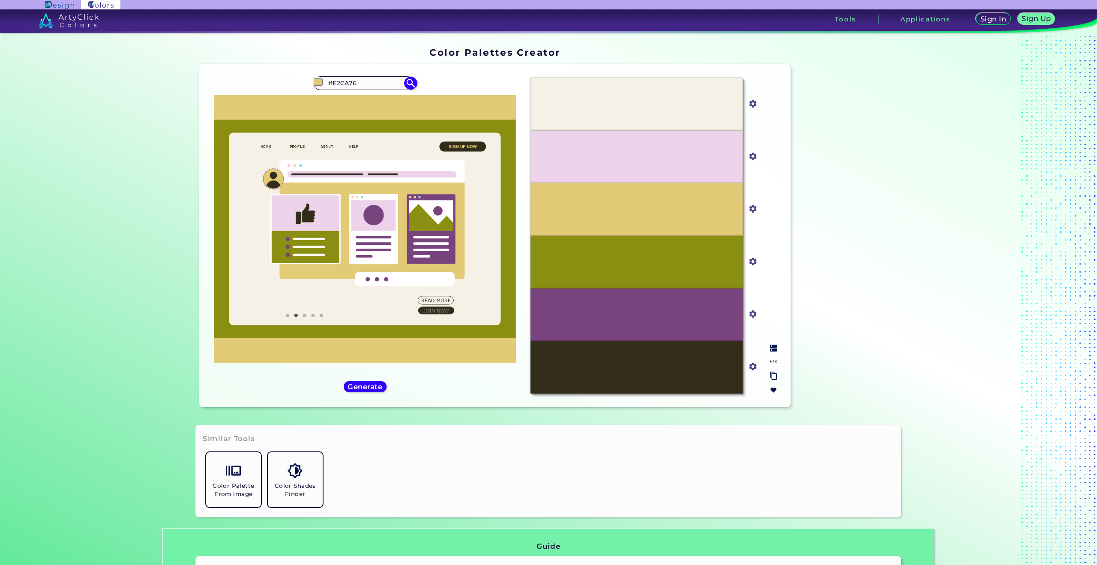
click at [775, 349] on div at bounding box center [773, 369] width 14 height 56
click at [775, 347] on div at bounding box center [773, 369] width 14 height 56
click at [774, 344] on div at bounding box center [773, 369] width 14 height 56
click at [770, 345] on img at bounding box center [773, 347] width 7 height 7
click at [362, 384] on h5 "Generate" at bounding box center [364, 386] width 31 height 6
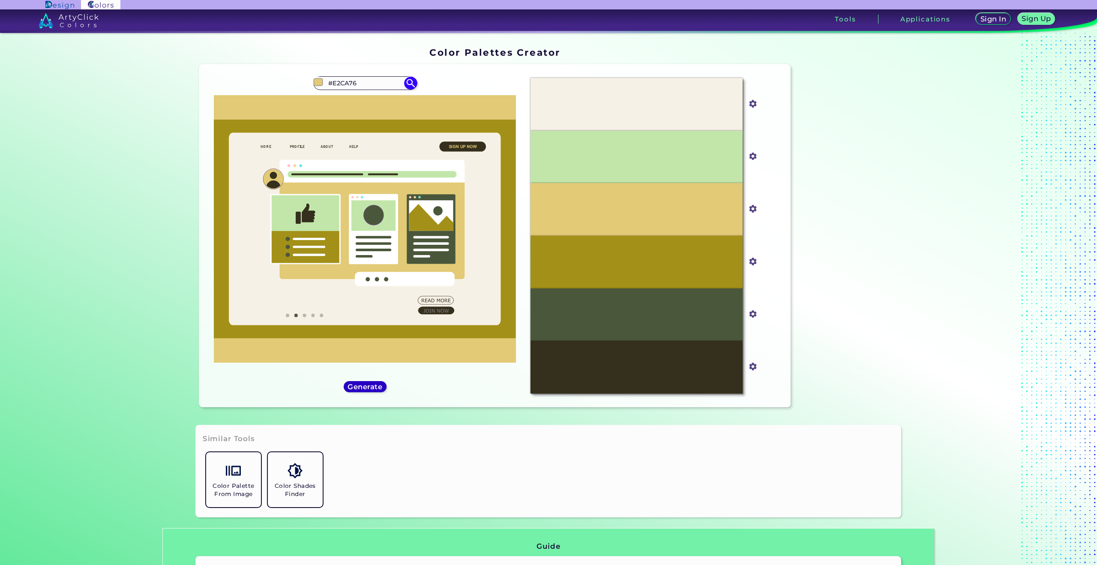
click at [362, 384] on h5 "Generate" at bounding box center [364, 386] width 31 height 6
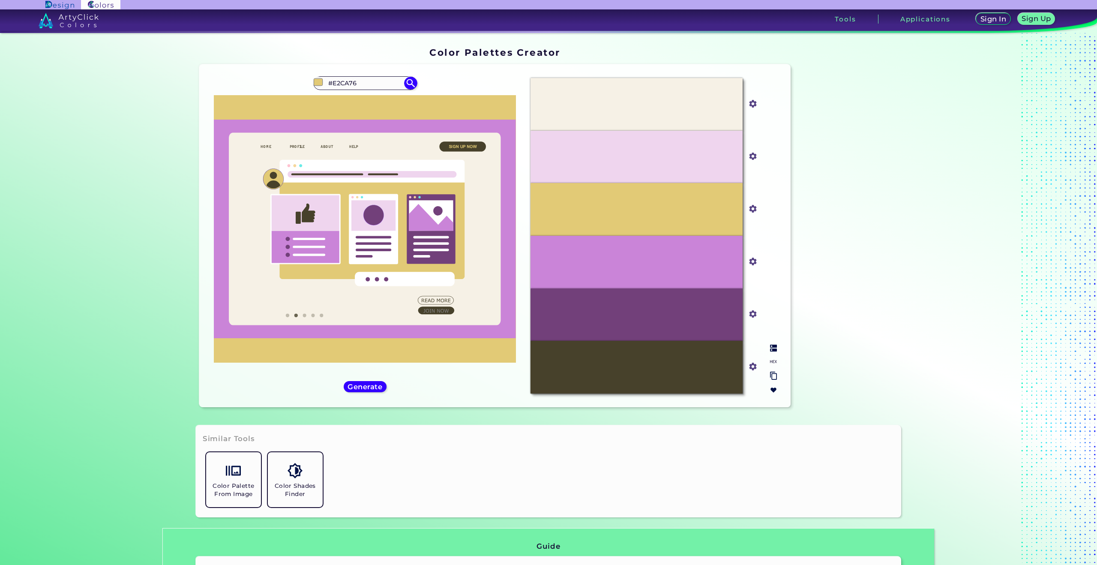
click at [774, 350] on img at bounding box center [773, 347] width 7 height 7
click at [637, 371] on div "Taupe" at bounding box center [636, 367] width 212 height 53
click at [637, 367] on p "Taupe" at bounding box center [636, 367] width 17 height 6
click at [947, 291] on section "Color Palettes Creator Color Palettes Creator Oops - something went wrong. Plea…" at bounding box center [548, 299] width 1097 height 532
